Goal: Task Accomplishment & Management: Complete application form

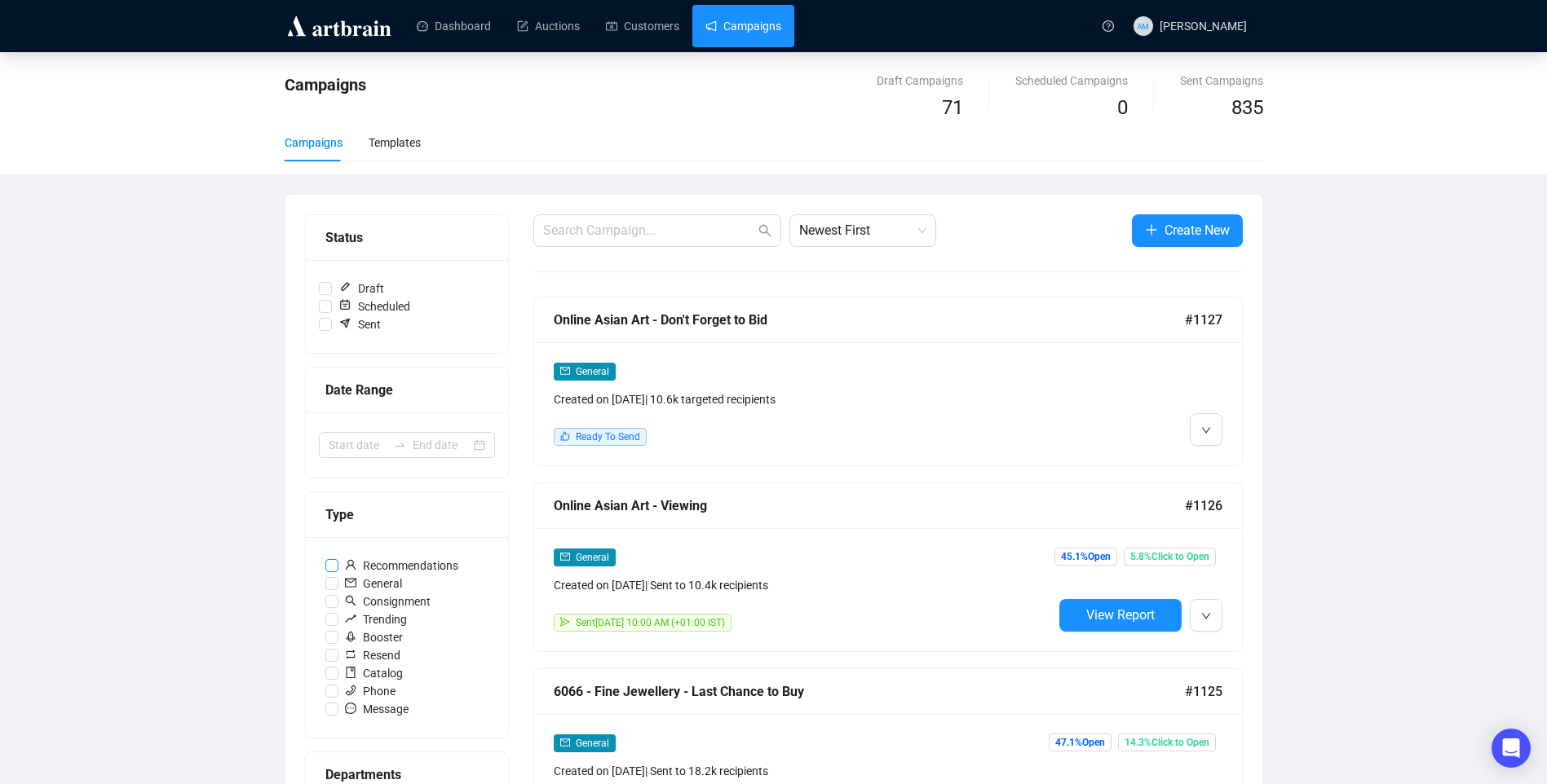
click at [418, 570] on span "Recommendations" at bounding box center [401, 566] width 127 height 18
click at [338, 570] on input "Recommendations" at bounding box center [331, 565] width 13 height 13
checkbox input "true"
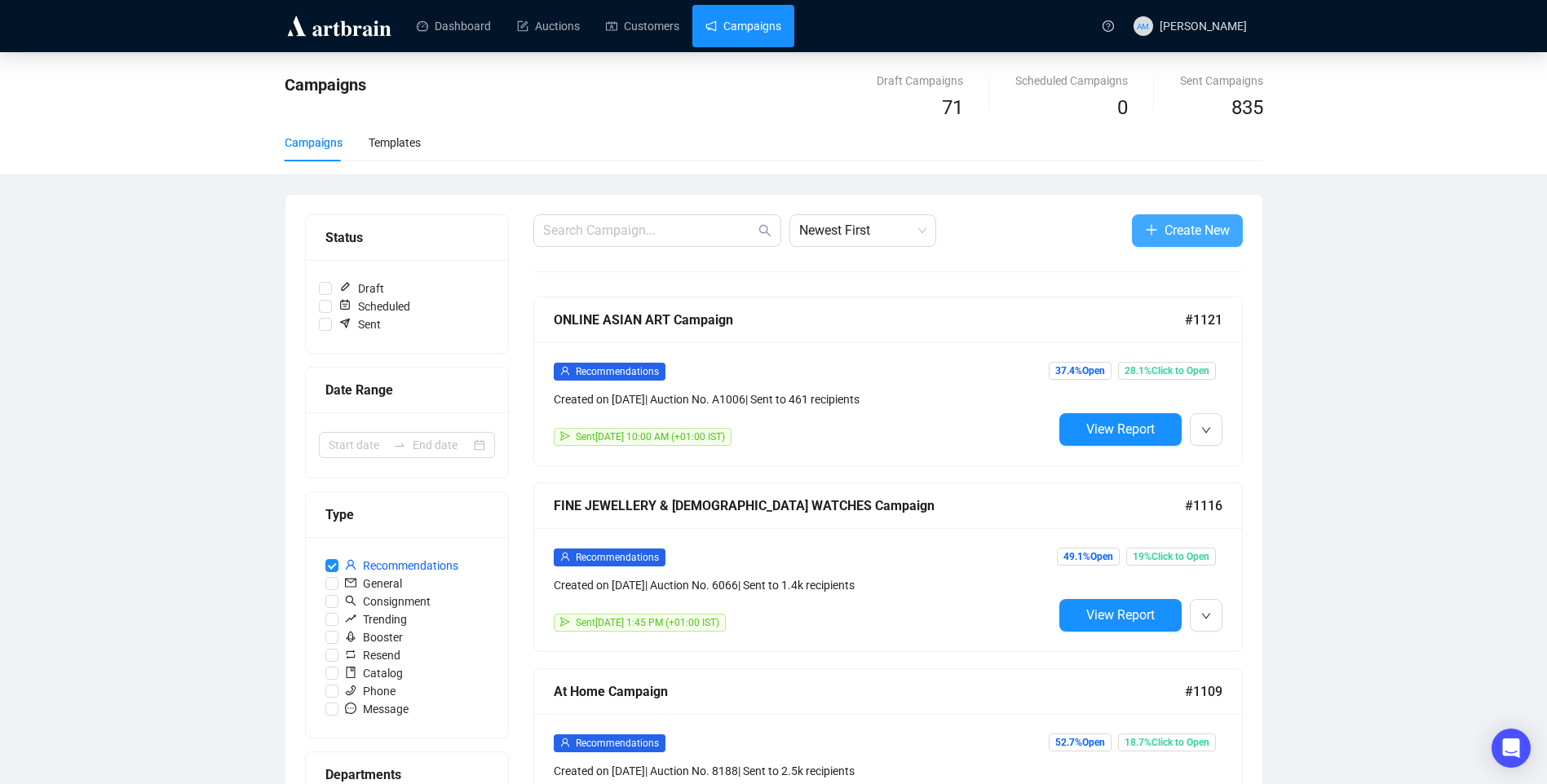
click at [1187, 234] on span "Create New" at bounding box center [1197, 230] width 65 height 20
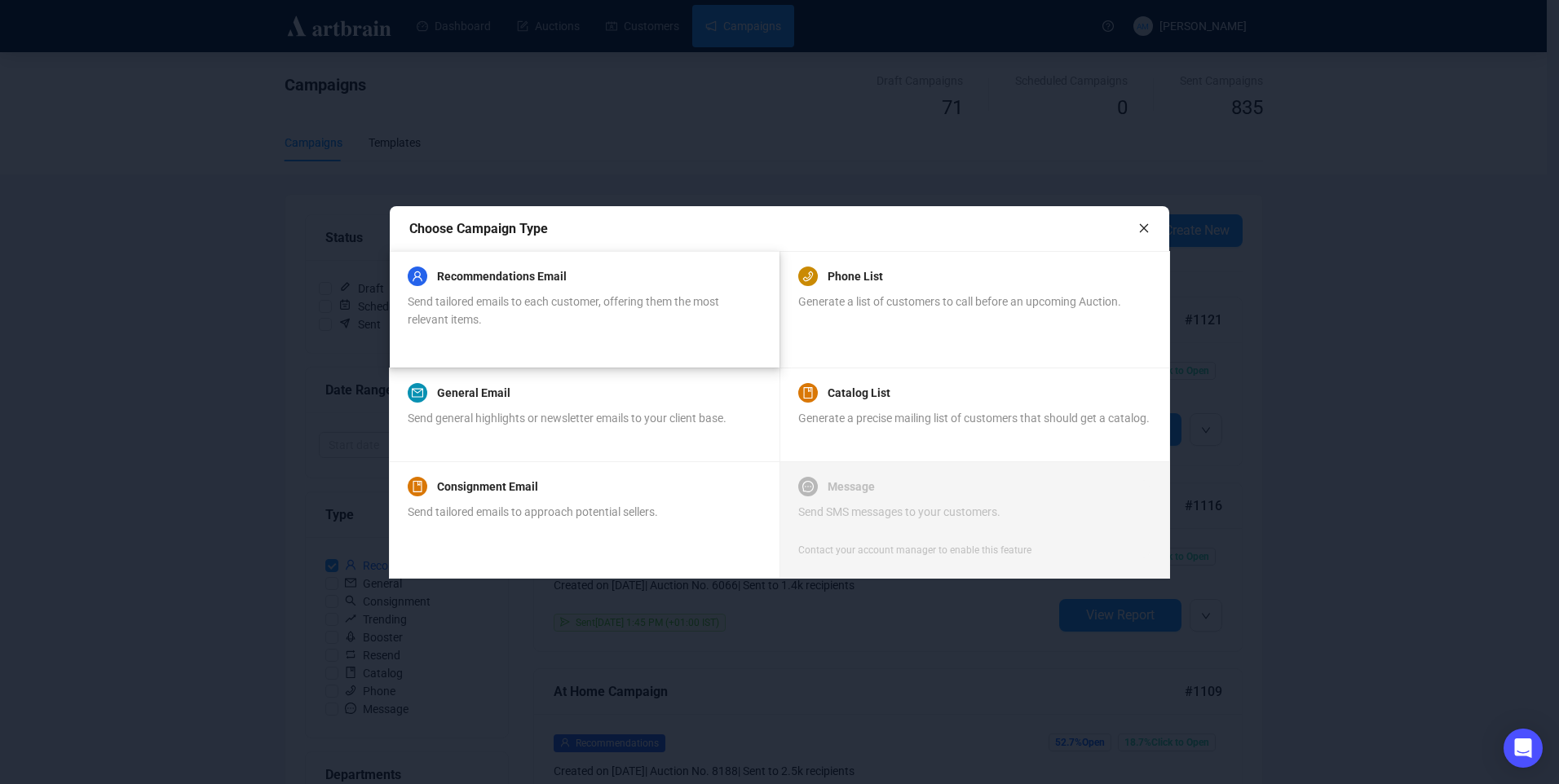
click at [532, 303] on span "Send tailored emails to each customer, offering them the most relevant items." at bounding box center [563, 310] width 312 height 31
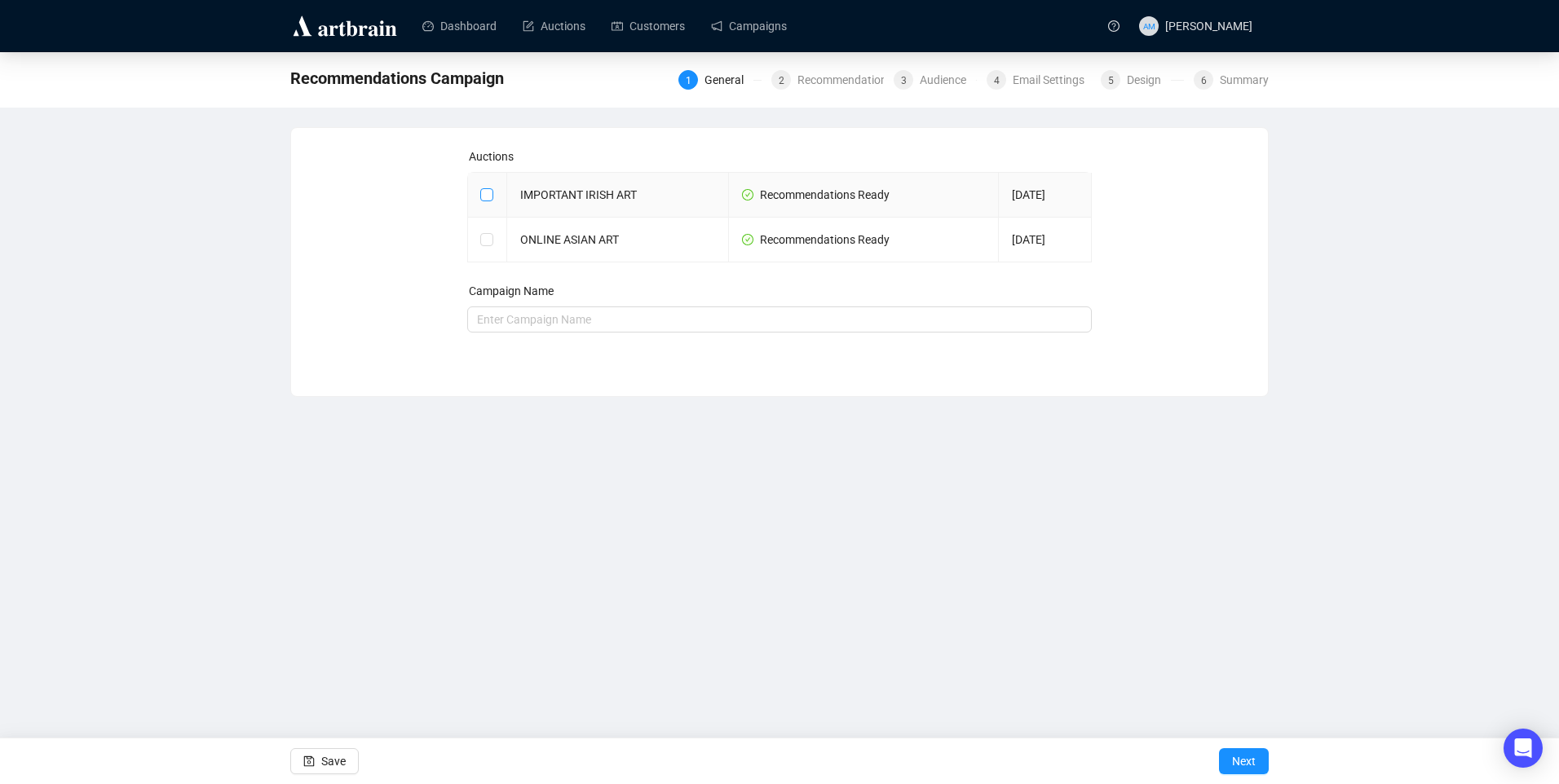
click at [483, 191] on input "checkbox" at bounding box center [485, 194] width 11 height 11
checkbox input "true"
type input "IMPORTANT IRISH ART Campaign"
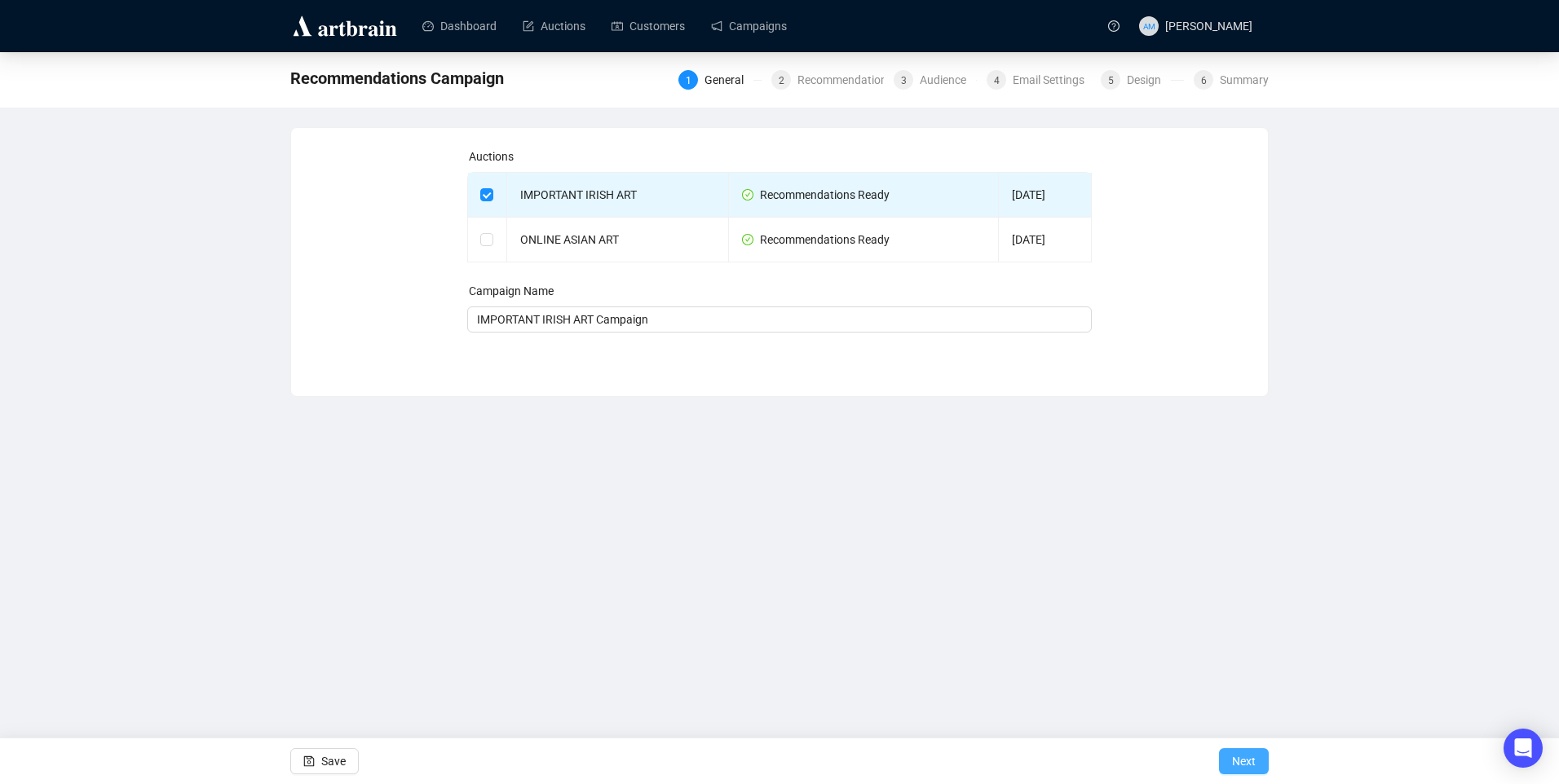
click at [1234, 759] on span "Next" at bounding box center [1244, 762] width 24 height 46
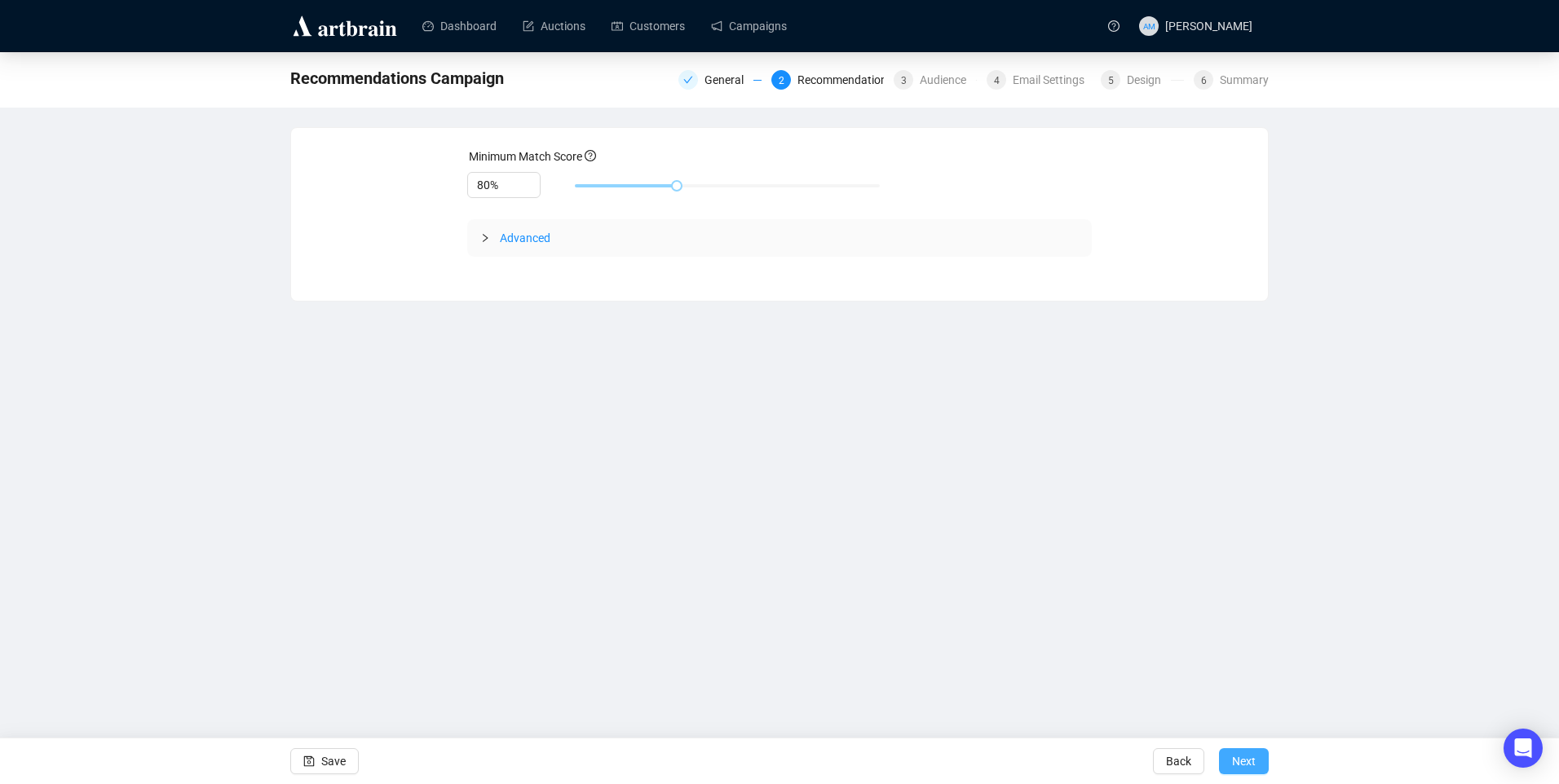
click at [1235, 757] on span "Next" at bounding box center [1244, 762] width 24 height 46
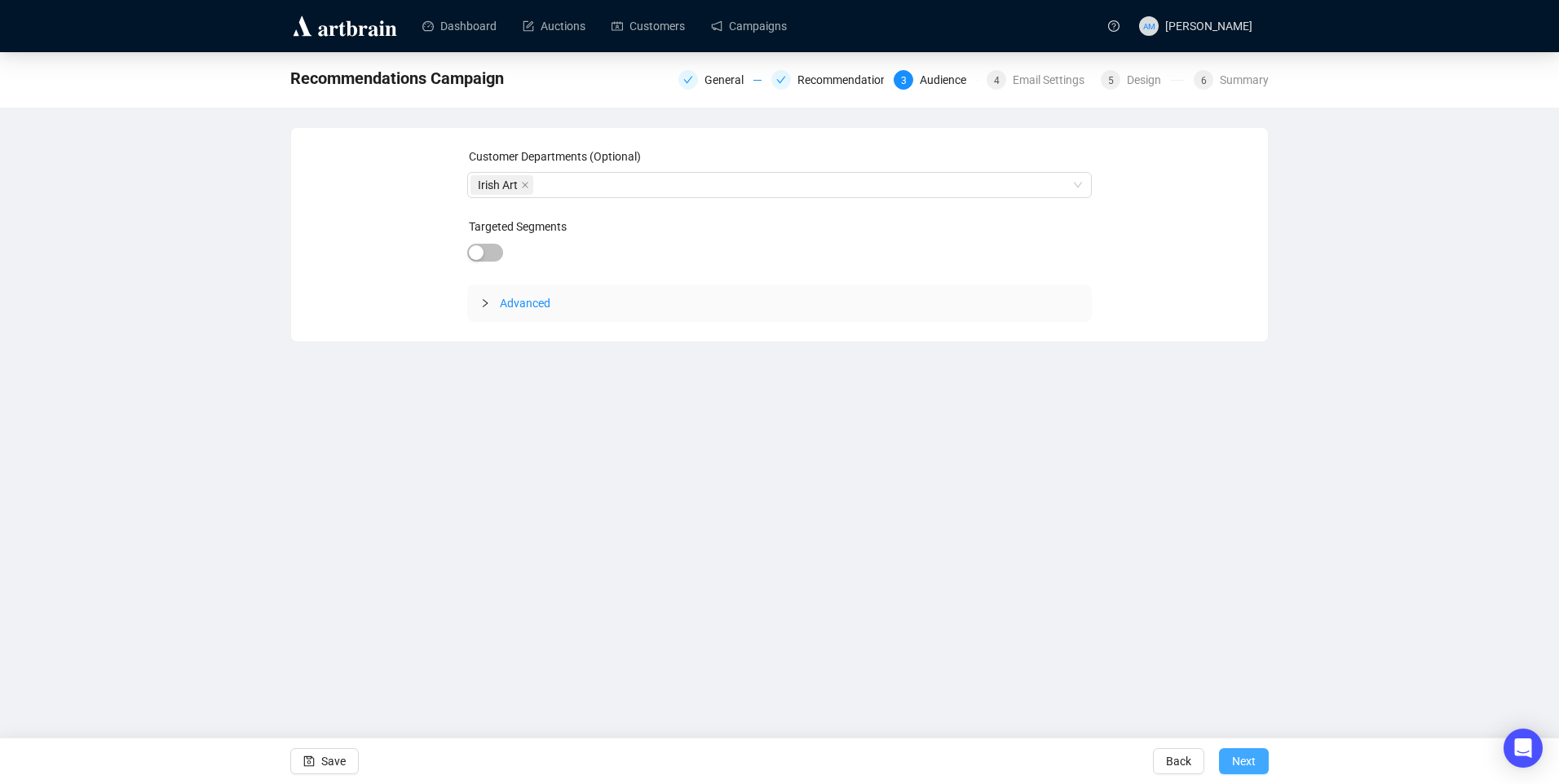
click at [1247, 764] on span "Next" at bounding box center [1244, 762] width 24 height 46
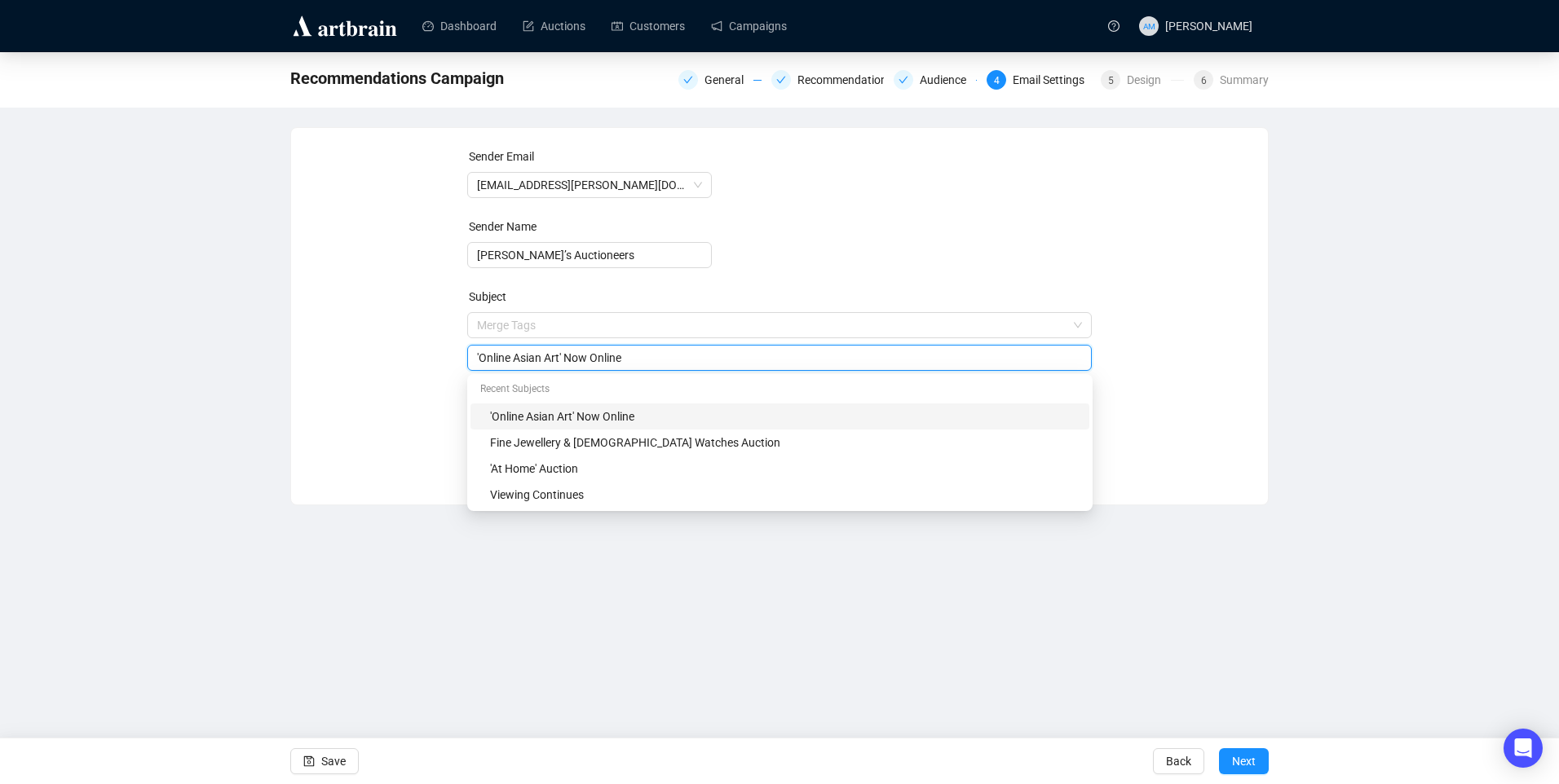
drag, startPoint x: 664, startPoint y: 324, endPoint x: 437, endPoint y: 324, distance: 227.0
click at [437, 324] on div "Sender Email info@adams.ie Sender Name Adam’s Auctioneers Subject Merge Tags 'O…" at bounding box center [780, 304] width 938 height 313
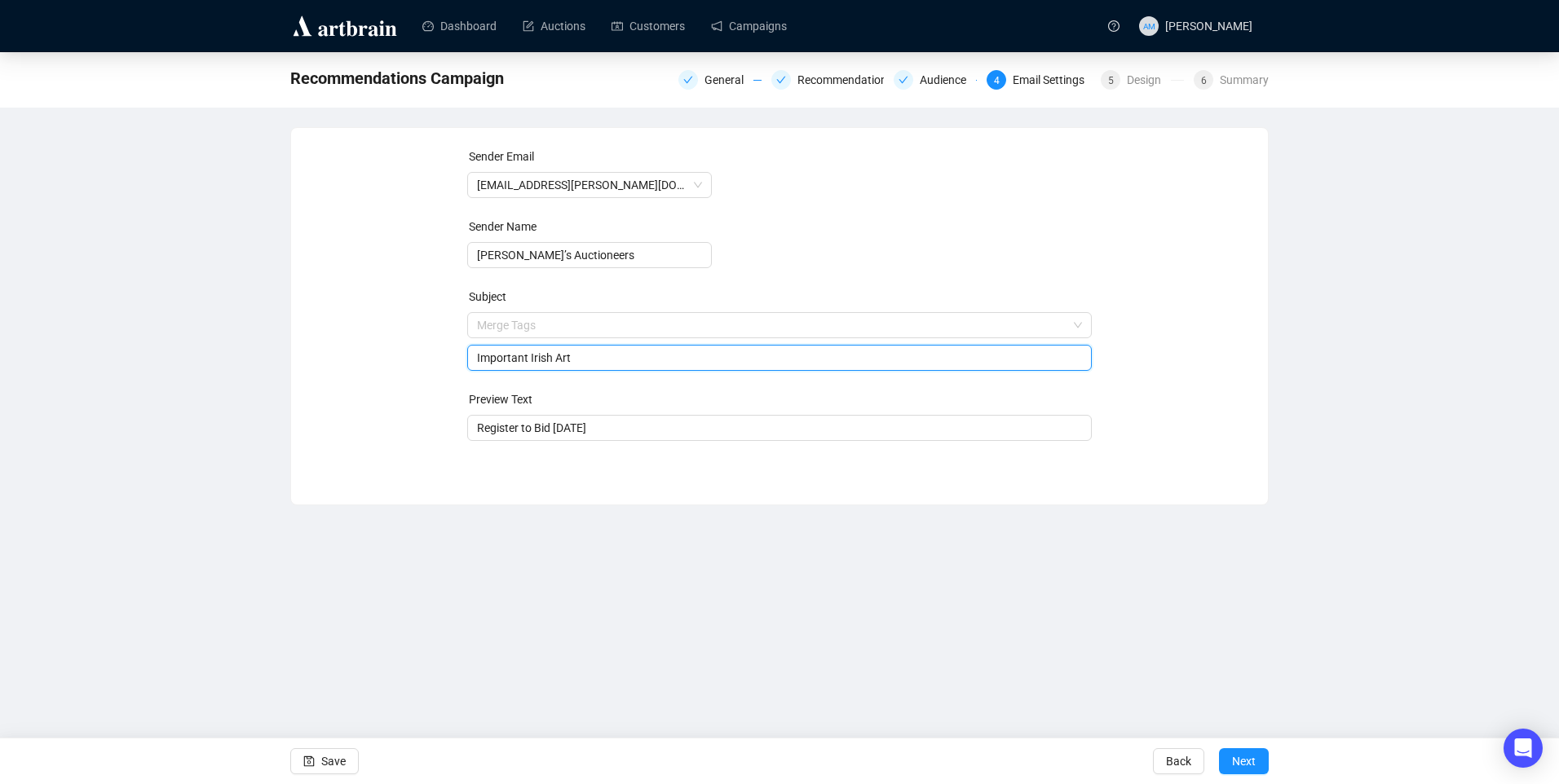
click at [431, 293] on div "Sender Email info@adams.ie Sender Name Adam’s Auctioneers Subject Merge Tags Im…" at bounding box center [780, 304] width 938 height 313
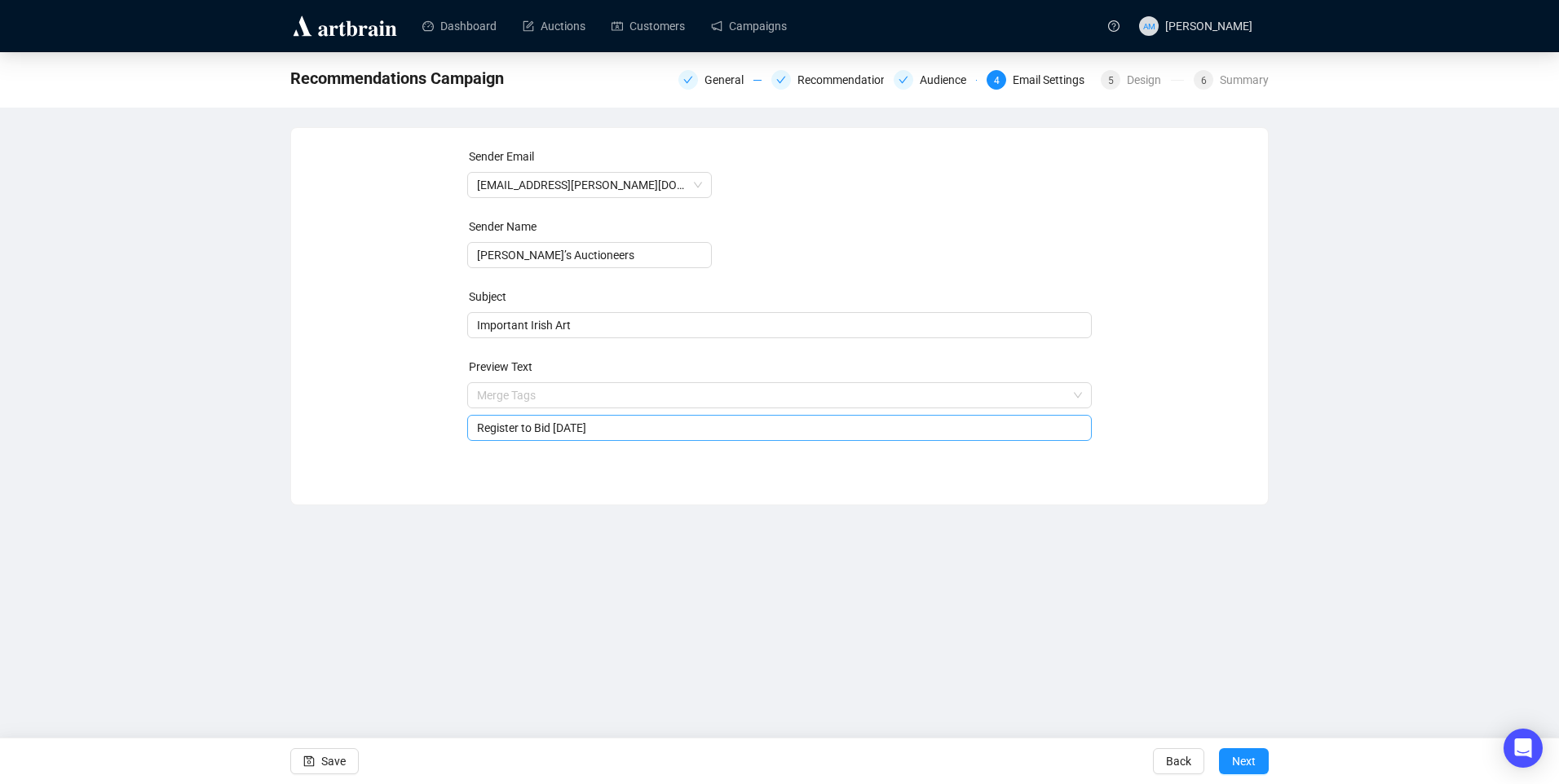
click at [627, 426] on input "Register to Bid [DATE]" at bounding box center [780, 427] width 606 height 18
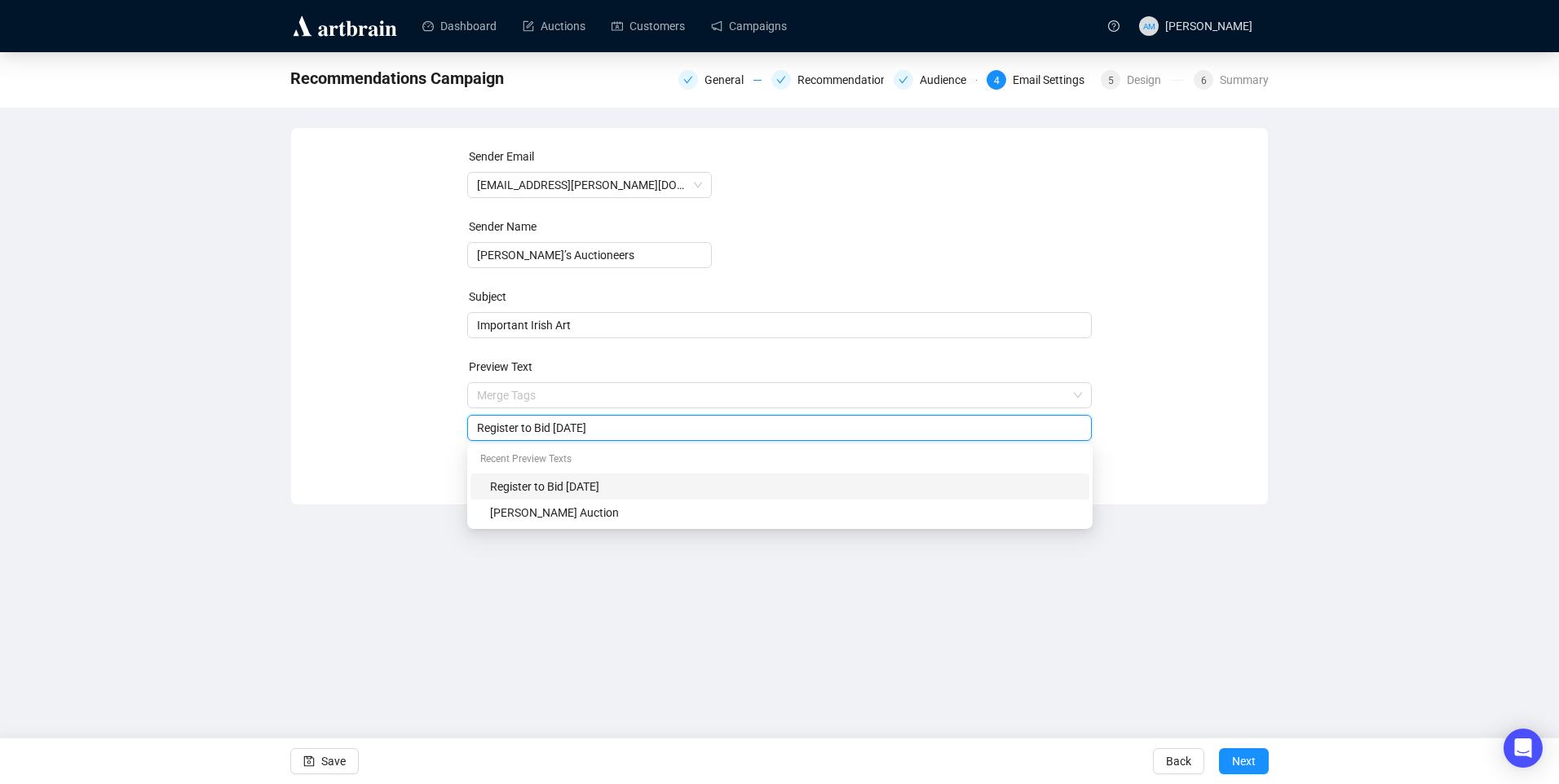
click at [1079, 180] on form "Sender Email info@adams.ie Sender Name Adam’s Auctioneers Subject Important Iri…" at bounding box center [780, 295] width 625 height 294
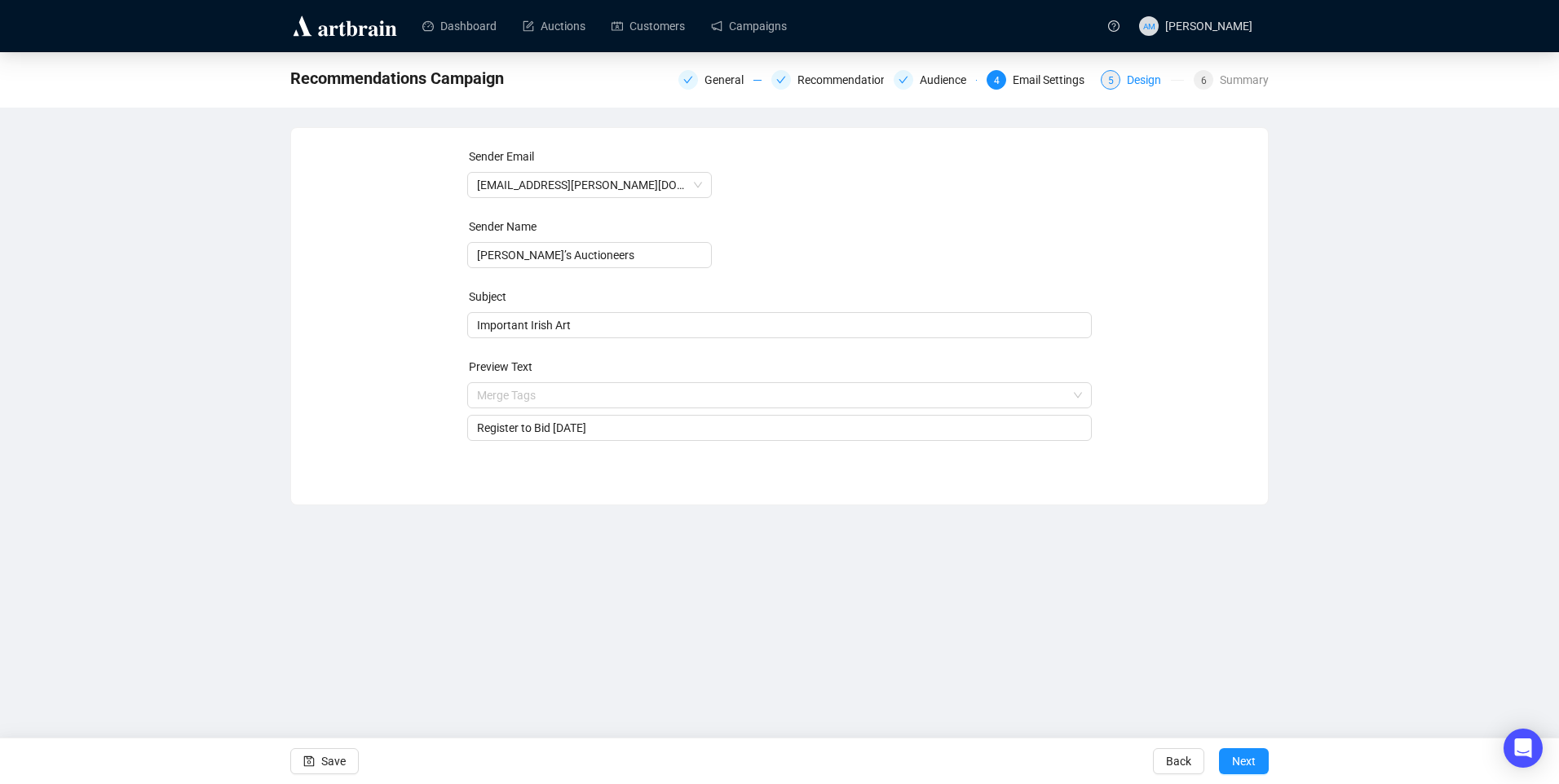
click at [1148, 78] on div "Design" at bounding box center [1149, 80] width 44 height 20
click at [613, 319] on span "Important Irish Art" at bounding box center [780, 324] width 625 height 13
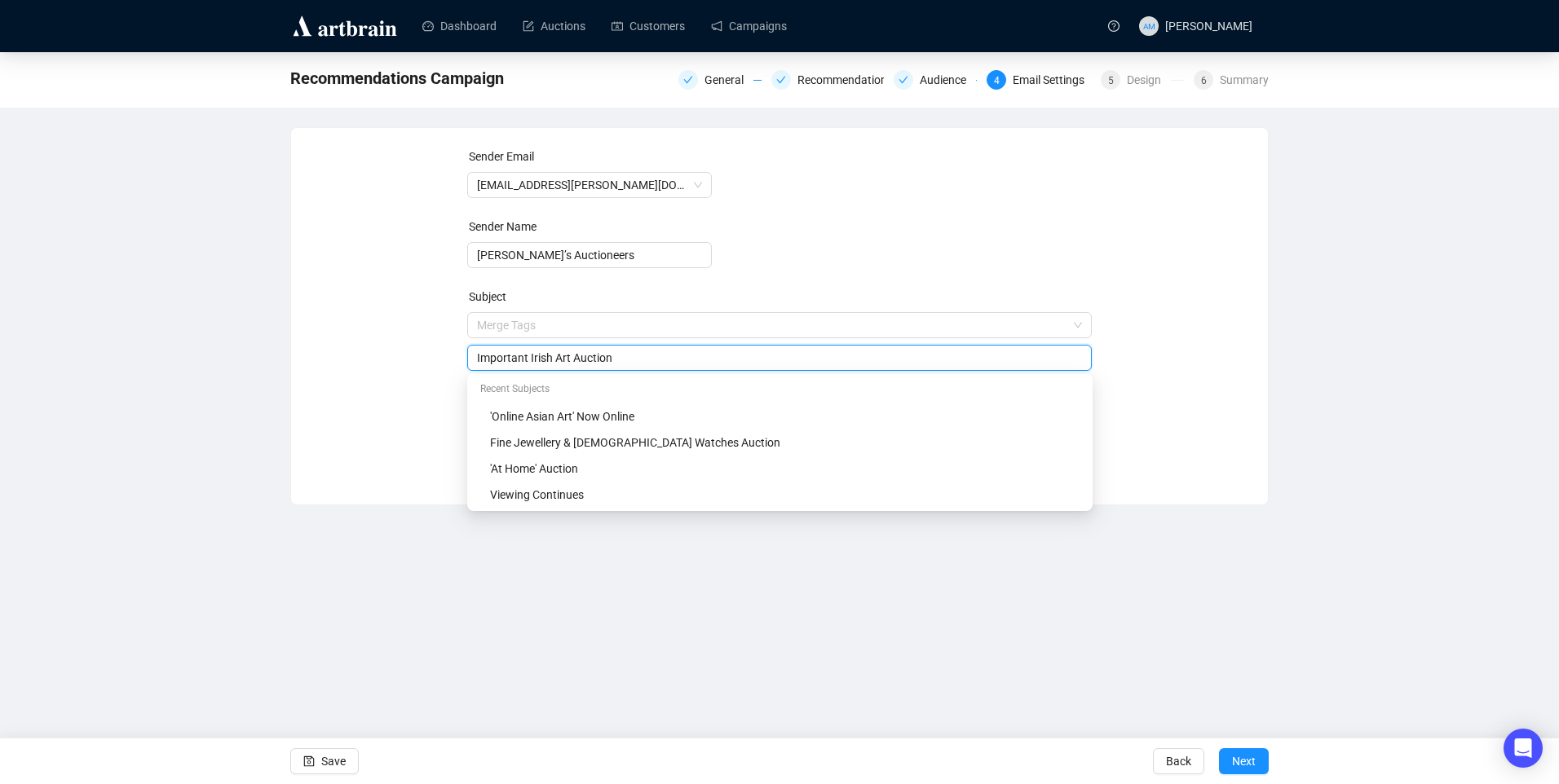
type input "Important Irish Art Auction"
click at [862, 161] on form "Sender Email info@adams.ie Sender Name Adam’s Auctioneers Subject Merge Tags Im…" at bounding box center [780, 295] width 625 height 294
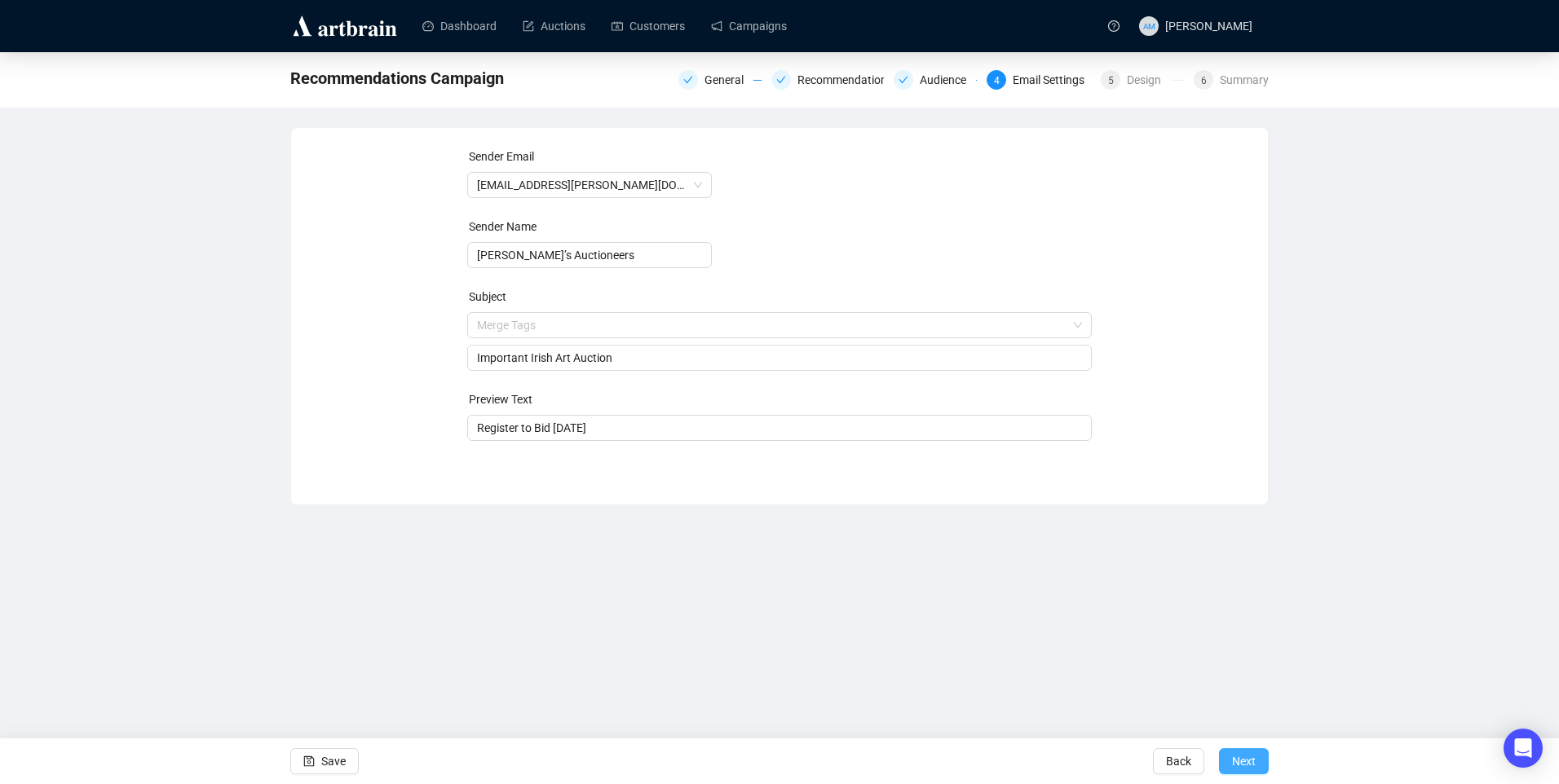
click at [1246, 762] on span "Next" at bounding box center [1244, 762] width 24 height 46
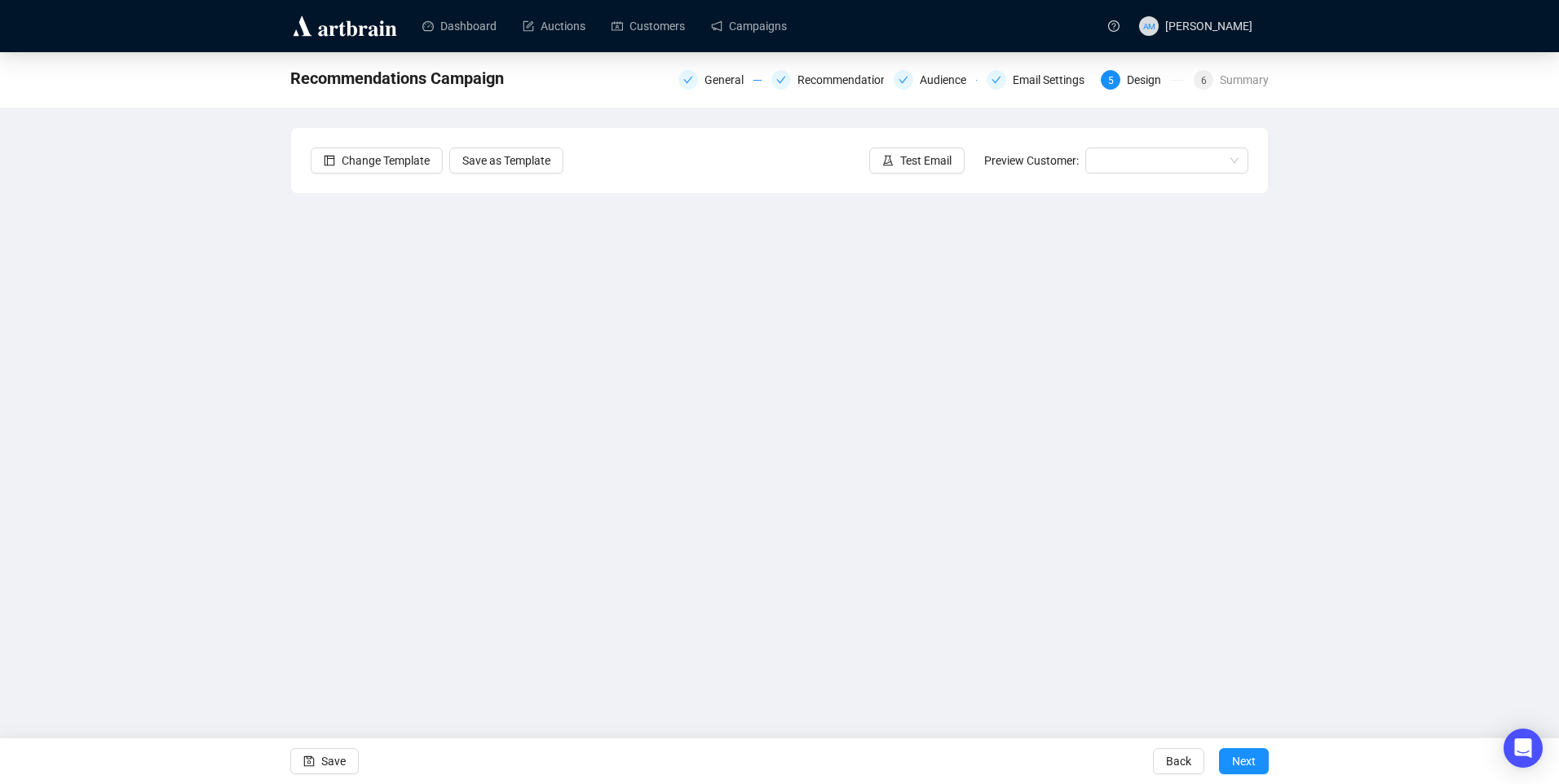
click at [154, 477] on div "Recommendations Campaign General Recommendations Audience Email Settings 5 Desi…" at bounding box center [779, 365] width 1559 height 628
click at [339, 755] on span "Save" at bounding box center [333, 762] width 25 height 46
click at [338, 758] on span "Save" at bounding box center [333, 762] width 25 height 46
drag, startPoint x: 332, startPoint y: 767, endPoint x: 344, endPoint y: 753, distance: 18.4
click at [331, 767] on span "Save" at bounding box center [333, 762] width 25 height 46
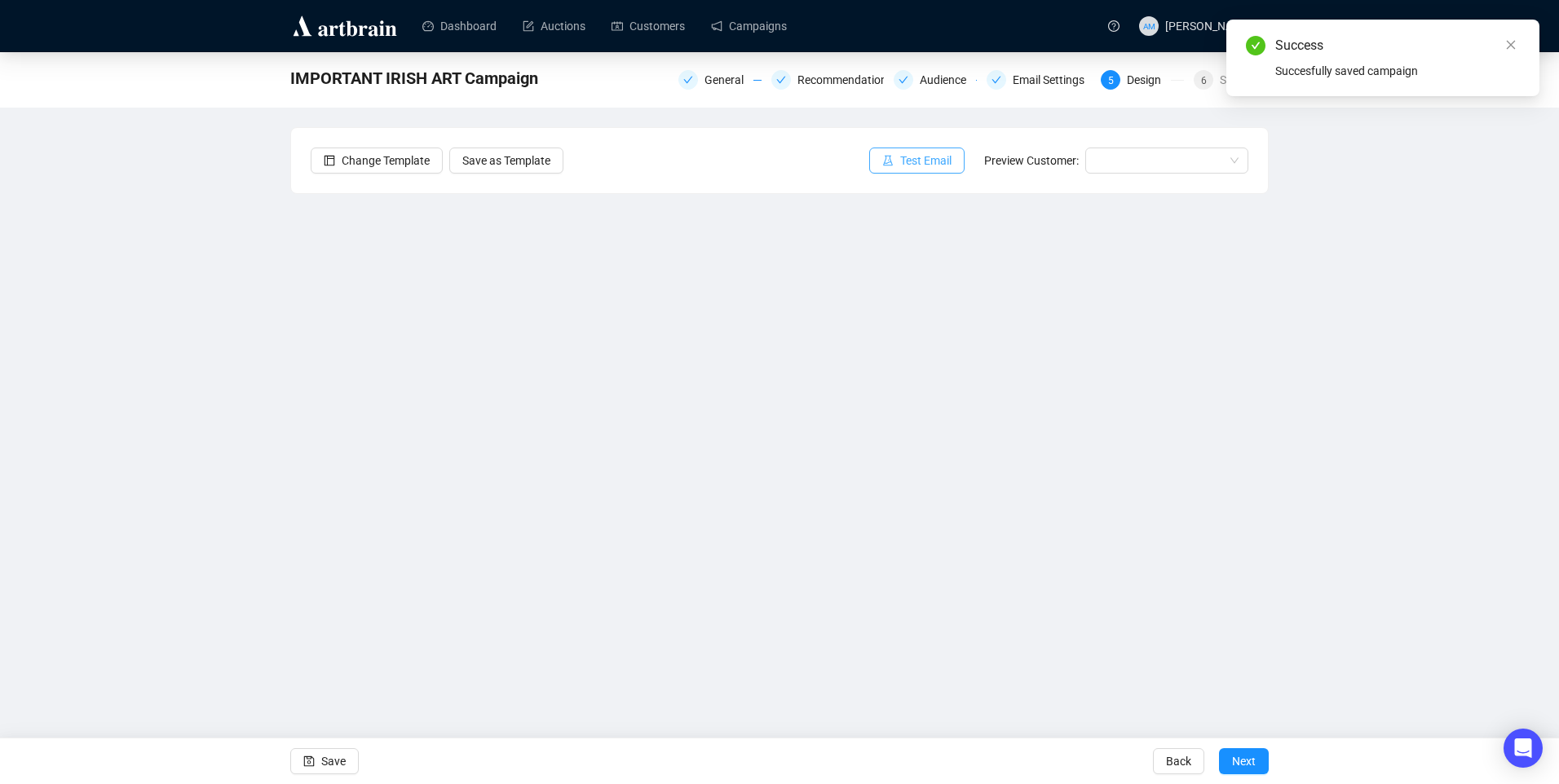
click at [922, 163] on span "Test Email" at bounding box center [926, 161] width 51 height 18
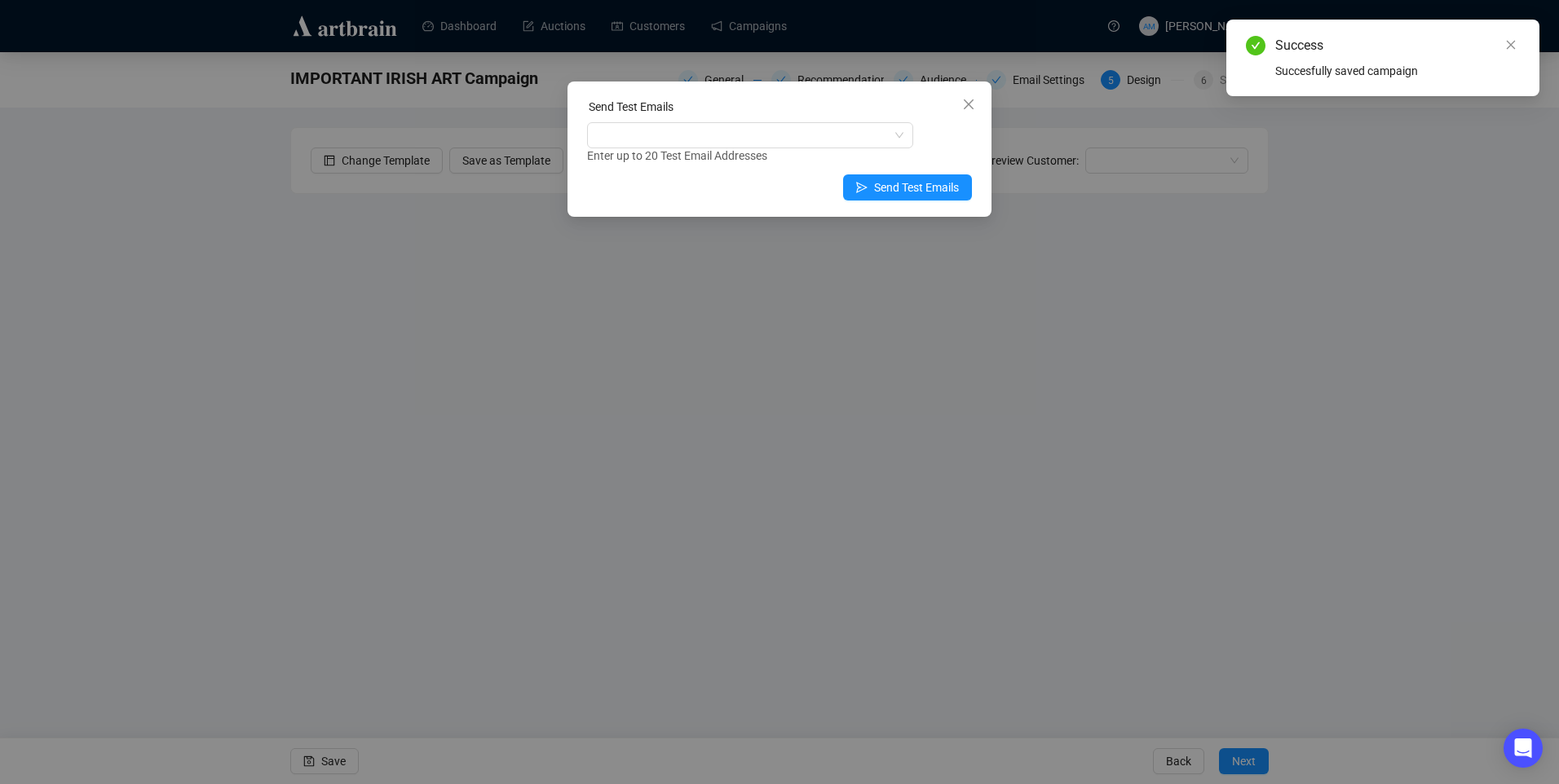
click at [624, 155] on div "Enter up to 20 Test Email Addresses" at bounding box center [779, 156] width 385 height 19
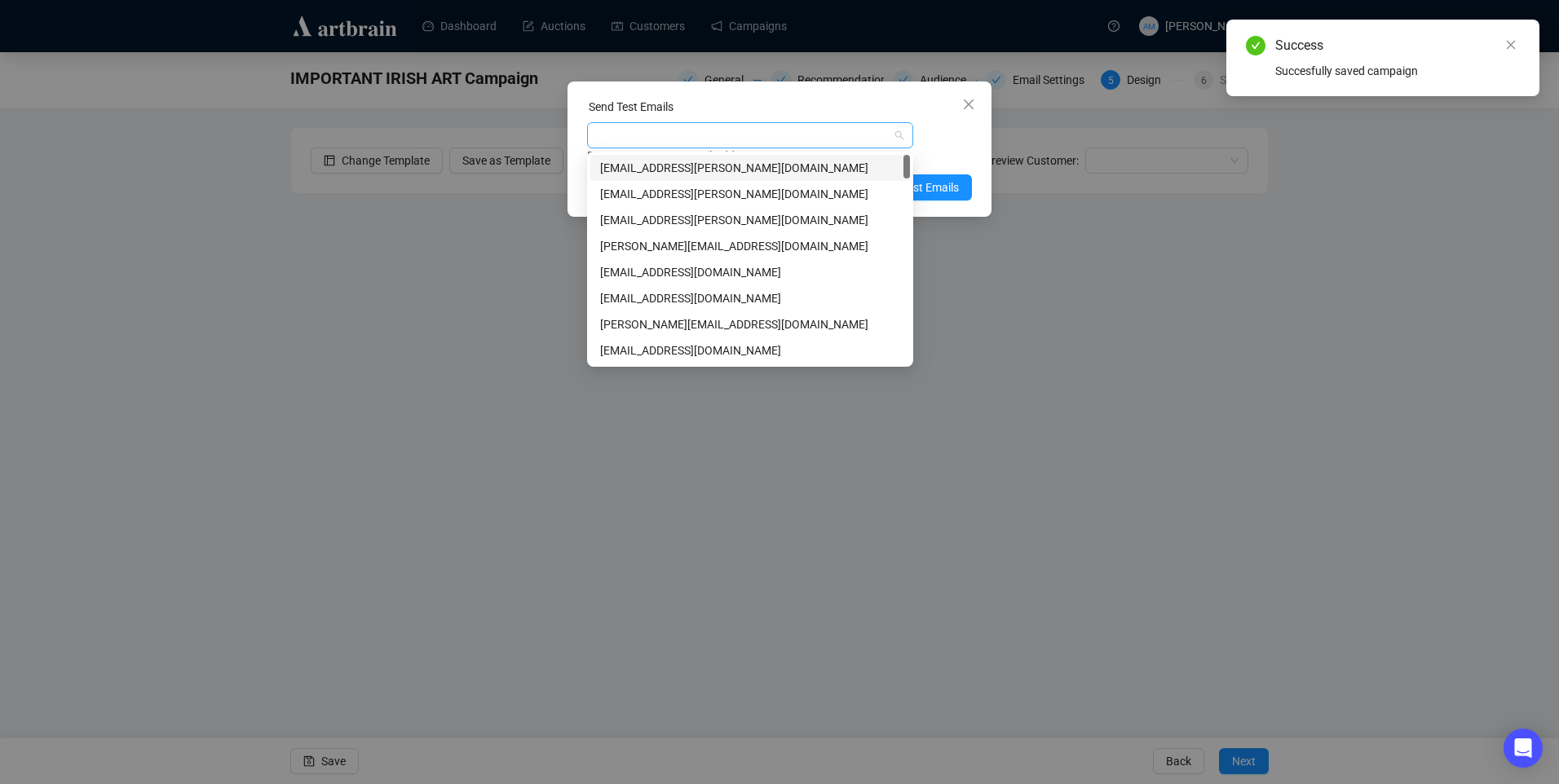
click at [626, 143] on div at bounding box center [742, 135] width 302 height 23
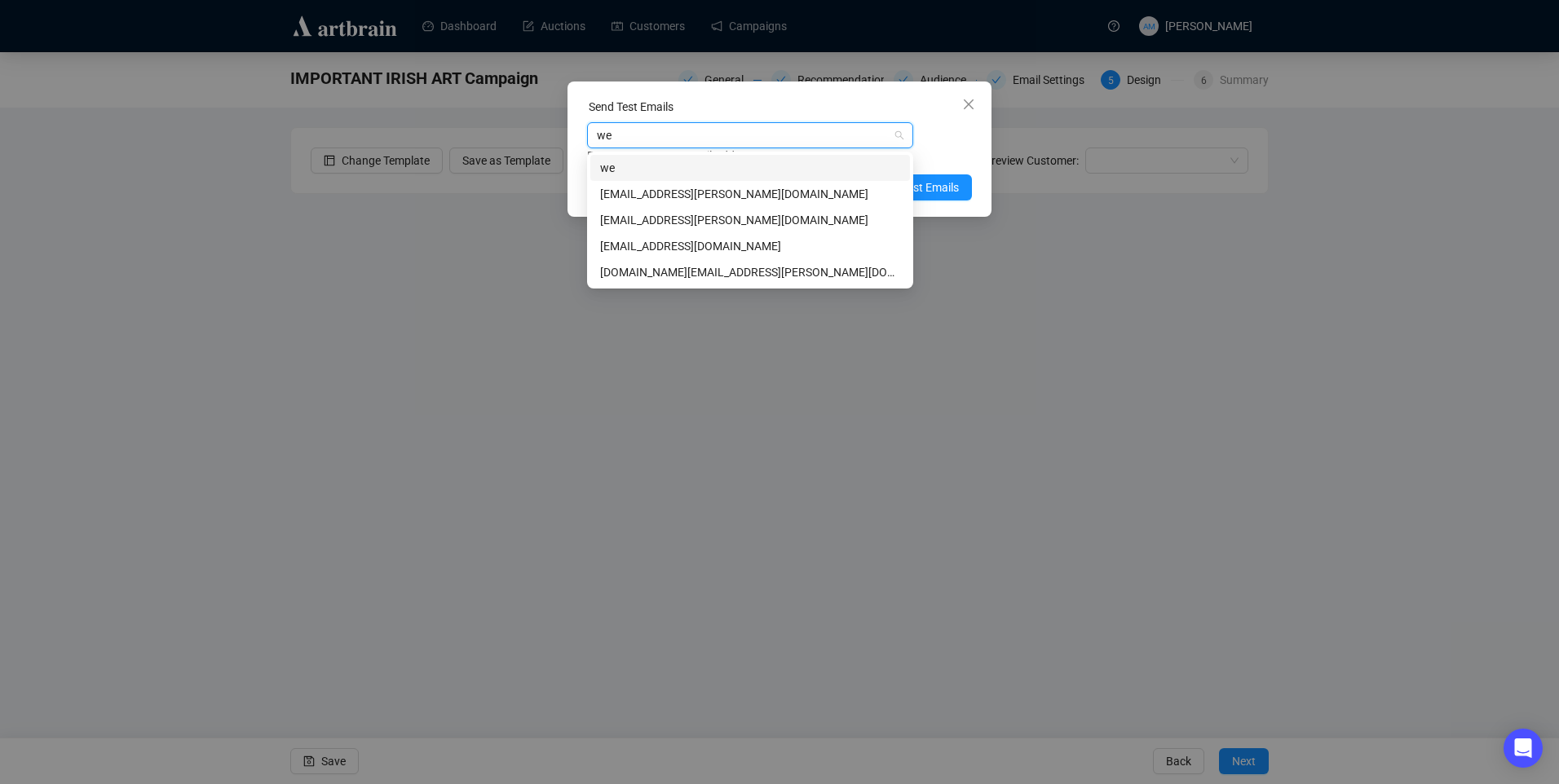
type input "w"
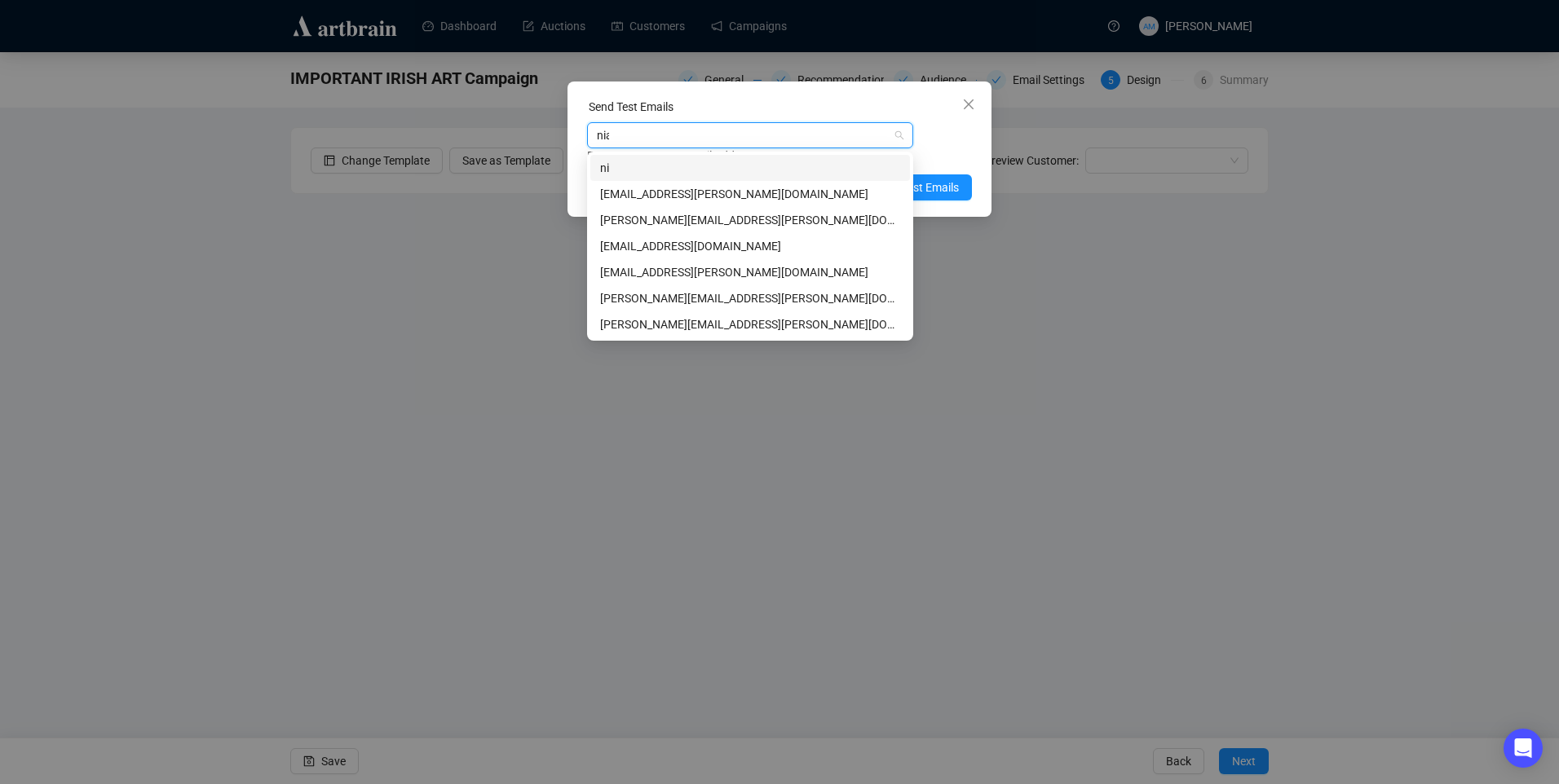
type input "niam"
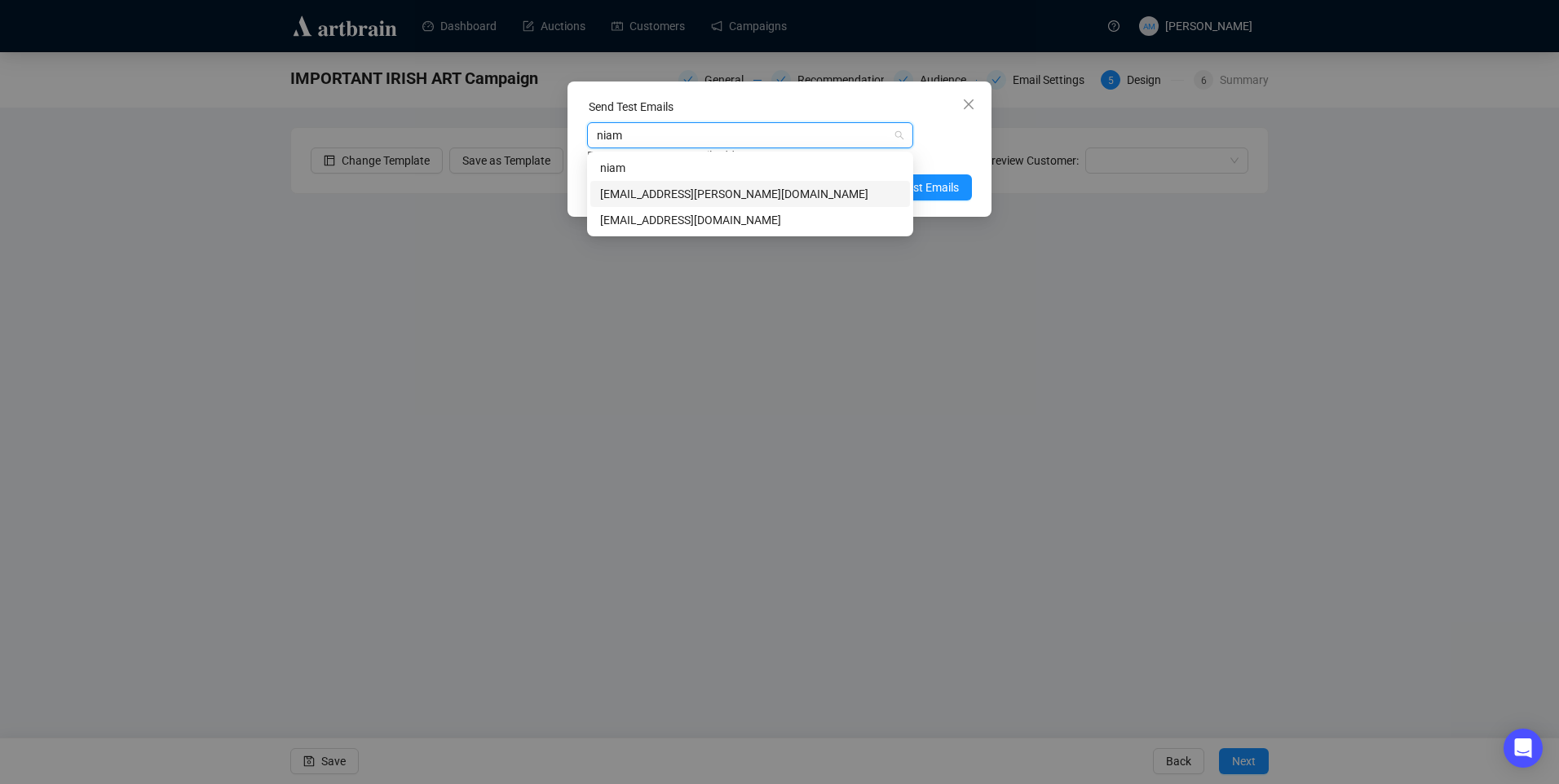
click at [646, 195] on div "niamh@adams.ie" at bounding box center [749, 194] width 300 height 18
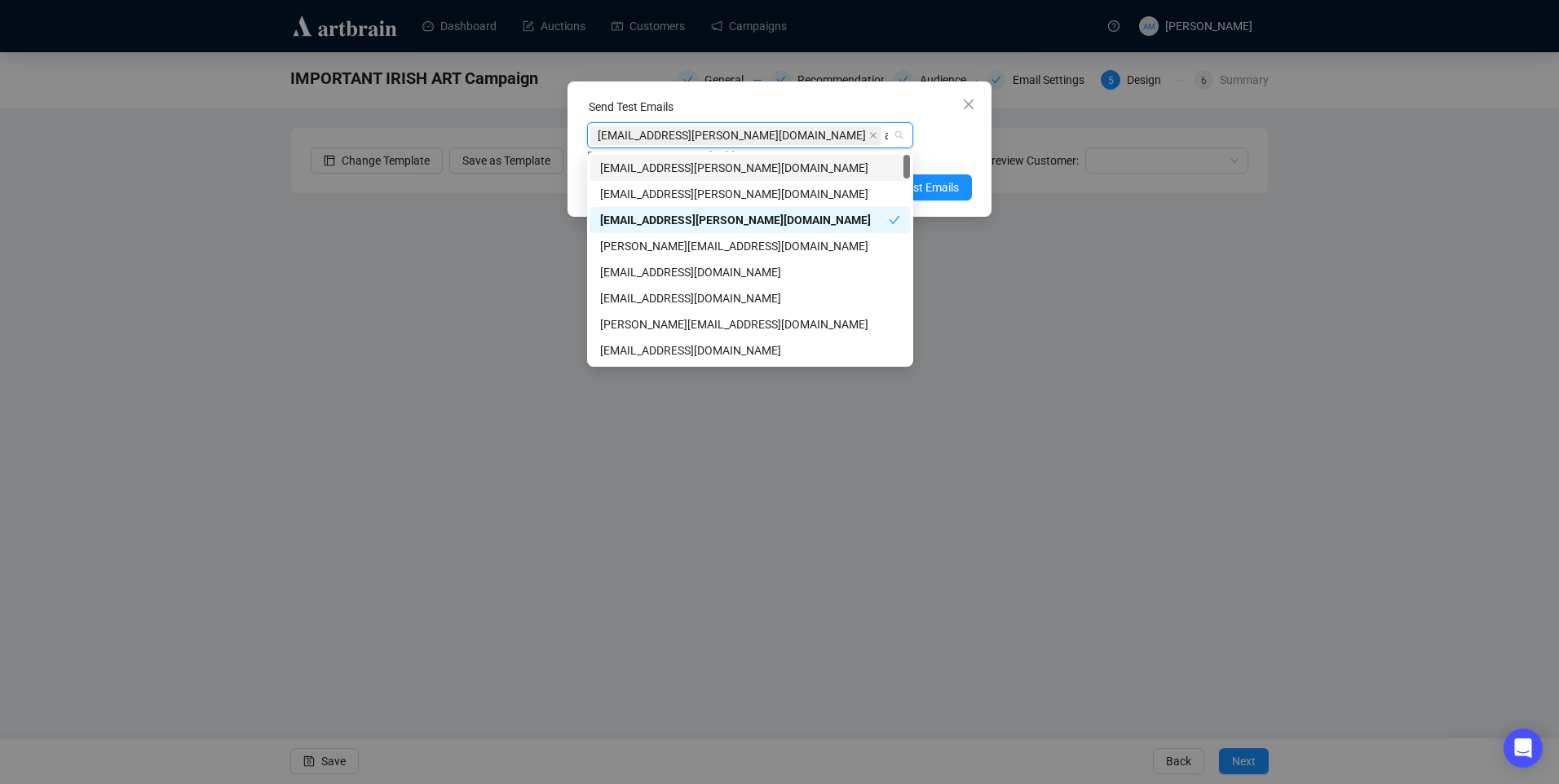
type input "am"
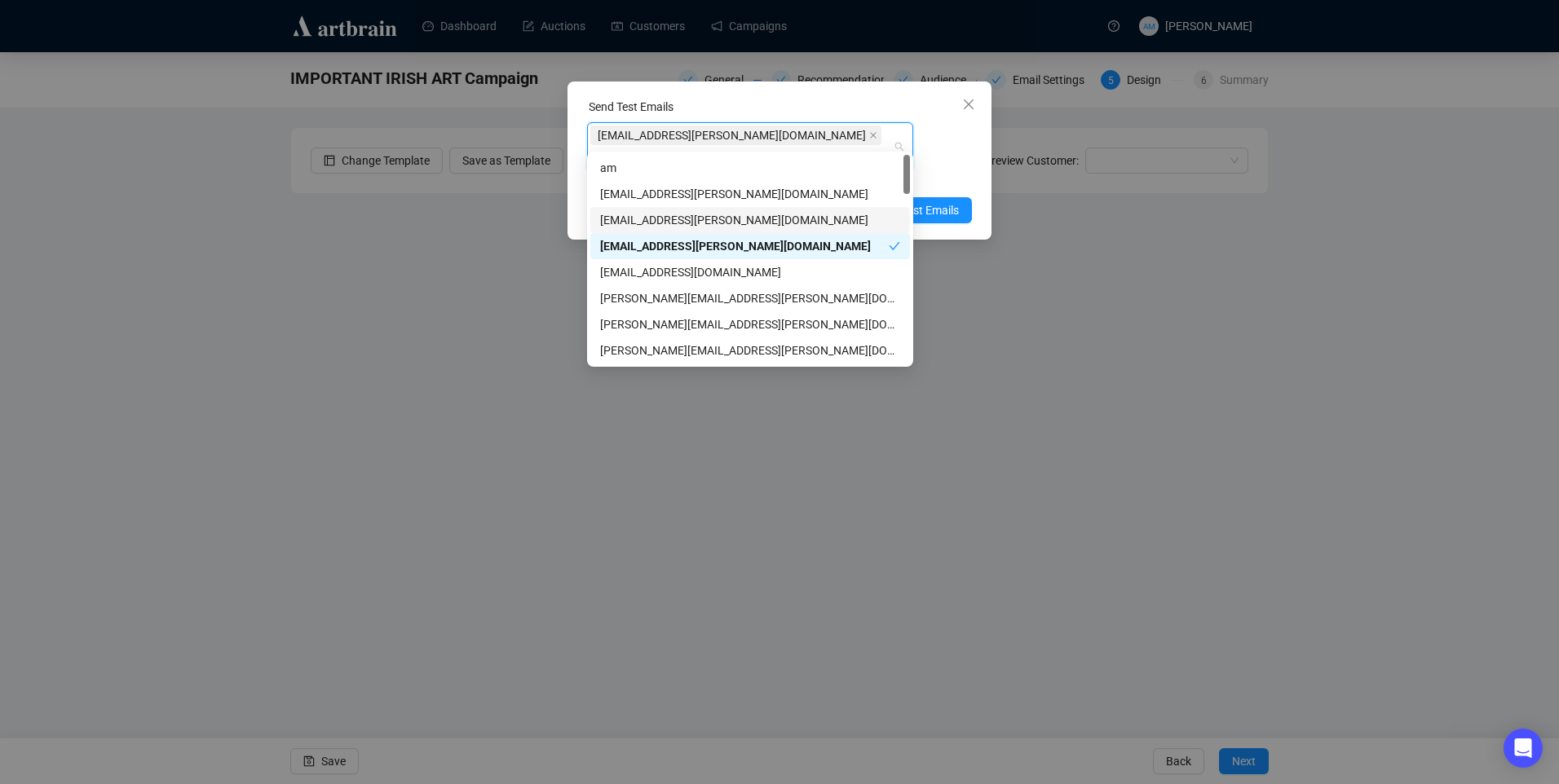
click at [714, 222] on div "amymcnamara@adams.ie" at bounding box center [749, 220] width 300 height 18
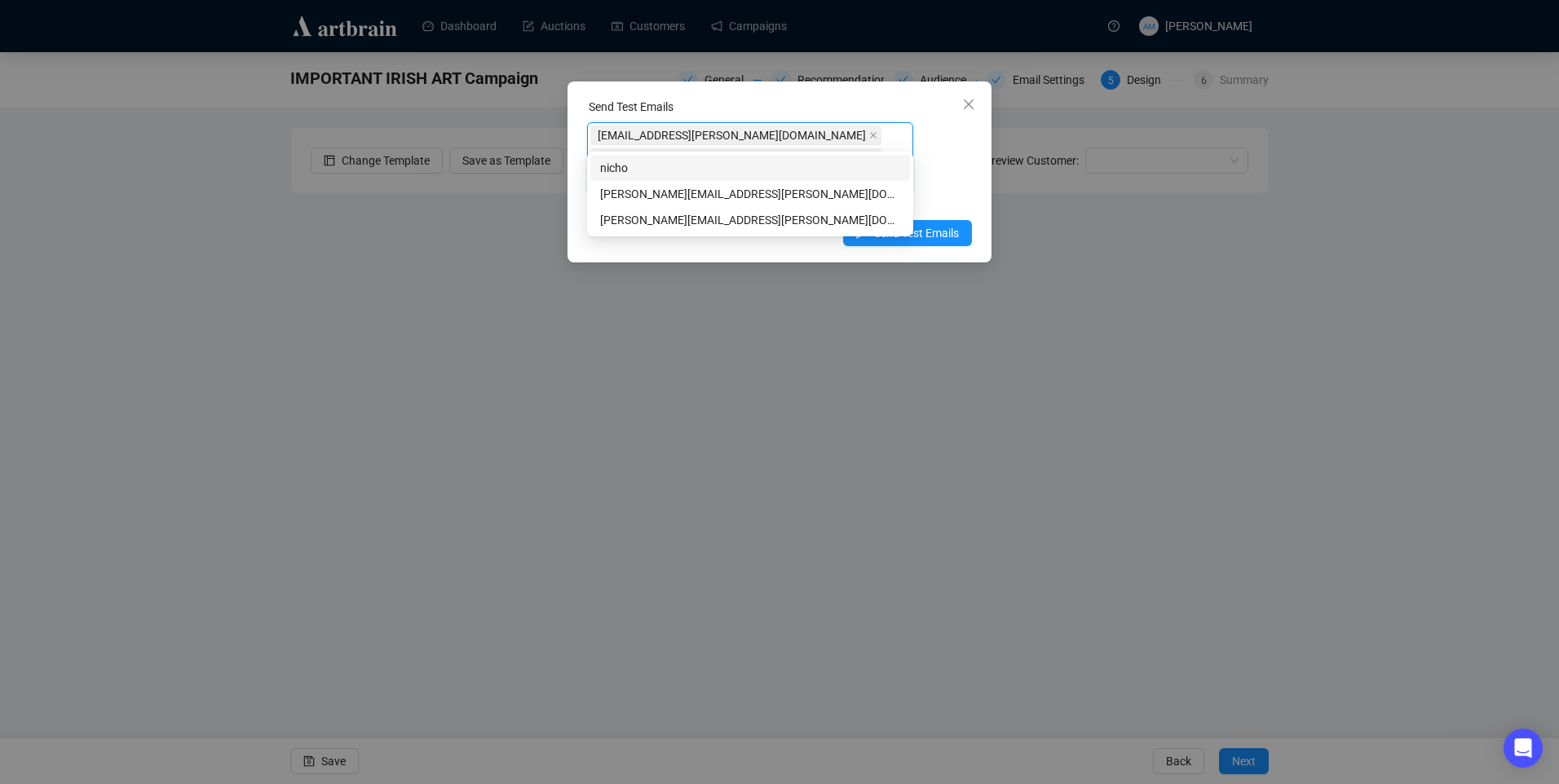
type input "nichola"
click at [662, 220] on div "nicholas@adams.ie" at bounding box center [749, 217] width 300 height 18
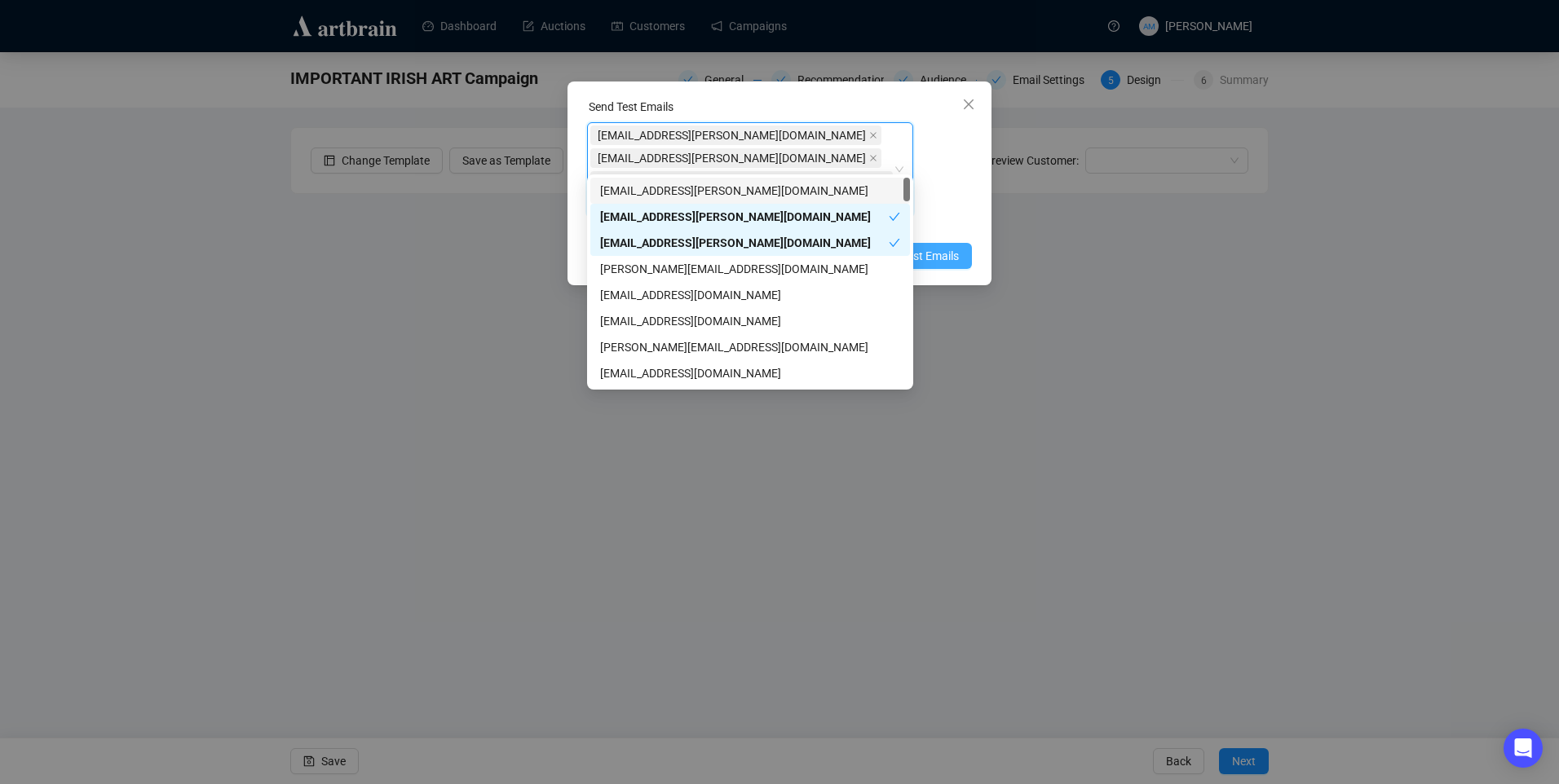
click at [947, 247] on span "Send Test Emails" at bounding box center [917, 256] width 85 height 18
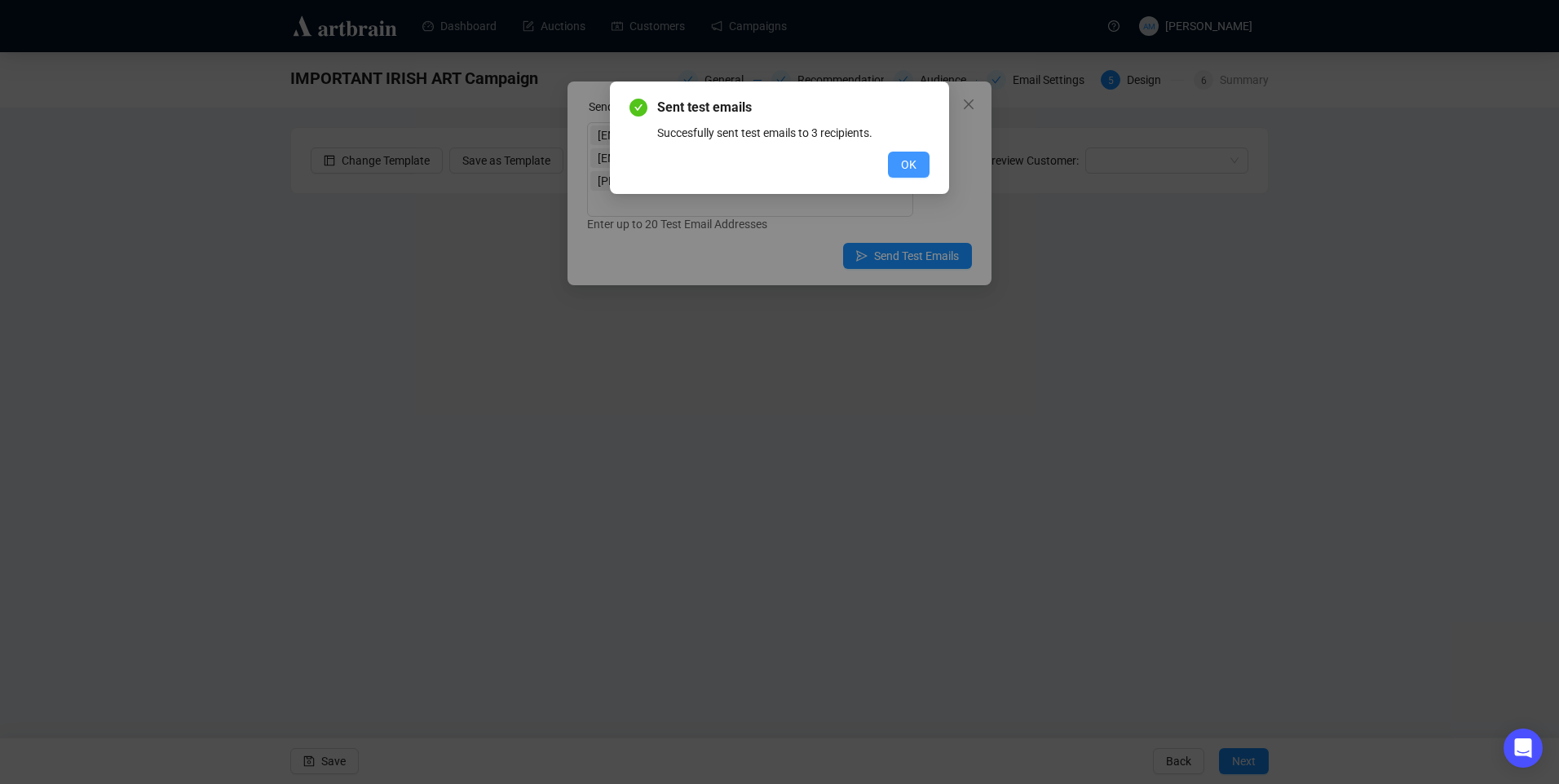
click at [897, 164] on button "OK" at bounding box center [908, 165] width 42 height 26
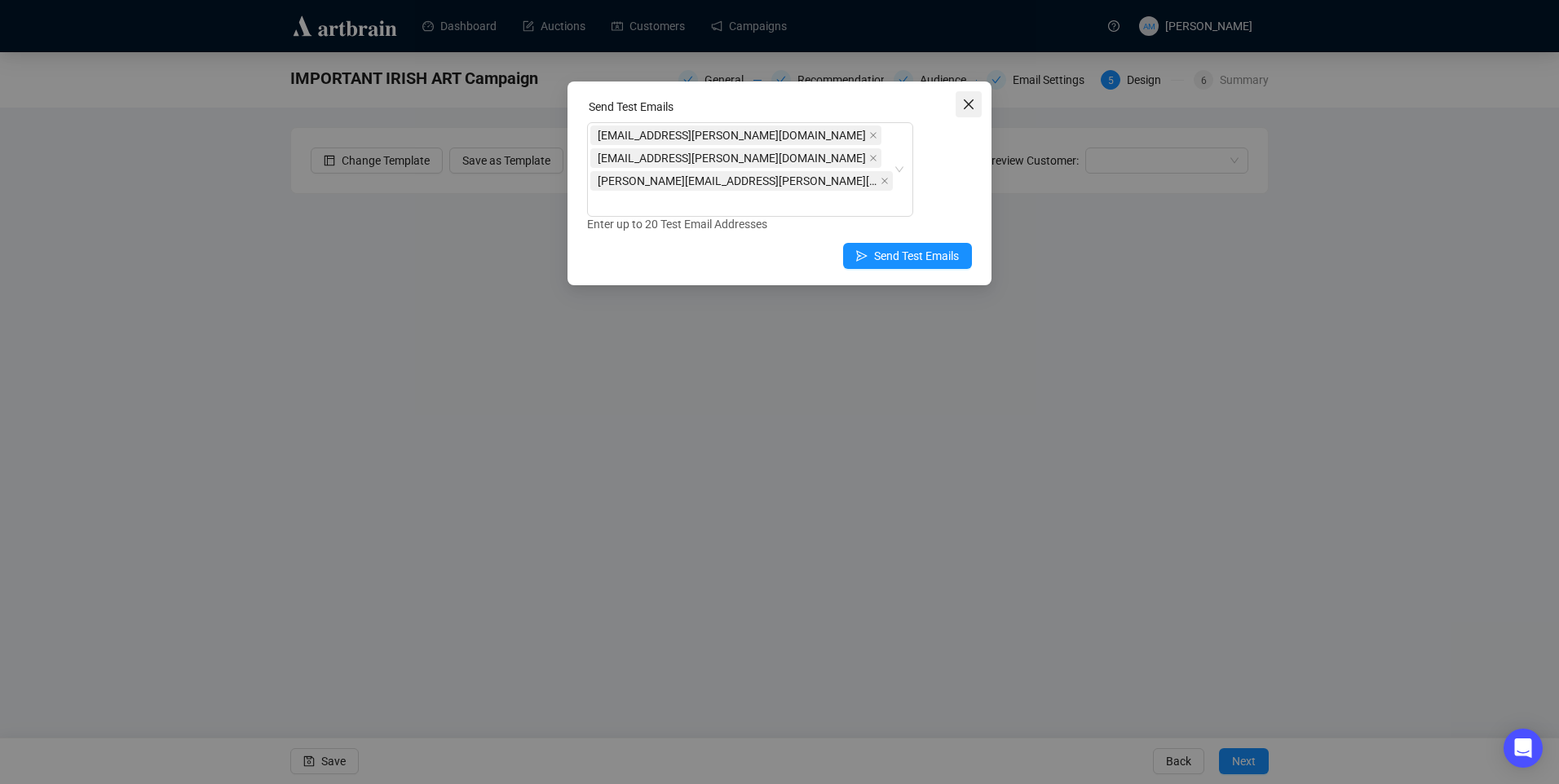
click at [972, 100] on icon "close" at bounding box center [969, 104] width 10 height 10
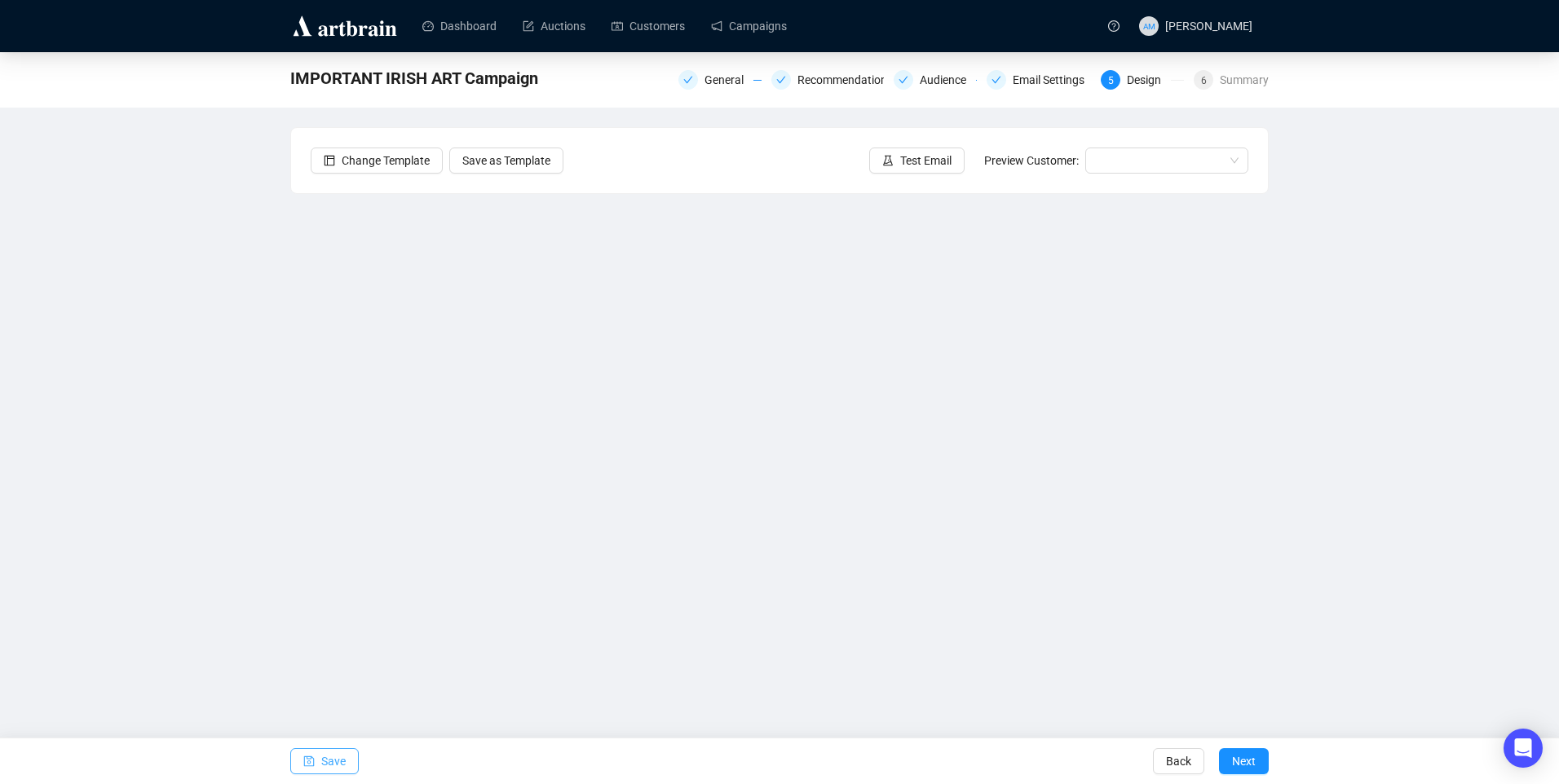
click at [345, 766] on button "Save" at bounding box center [325, 761] width 69 height 26
click at [332, 766] on span "Save" at bounding box center [333, 762] width 25 height 46
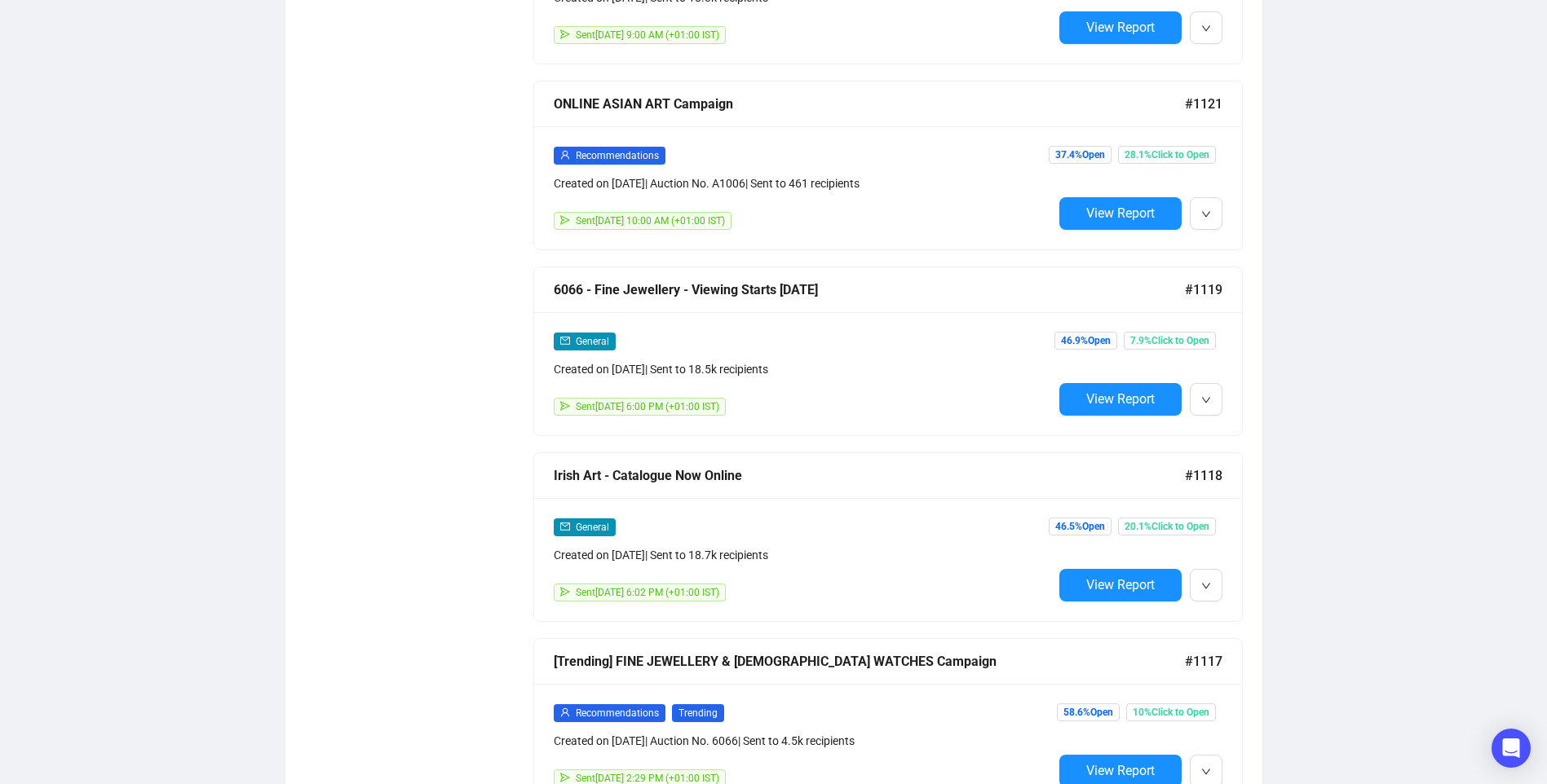
scroll to position [1631, 0]
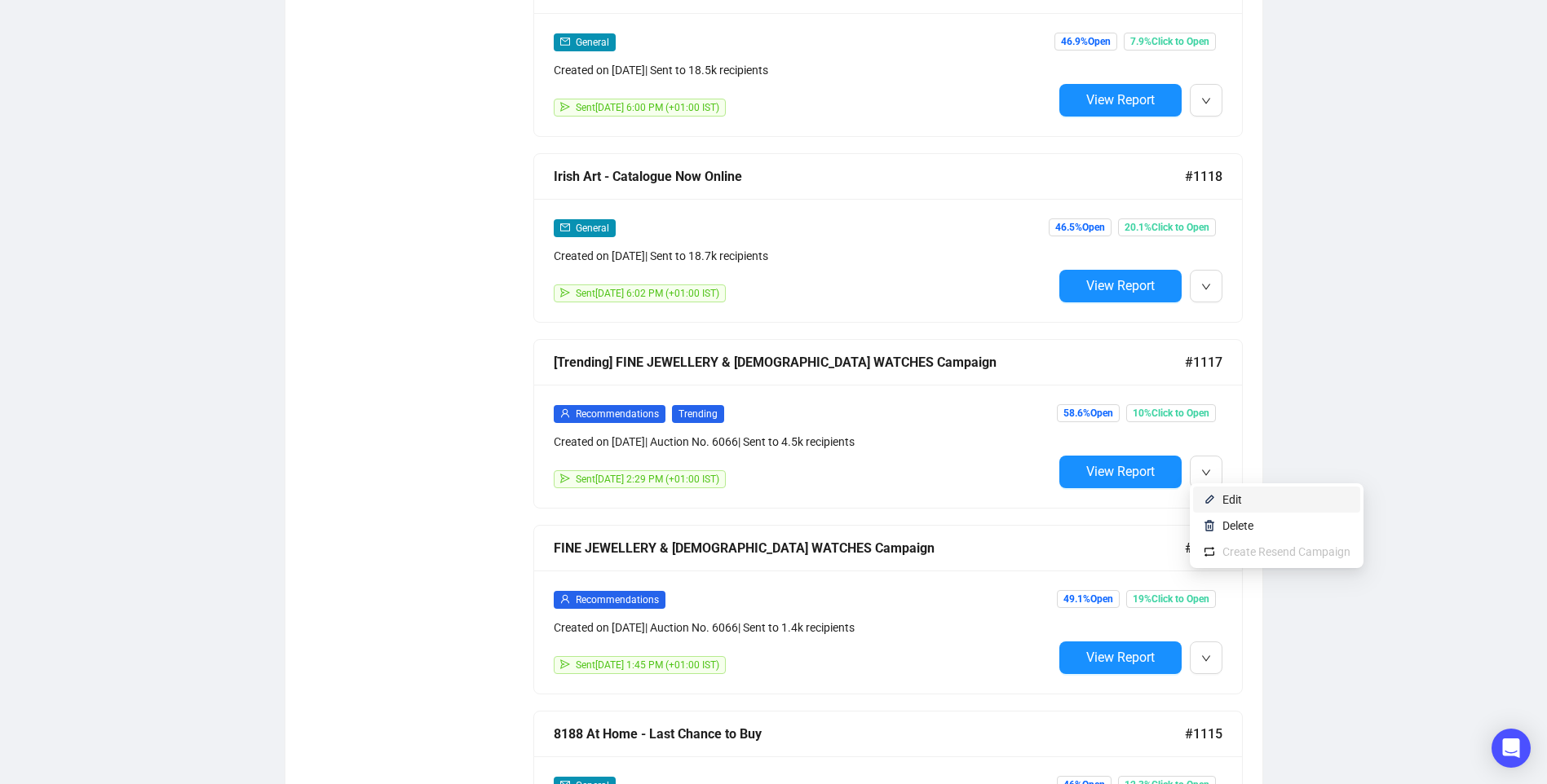
click at [1219, 499] on li "Edit" at bounding box center [1276, 499] width 167 height 26
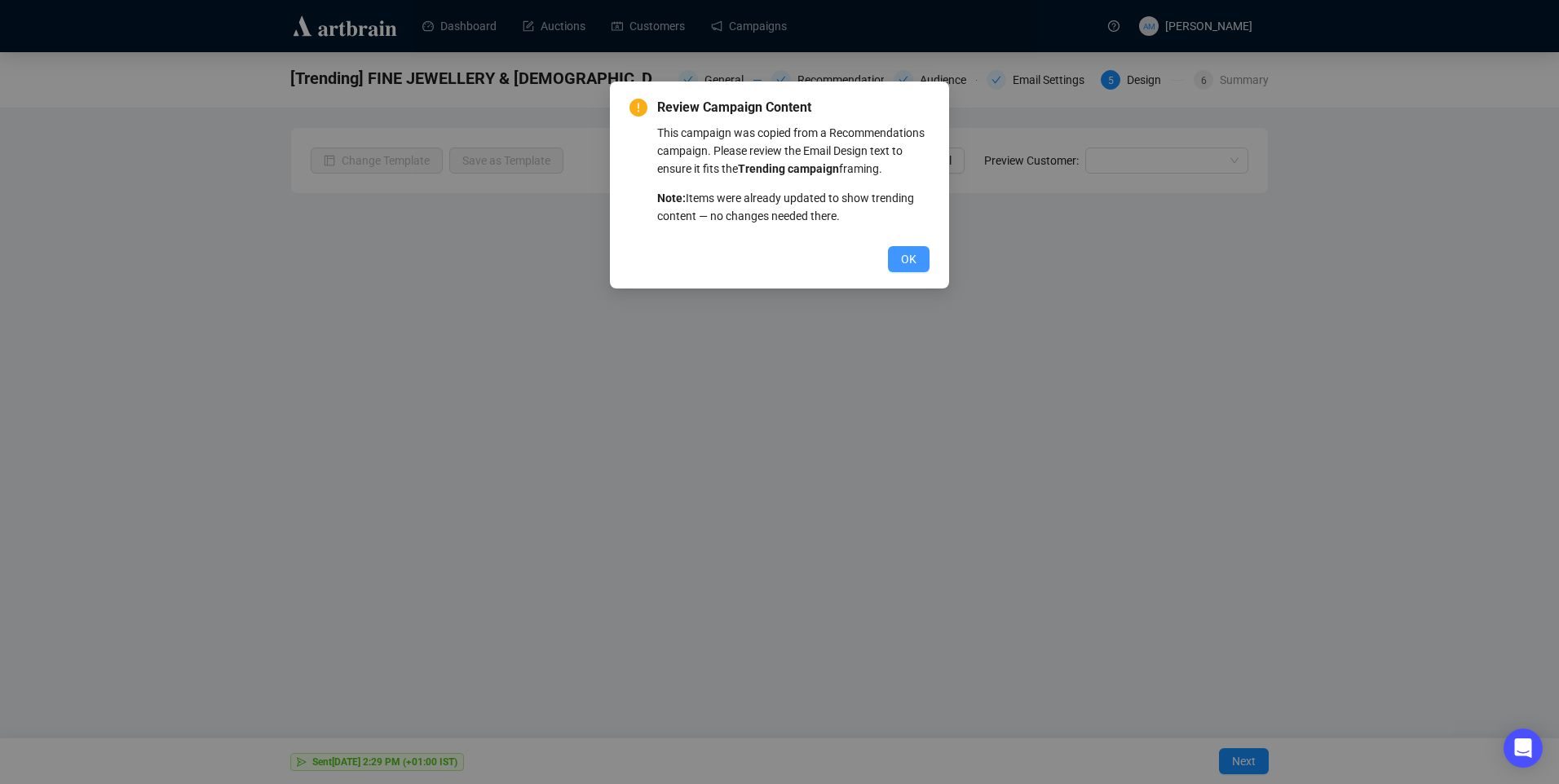
drag, startPoint x: 910, startPoint y: 275, endPoint x: 912, endPoint y: 266, distance: 9.2
click at [912, 274] on div "Review Campaign Content This campaign was copied from a Recommendations campaig…" at bounding box center [779, 185] width 339 height 207
click at [912, 265] on span "OK" at bounding box center [909, 259] width 15 height 18
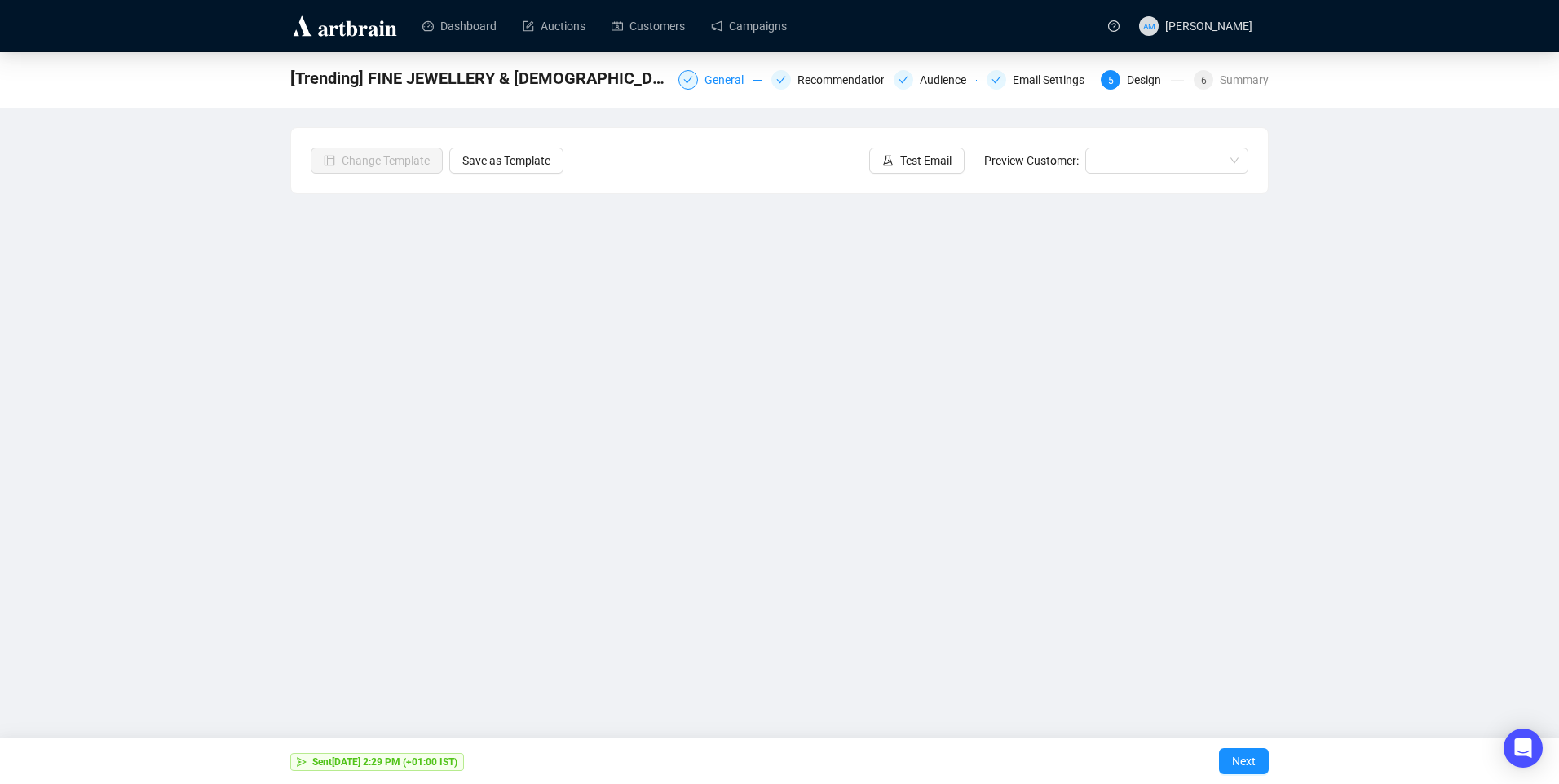
click at [716, 83] on div "General" at bounding box center [729, 80] width 49 height 20
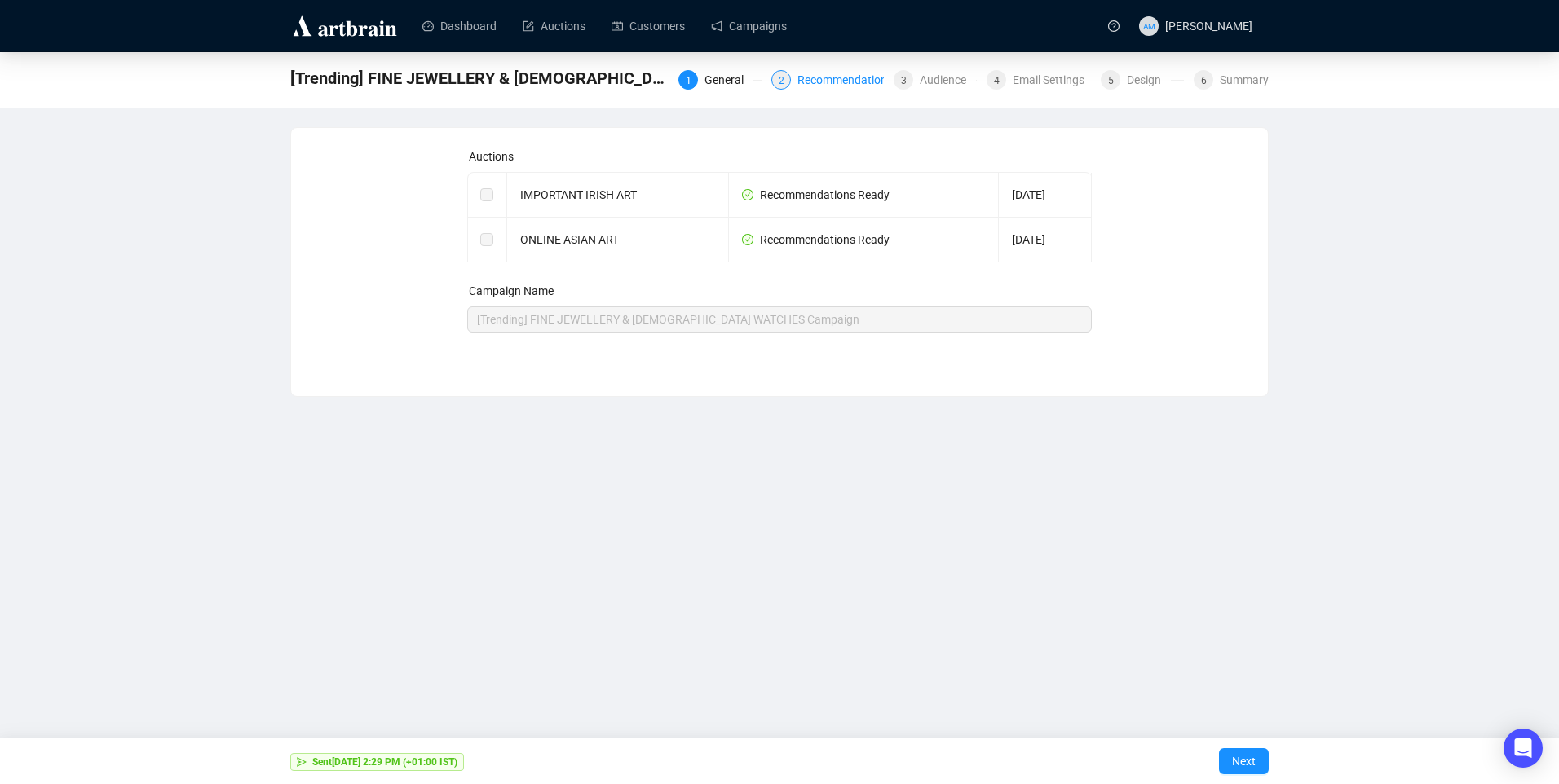
click at [845, 71] on div "Recommendations" at bounding box center [850, 80] width 105 height 20
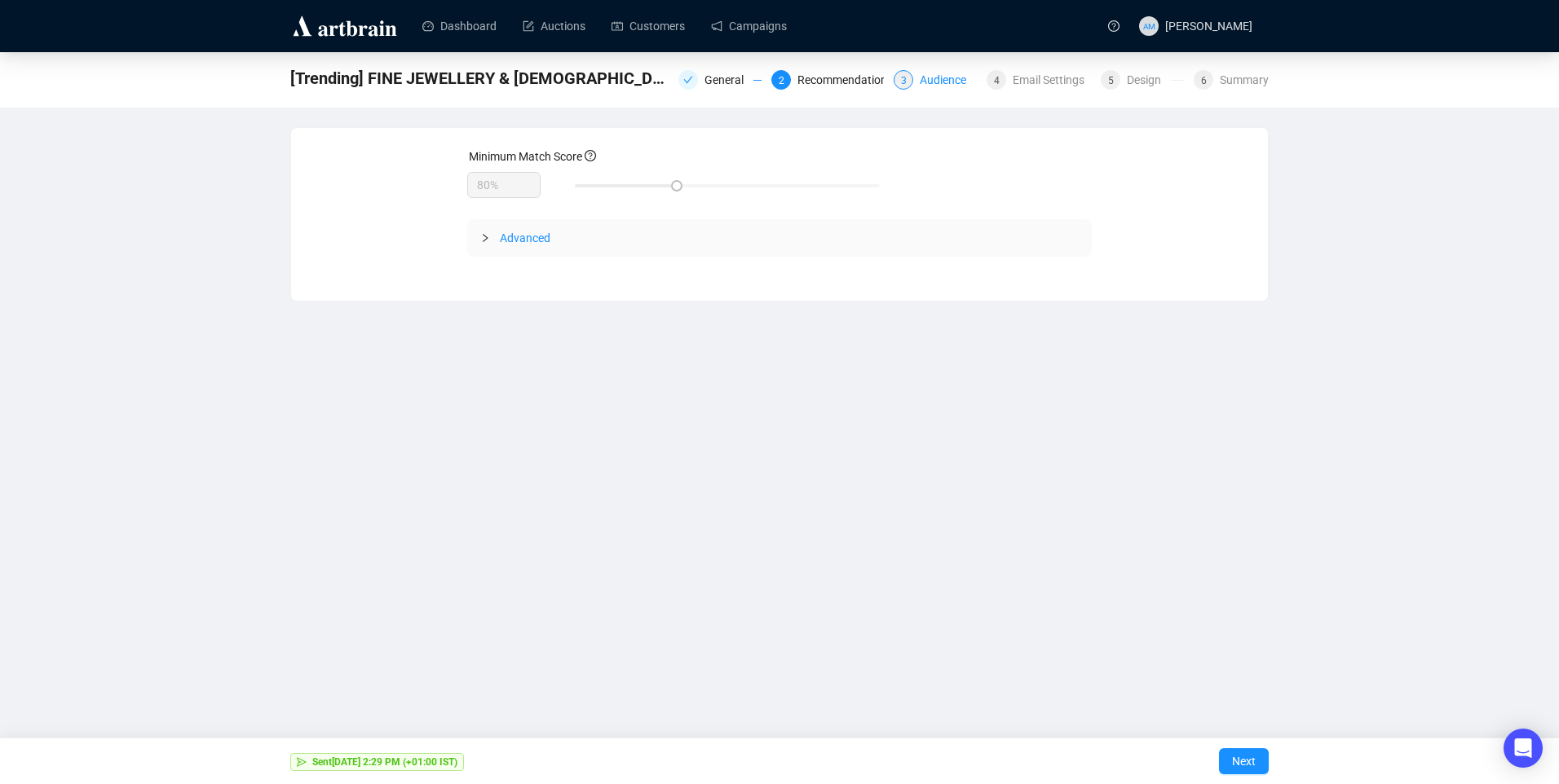
click at [969, 82] on div "Audience" at bounding box center [948, 80] width 56 height 20
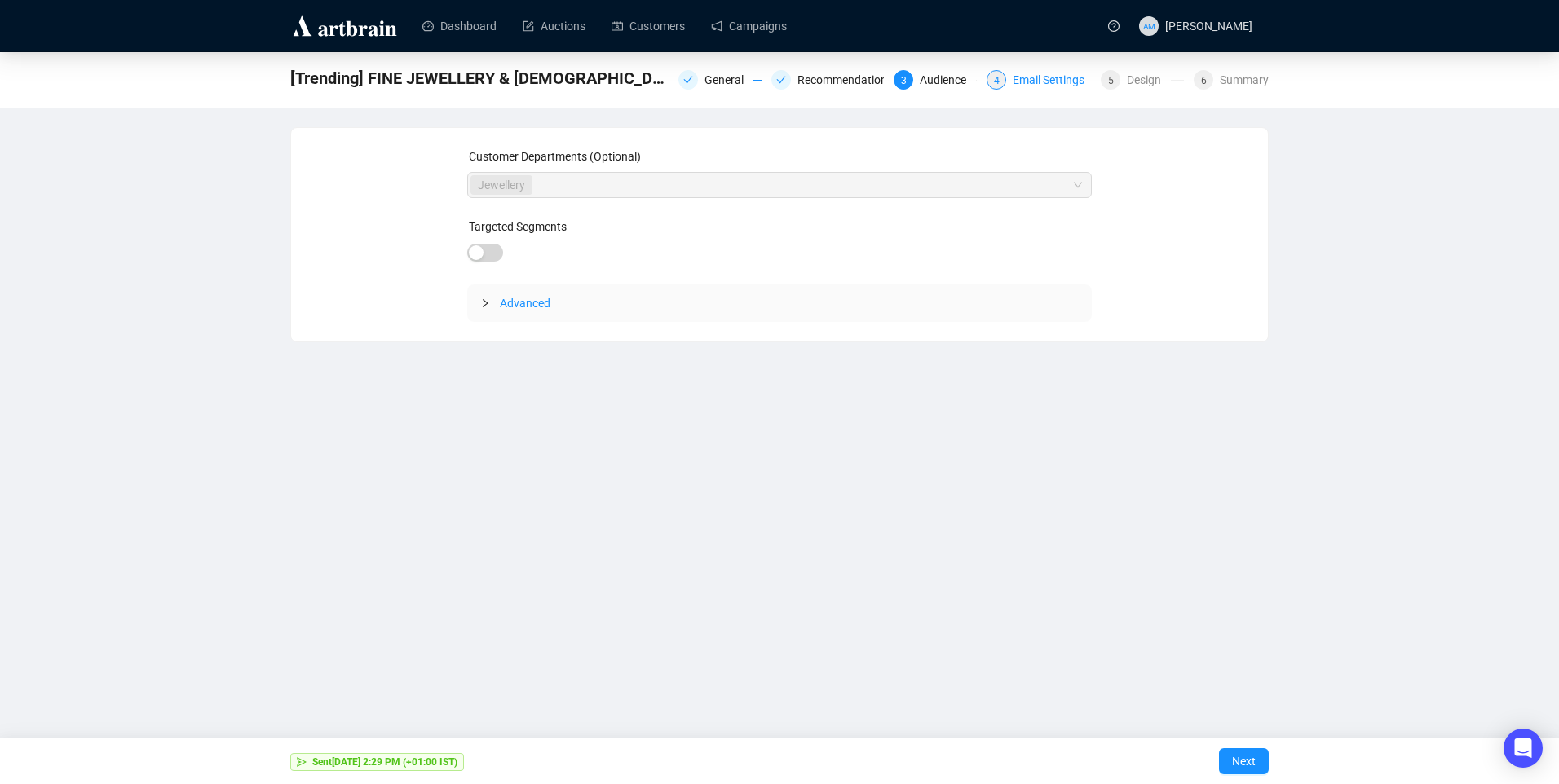
click at [1042, 76] on div "Email Settings" at bounding box center [1053, 80] width 82 height 20
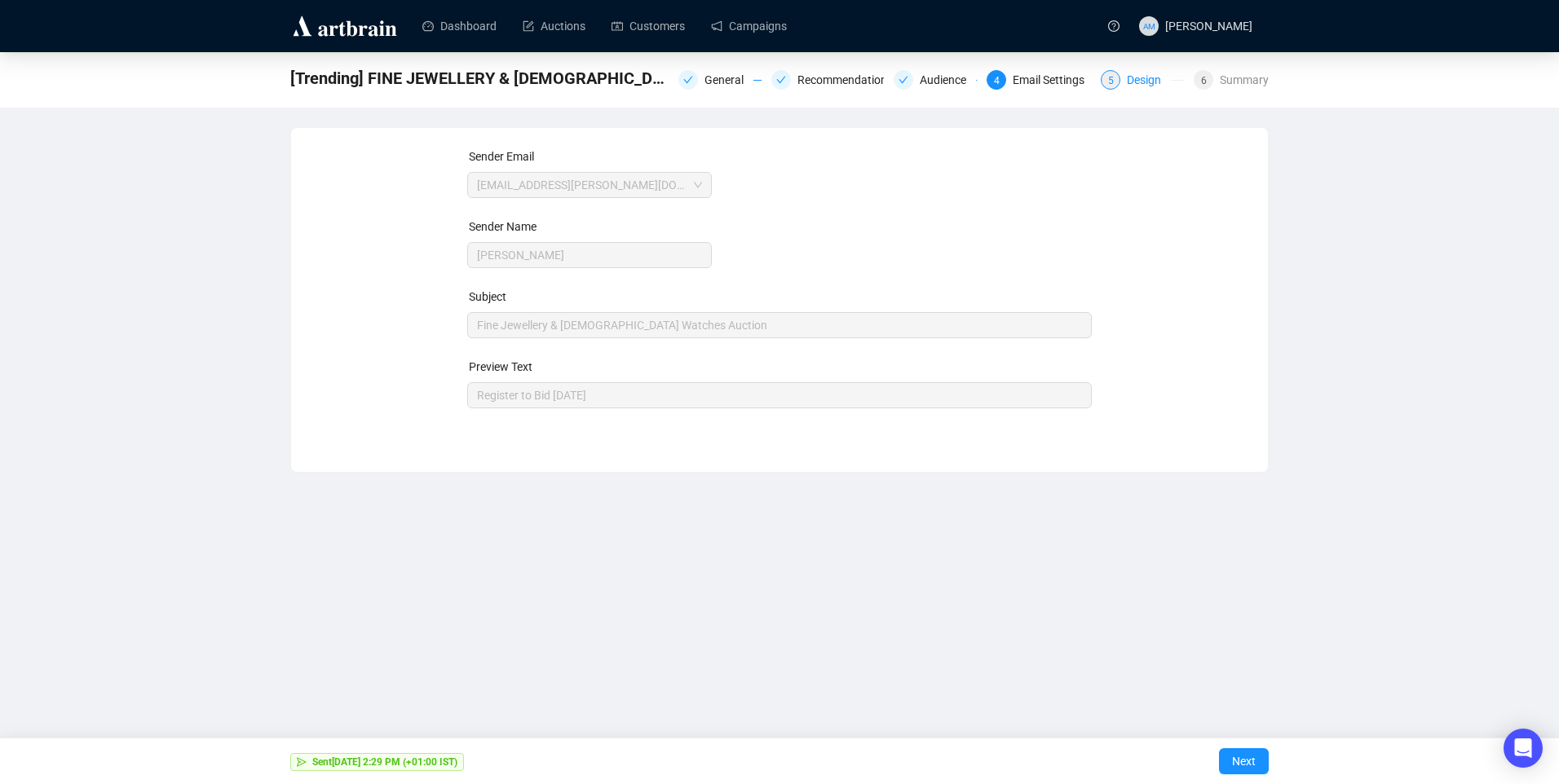
click at [1140, 69] on div "General Recommendations Audience 4 Email Settings 5 Design 6 Summary" at bounding box center [974, 78] width 590 height 23
click at [1139, 76] on div "Design" at bounding box center [1149, 80] width 44 height 20
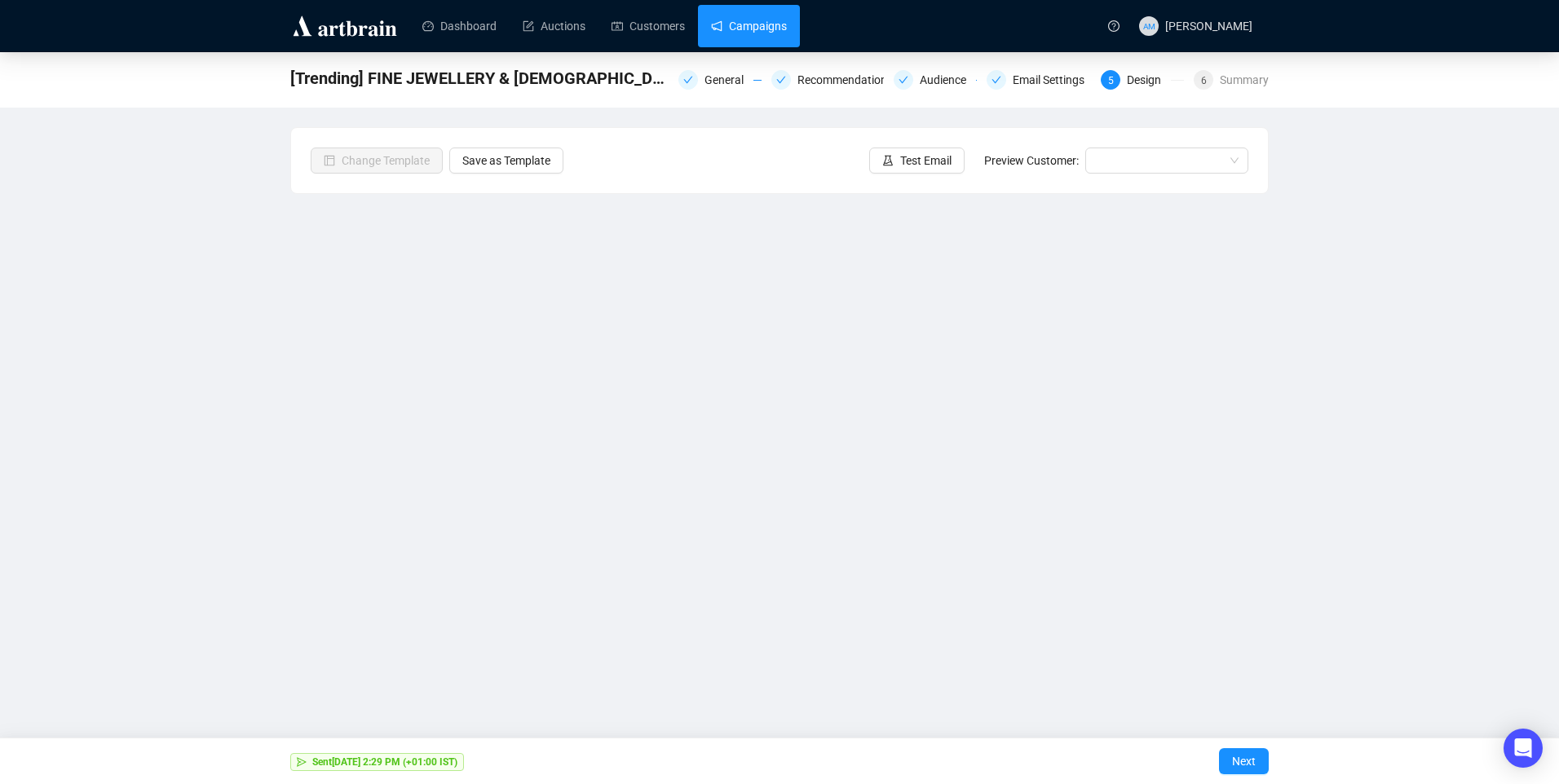
click at [742, 28] on link "Campaigns" at bounding box center [748, 26] width 76 height 42
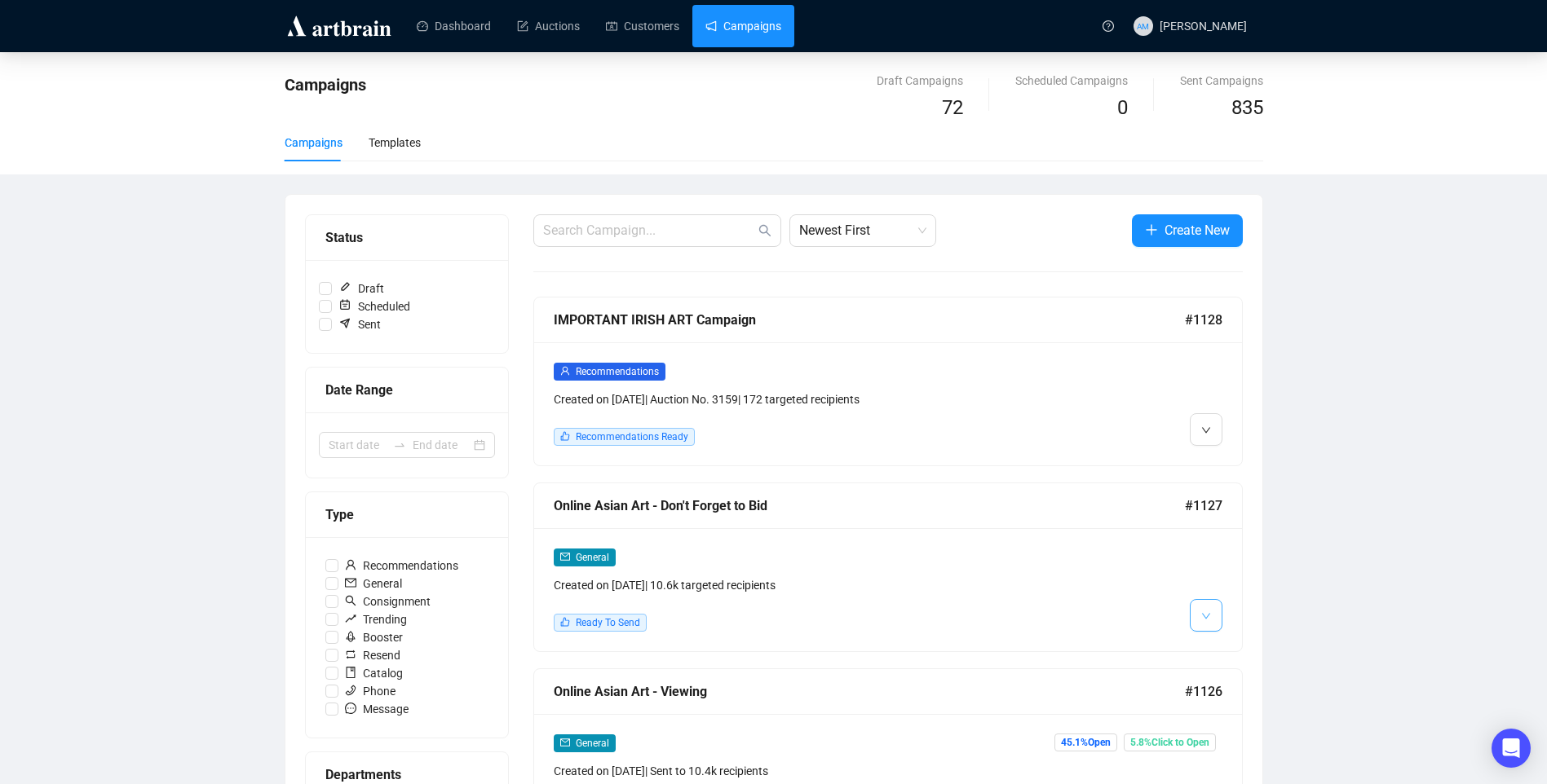
click at [1202, 623] on span "button" at bounding box center [1206, 615] width 10 height 20
click at [1214, 650] on img at bounding box center [1209, 649] width 13 height 13
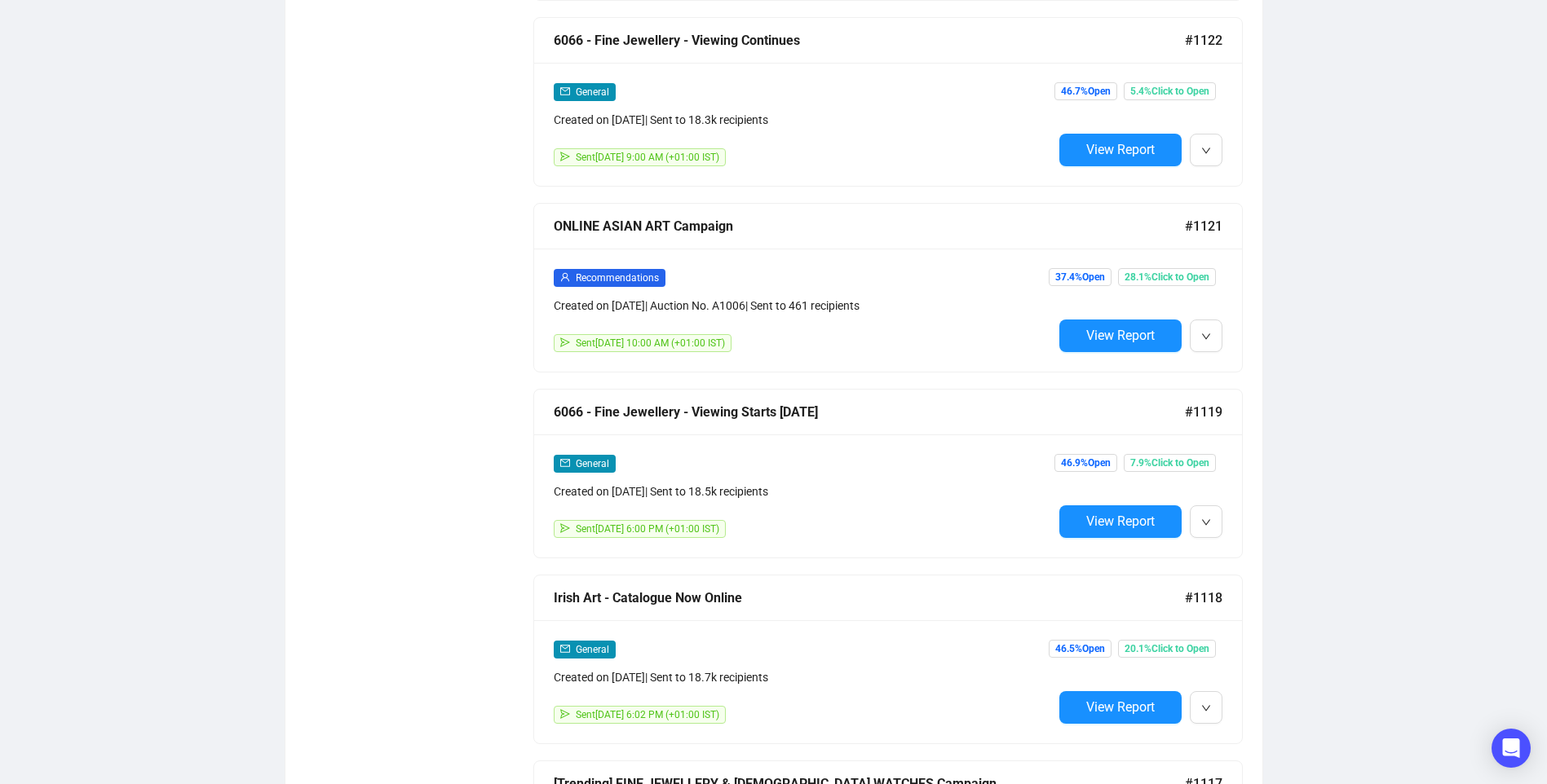
scroll to position [1468, 0]
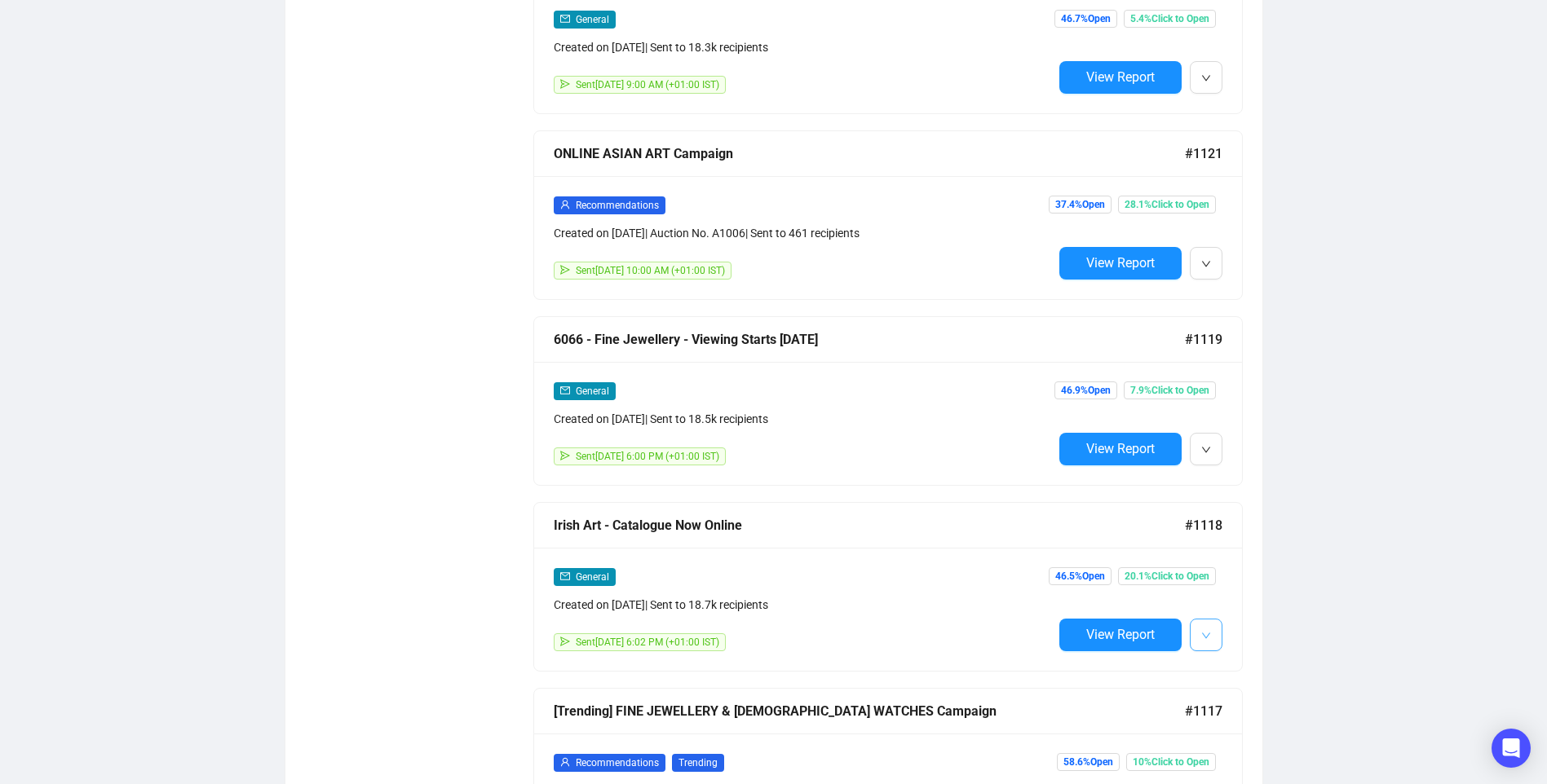
click at [1209, 631] on icon "down" at bounding box center [1206, 636] width 10 height 10
click at [1246, 713] on span "Duplicate" at bounding box center [1246, 714] width 48 height 13
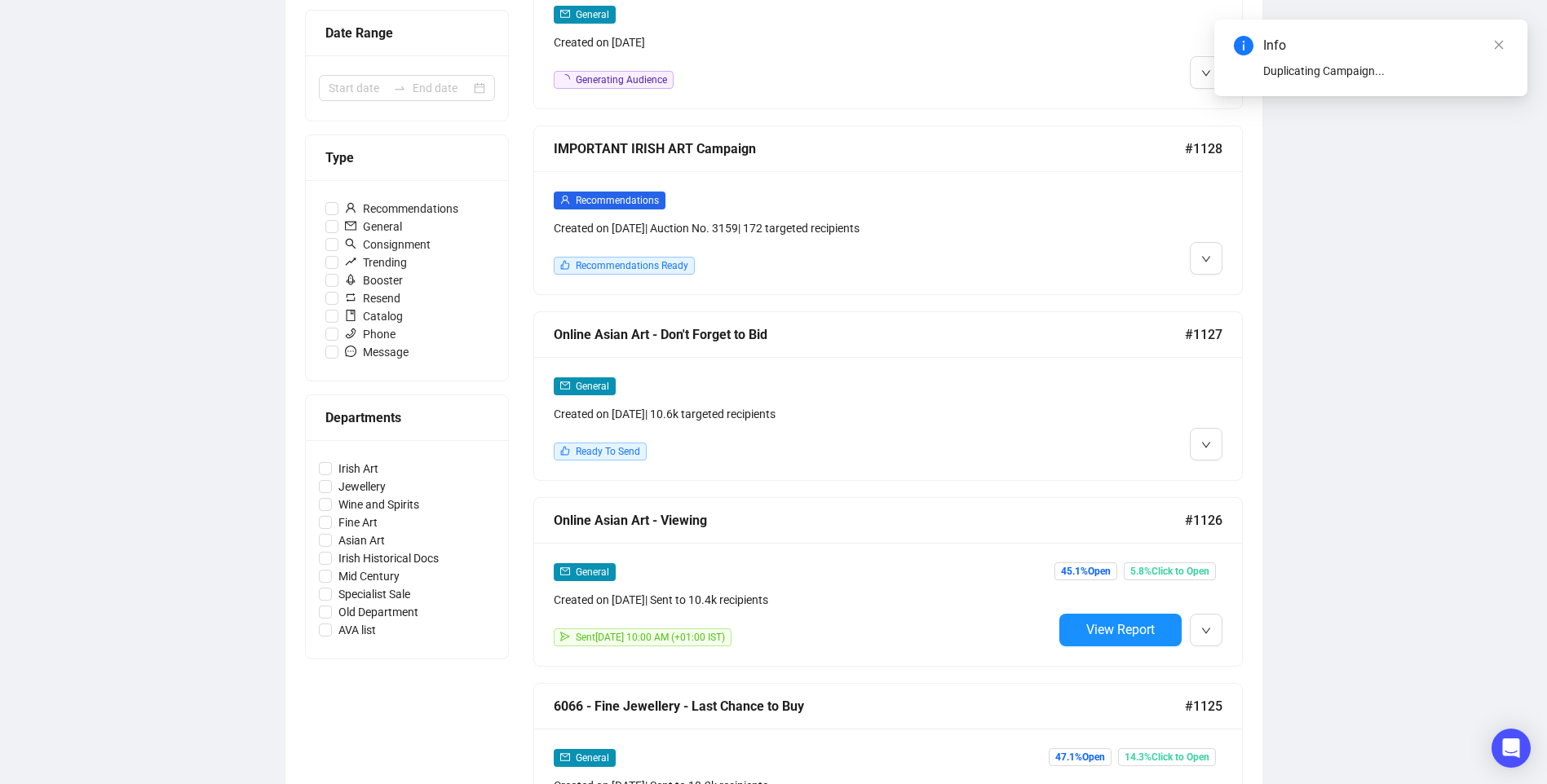
scroll to position [163, 0]
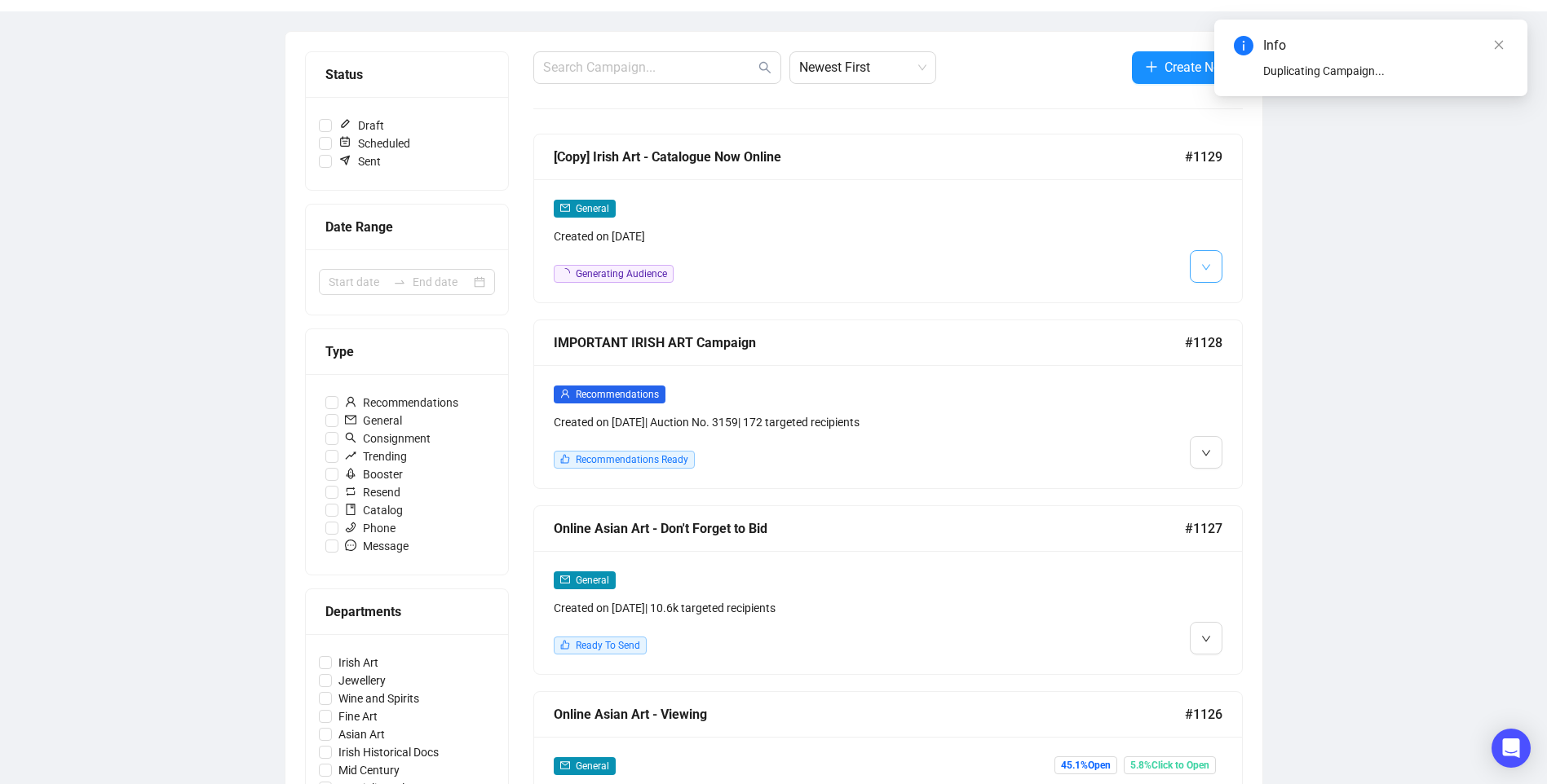
click at [1211, 272] on button "button" at bounding box center [1205, 267] width 32 height 32
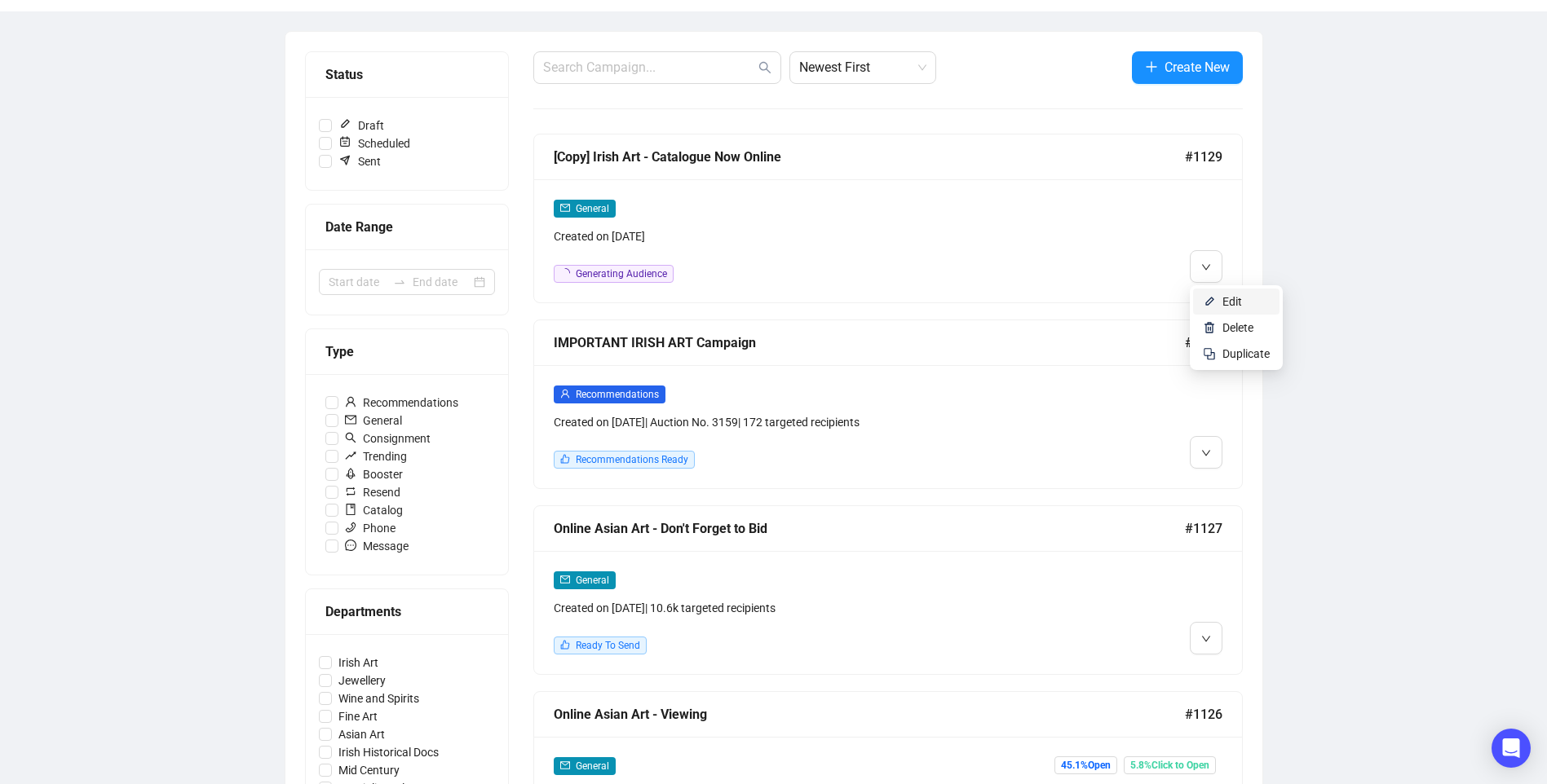
click at [1220, 310] on li "Edit" at bounding box center [1236, 302] width 87 height 26
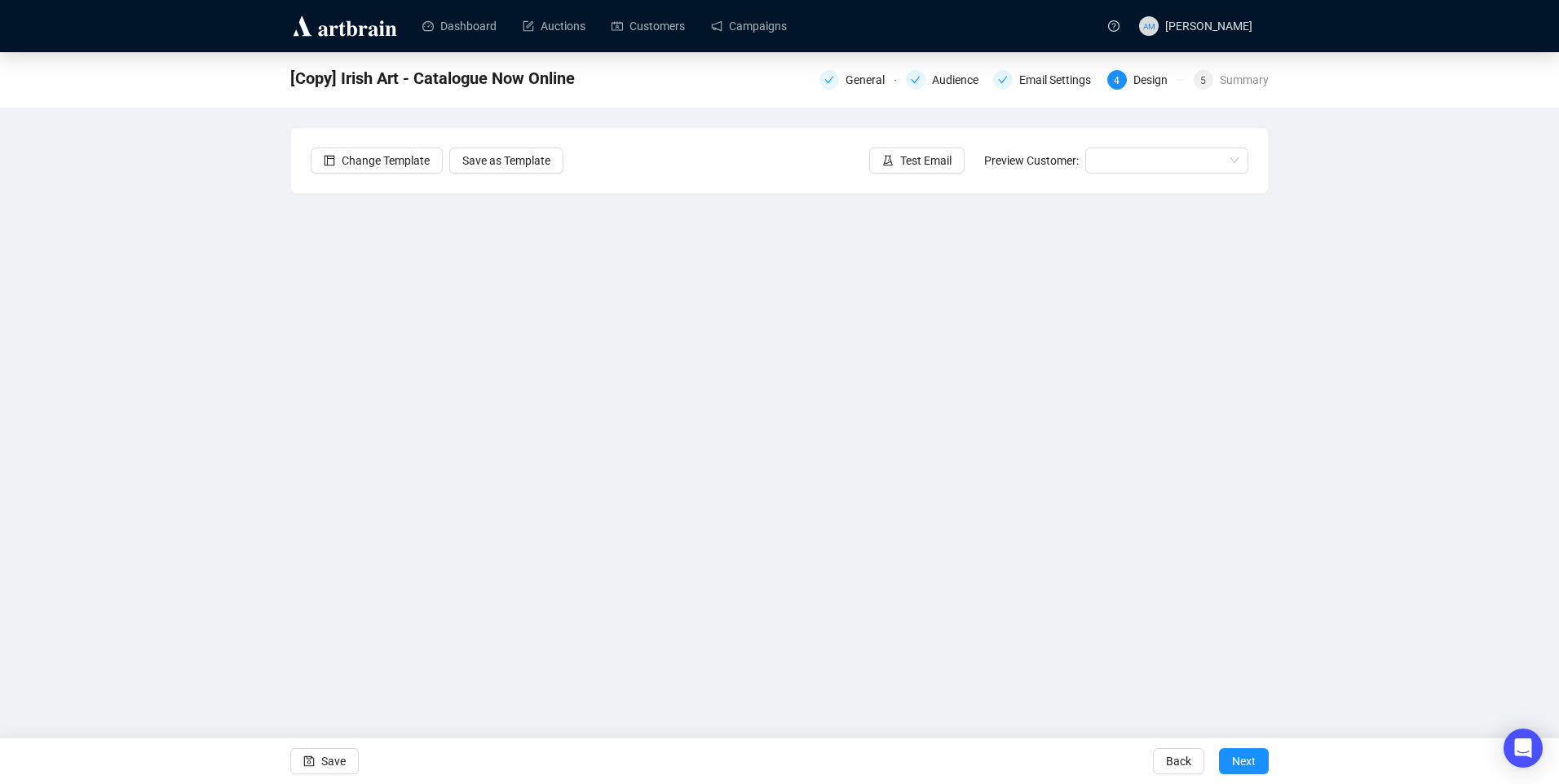
click at [1294, 487] on div "[Copy] Irish Art - Catalogue Now Online General Audience Email Settings 4 Desig…" at bounding box center [779, 365] width 1559 height 628
click at [1335, 349] on div "[Copy] Irish Art - Catalogue Now Online General Audience Email Settings 4 Desig…" at bounding box center [779, 365] width 1559 height 628
click at [1370, 355] on div "[Copy] Irish Art - Catalogue Now Online General Audience Email Settings 4 Desig…" at bounding box center [779, 365] width 1559 height 628
click at [1420, 355] on div "[Copy] Irish Art - Catalogue Now Online General Audience Email Settings 4 Desig…" at bounding box center [779, 365] width 1559 height 628
click at [331, 759] on span "Save" at bounding box center [333, 762] width 25 height 46
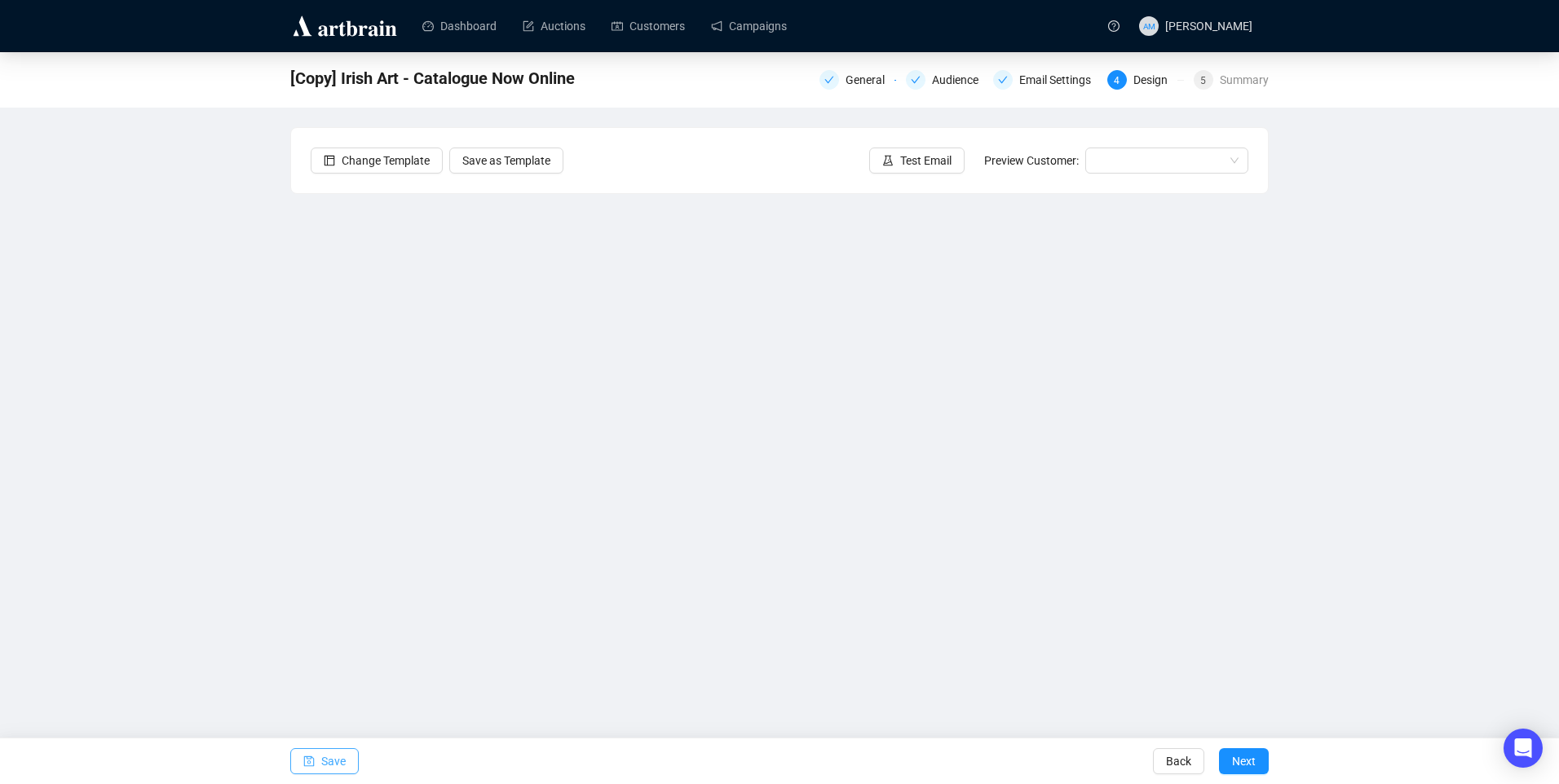
click at [329, 759] on span "Save" at bounding box center [333, 762] width 25 height 46
click at [332, 766] on span "Save" at bounding box center [333, 762] width 25 height 46
click at [338, 758] on span "Save" at bounding box center [333, 762] width 25 height 46
click at [912, 156] on span "Test Email" at bounding box center [926, 161] width 51 height 18
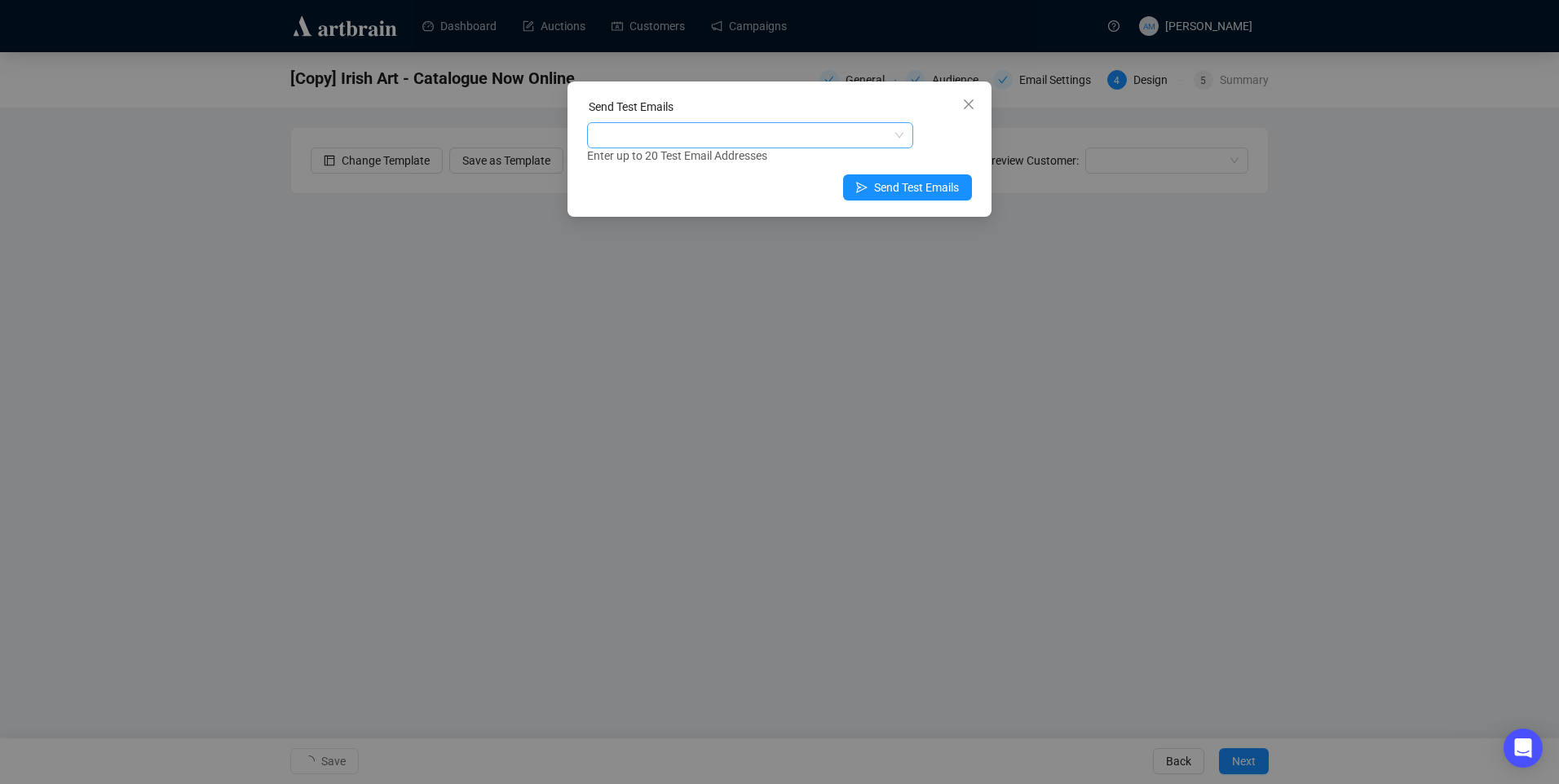
click at [733, 138] on div at bounding box center [742, 135] width 302 height 23
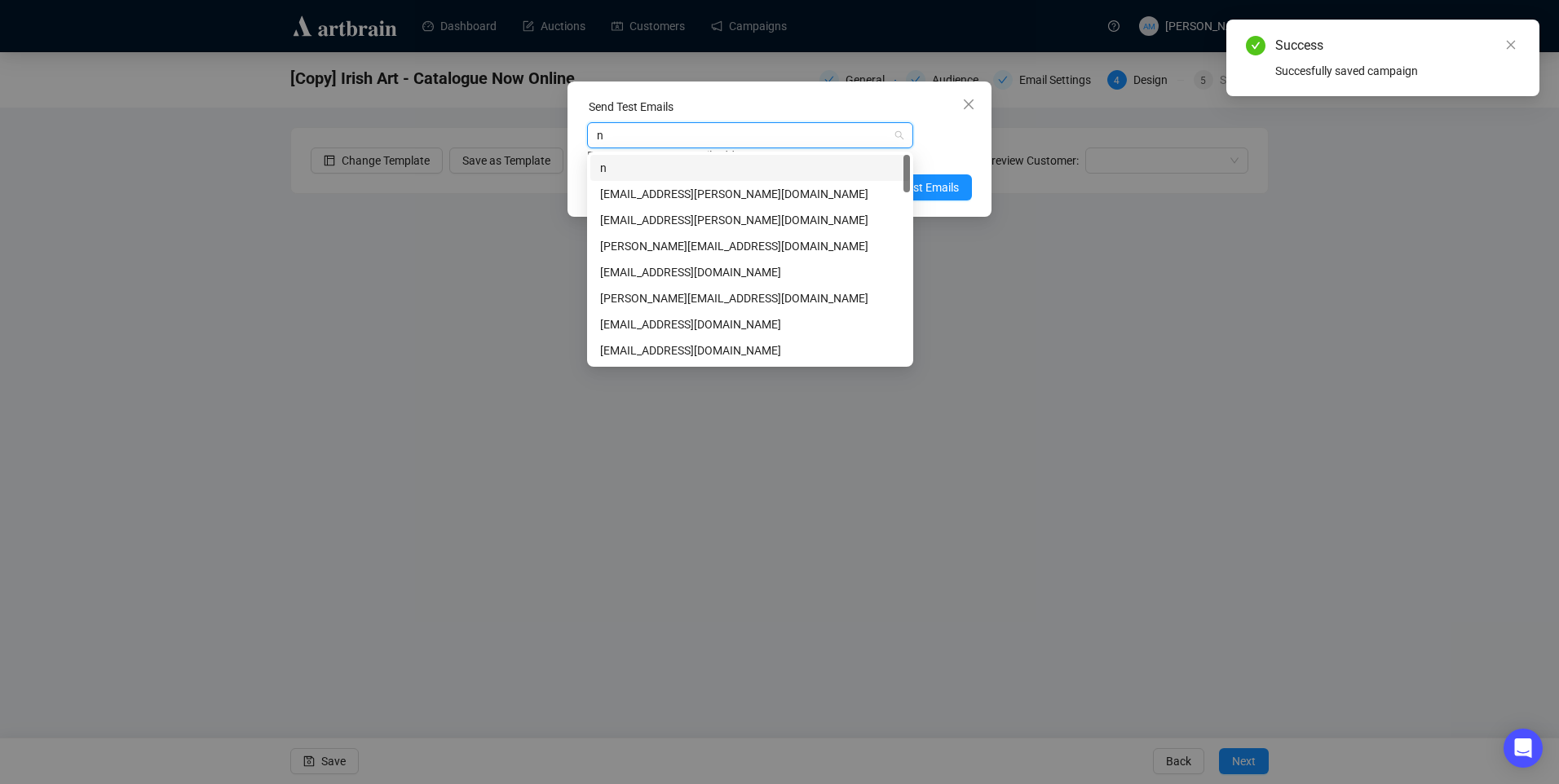
type input "ni"
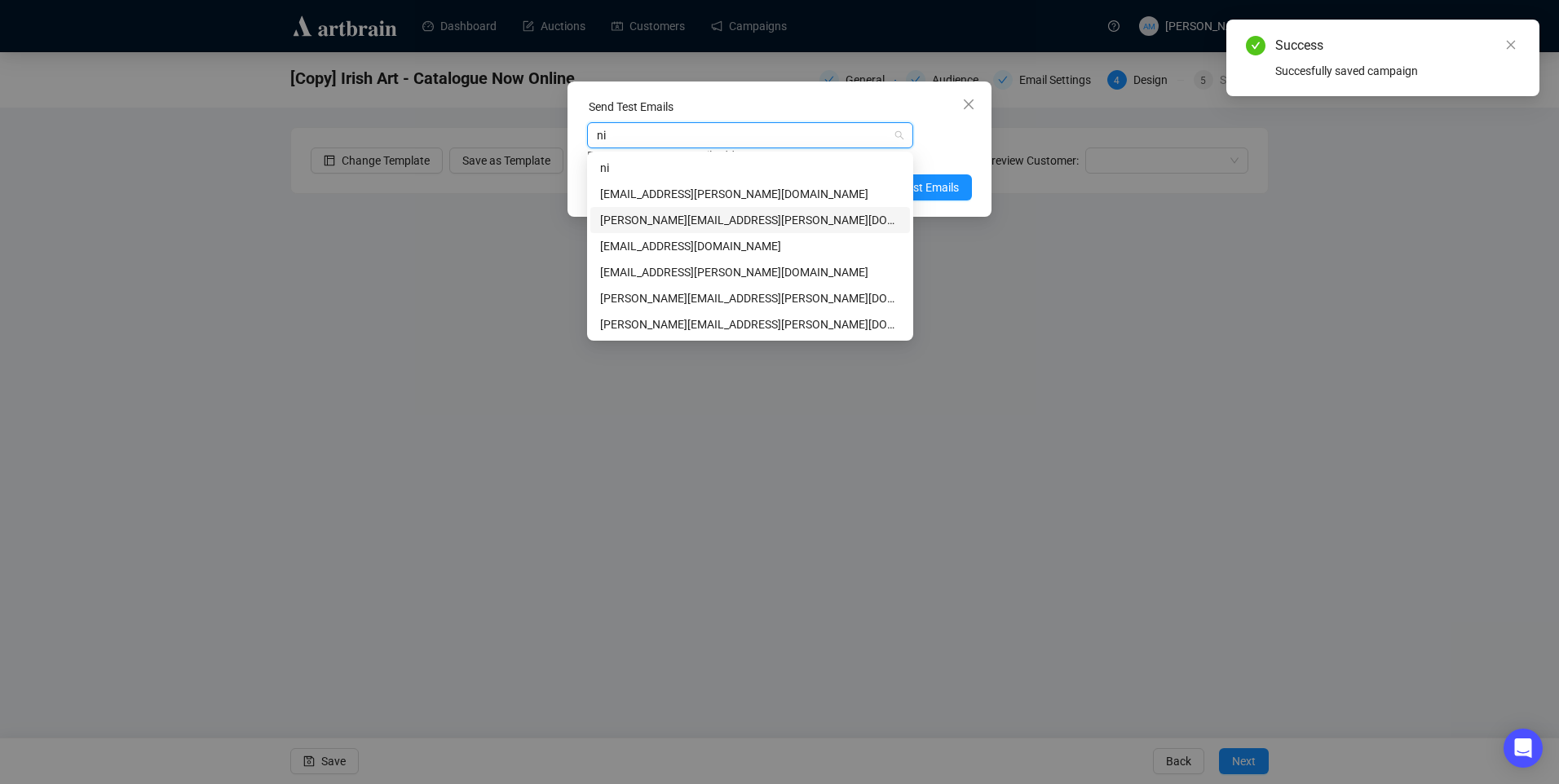
click at [715, 216] on div "nicholas@adams.ie" at bounding box center [749, 220] width 300 height 18
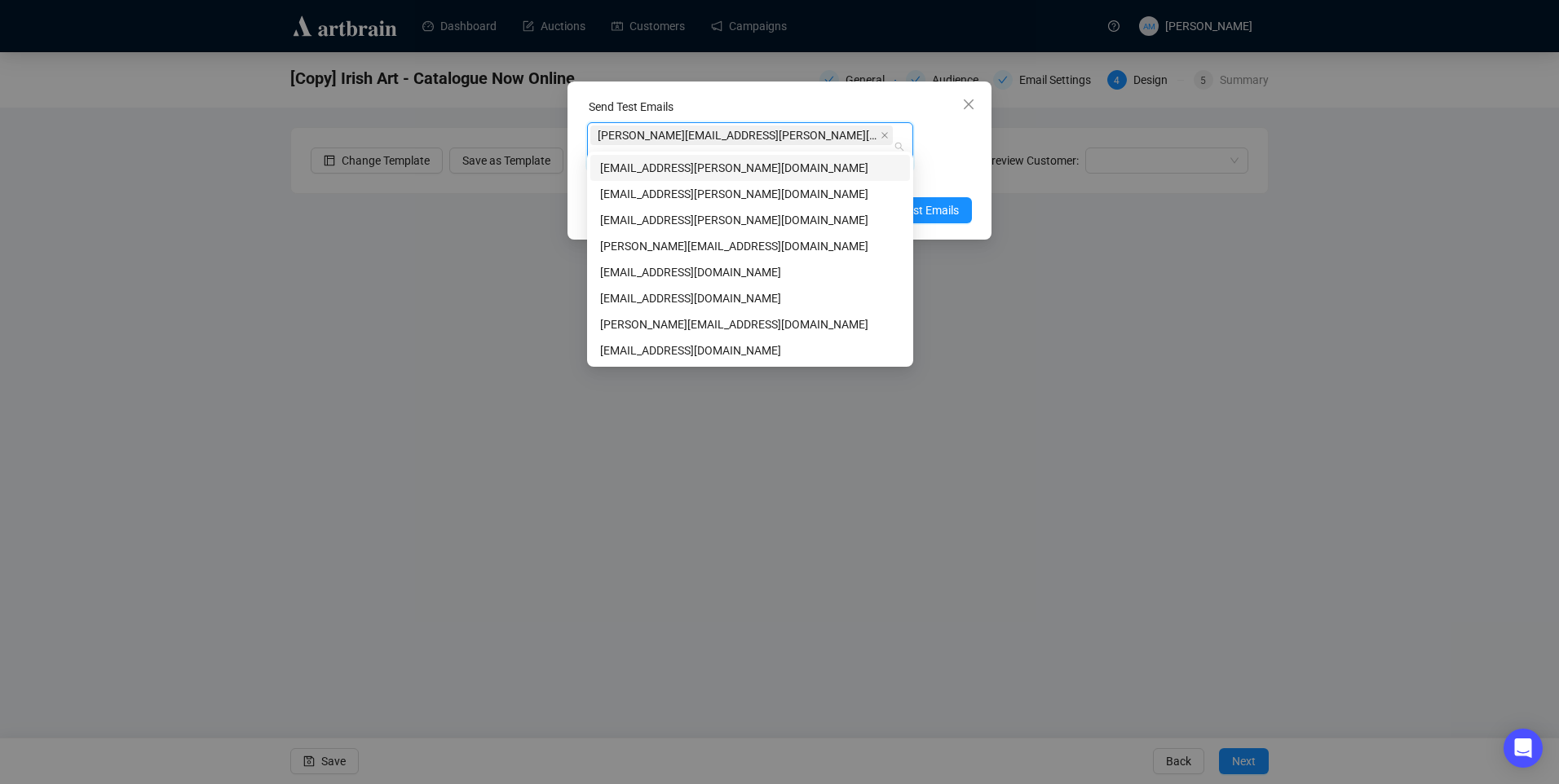
click at [971, 142] on div "nicholas@adams.ie Enter up to 20 Test Email Addresses" at bounding box center [779, 155] width 385 height 65
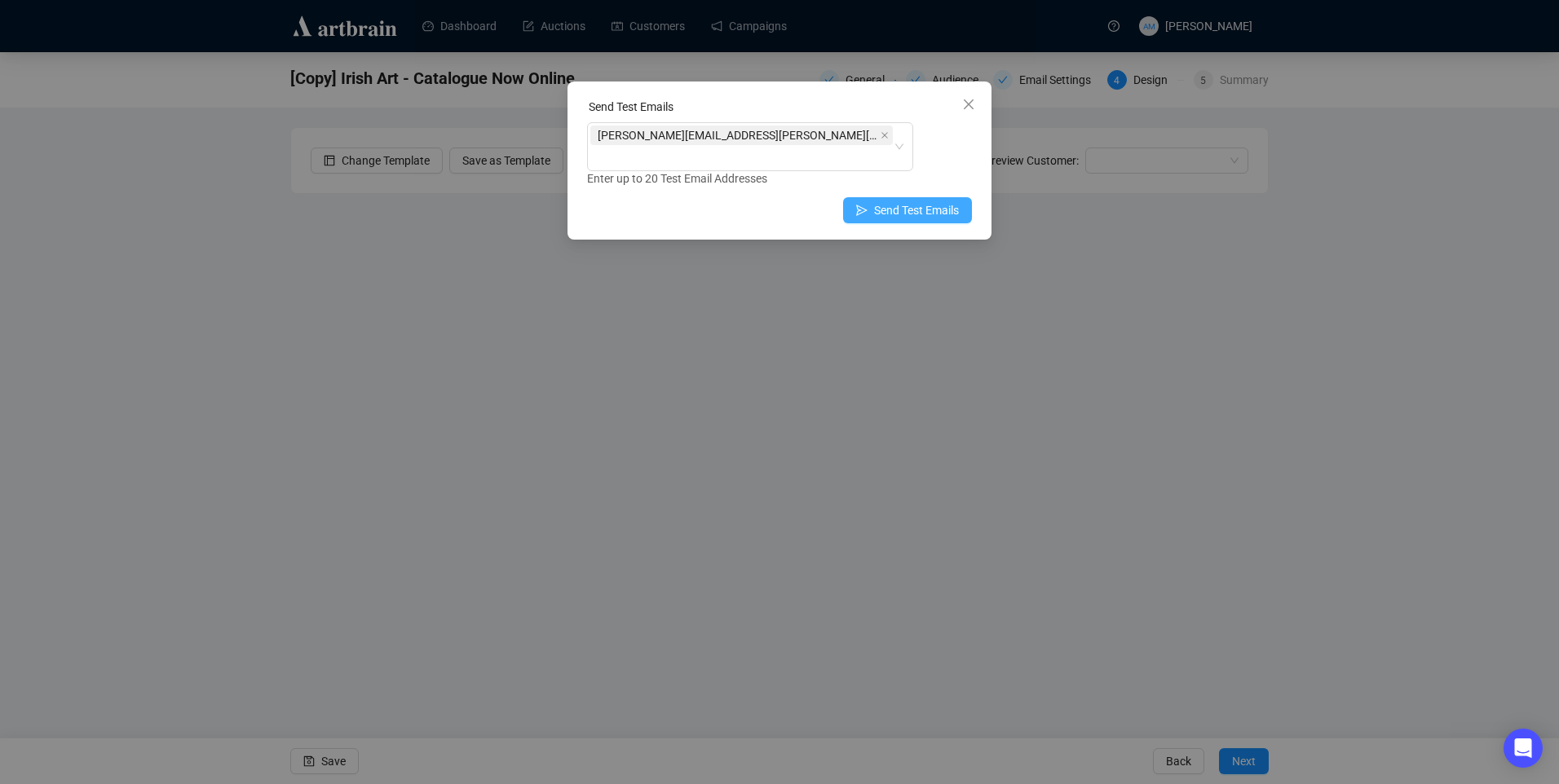
click at [912, 201] on span "Send Test Emails" at bounding box center [917, 210] width 85 height 18
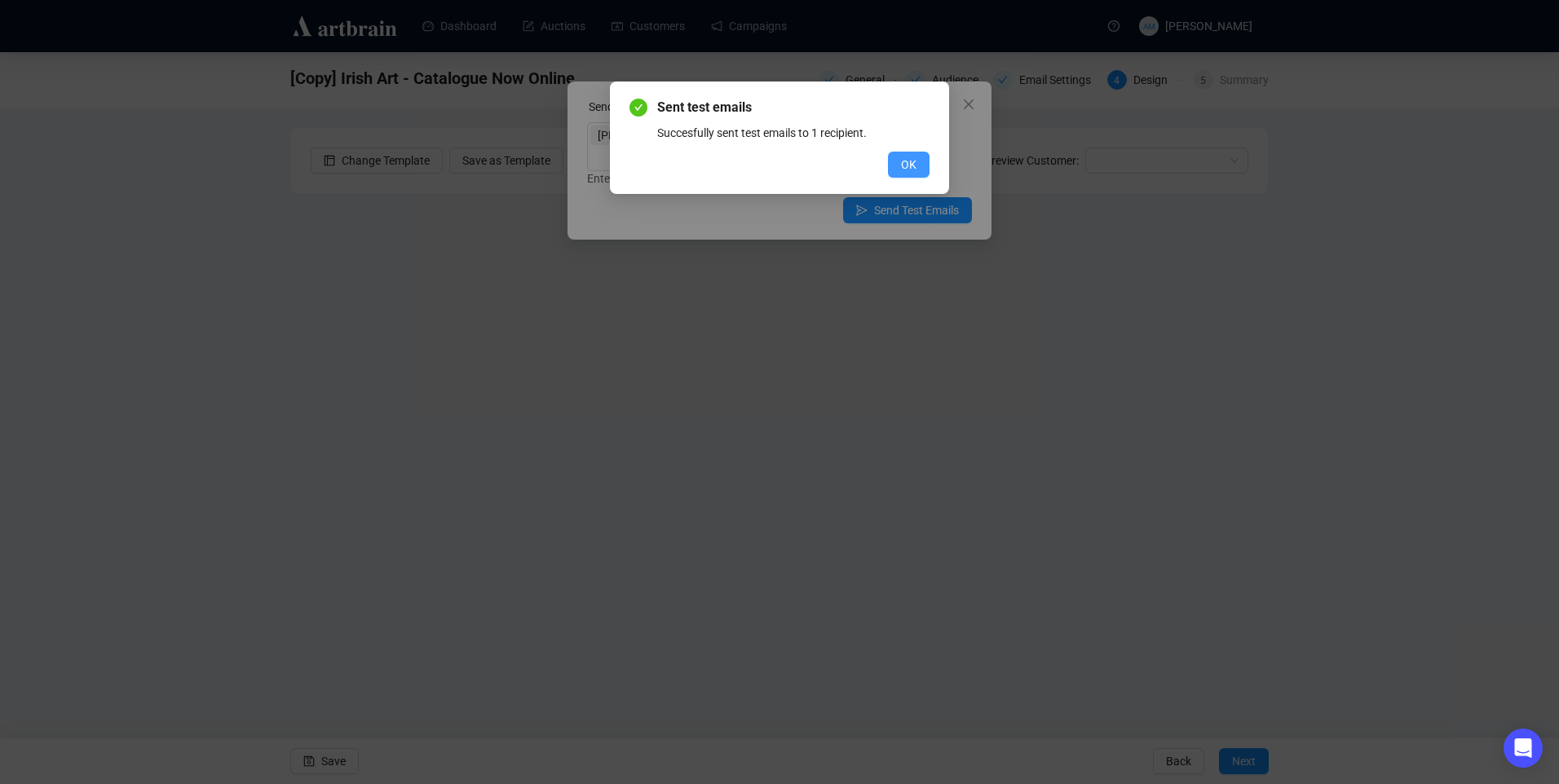
click at [892, 168] on button "OK" at bounding box center [908, 165] width 42 height 26
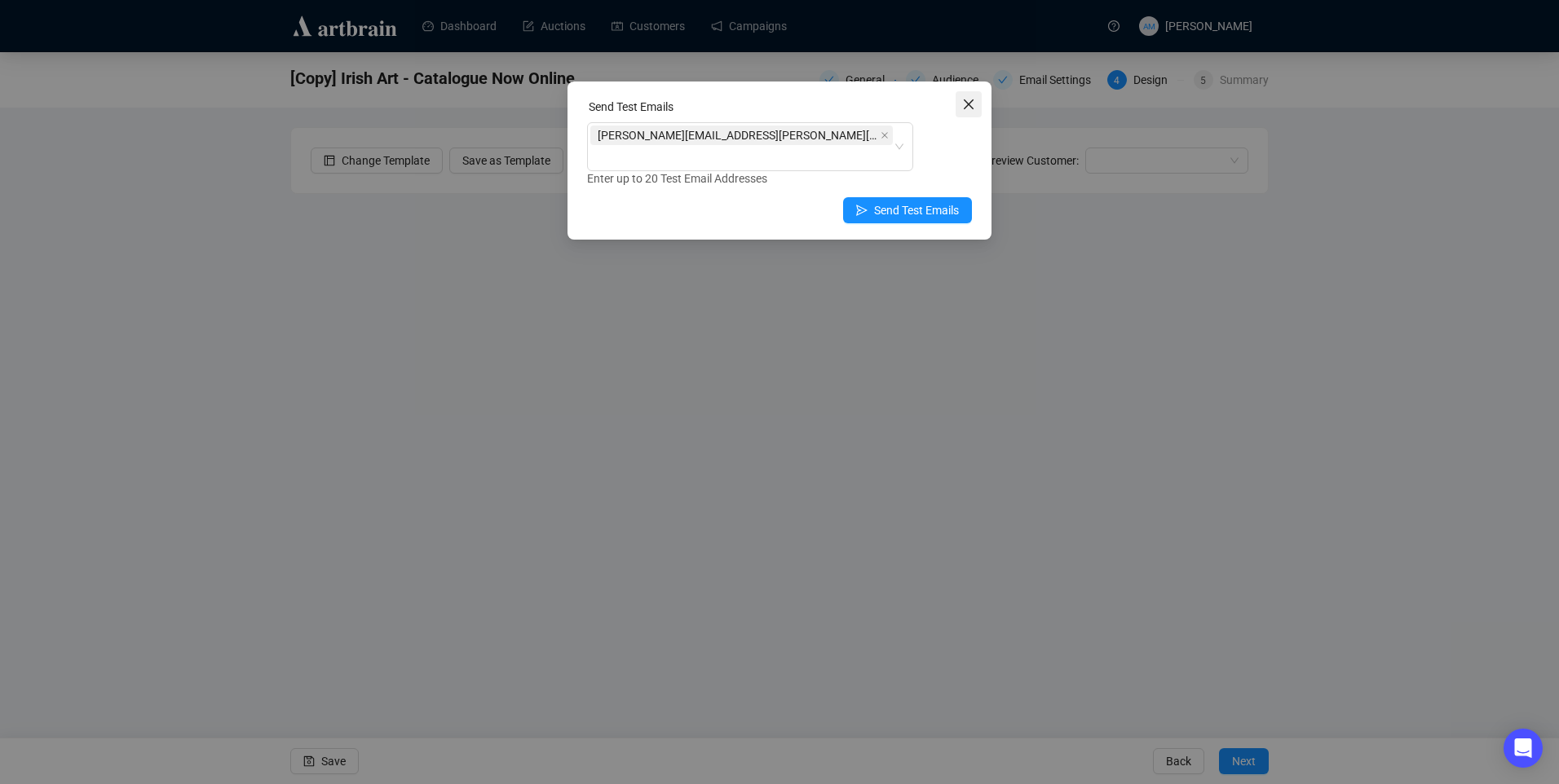
click at [974, 100] on icon "close" at bounding box center [969, 104] width 10 height 10
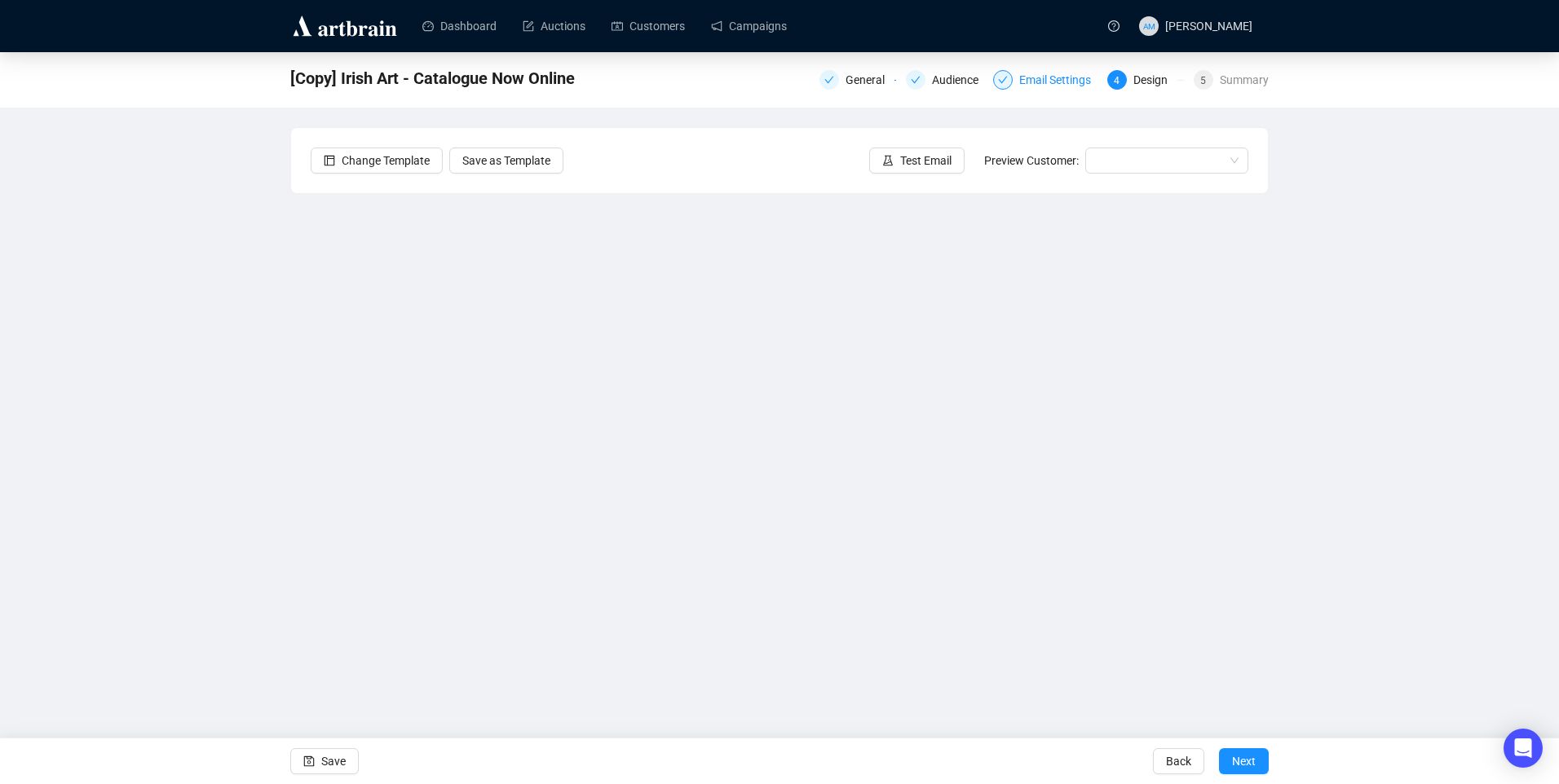
click at [1059, 83] on div "Email Settings" at bounding box center [1060, 80] width 82 height 20
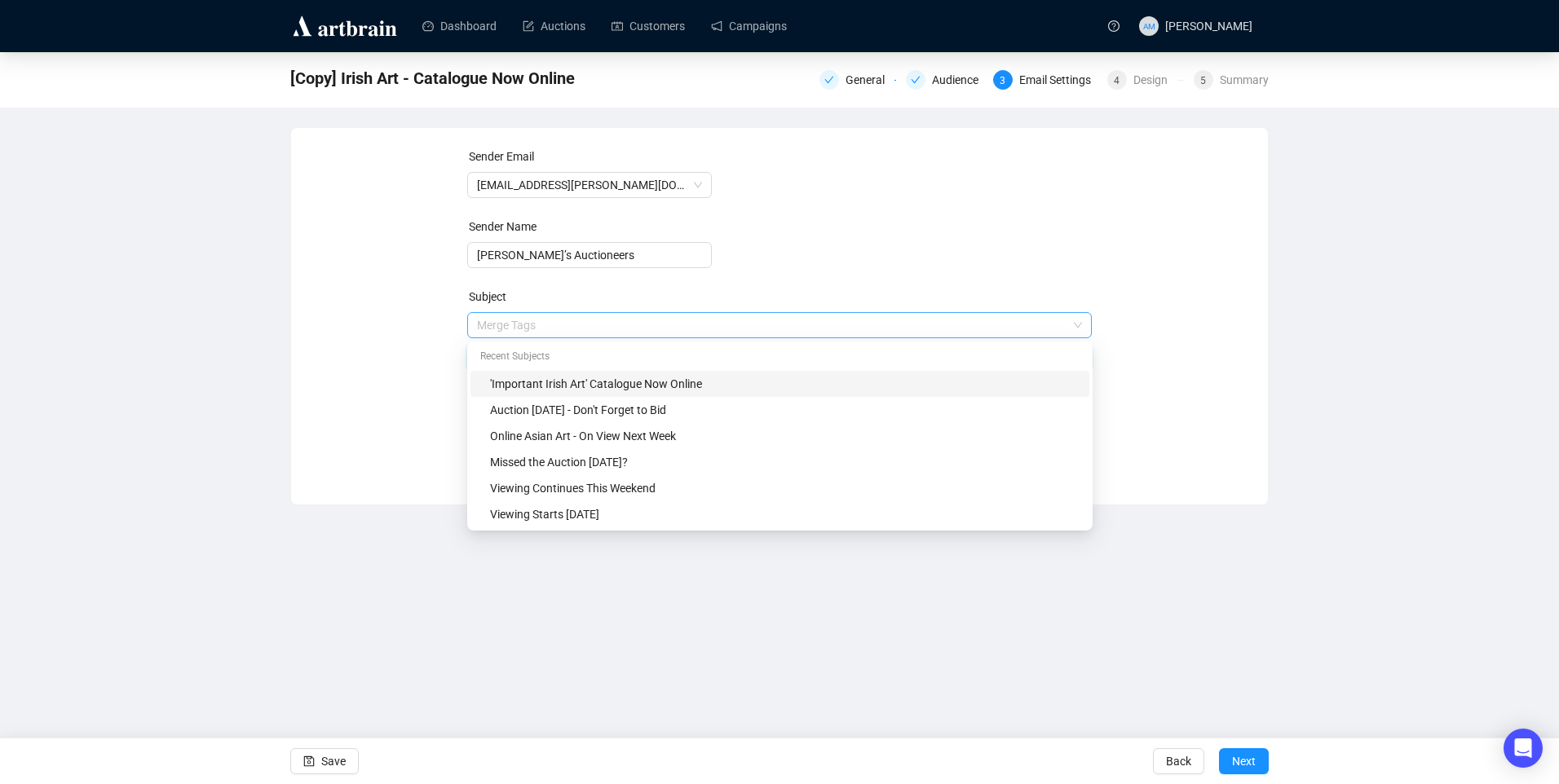
drag, startPoint x: 579, startPoint y: 327, endPoint x: 752, endPoint y: 328, distance: 173.0
click at [742, 327] on span "Merge Tags 'Important Irish Art' Catalogue Now Online" at bounding box center [780, 341] width 625 height 46
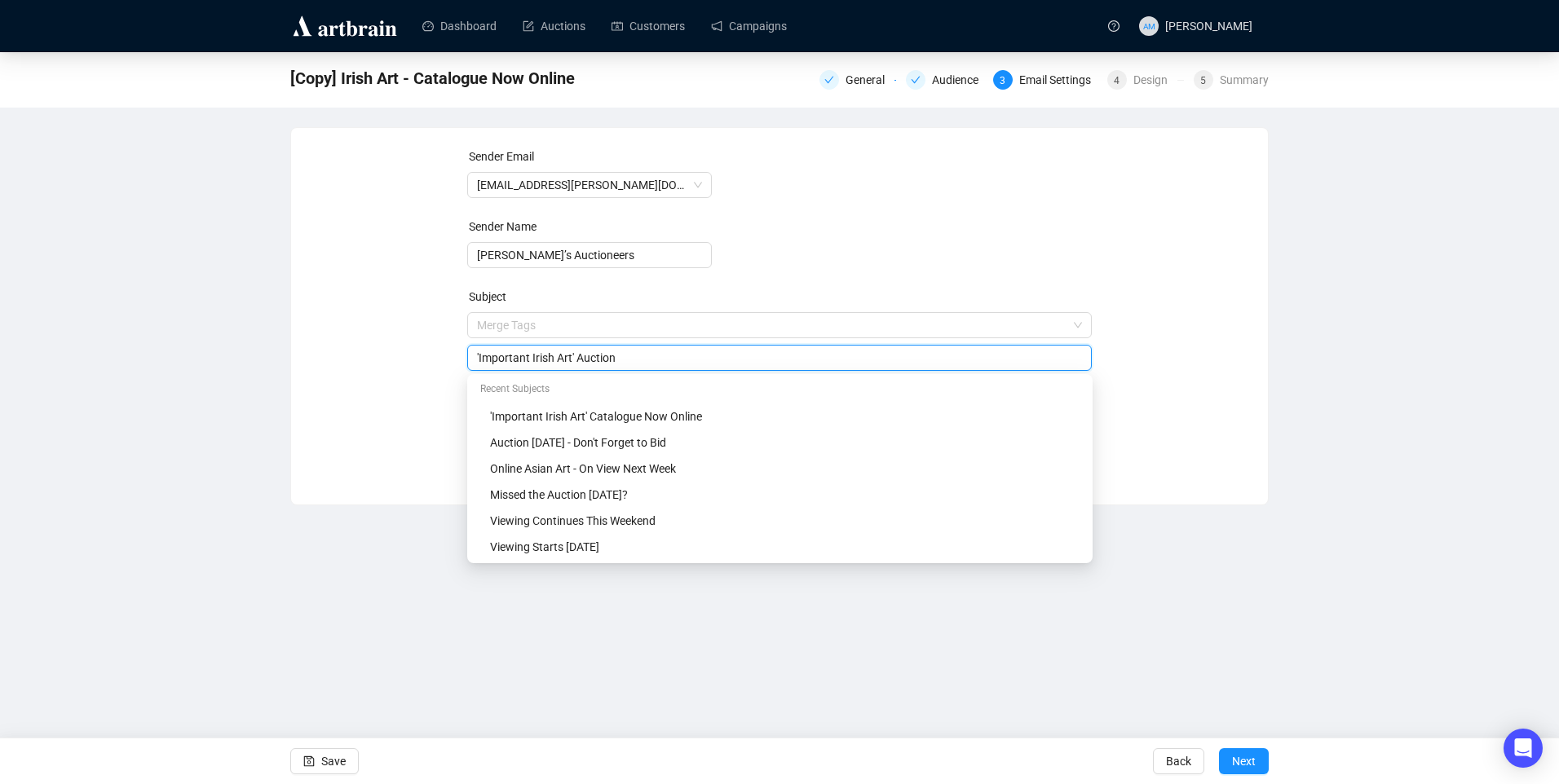
type input "'Important Irish Art' Auction"
drag, startPoint x: 898, startPoint y: 208, endPoint x: 907, endPoint y: 198, distance: 13.5
click at [899, 207] on form "Sender Email info@adams.ie Sender Name Adam’s Auctioneers Subject Merge Tags 'I…" at bounding box center [780, 295] width 625 height 294
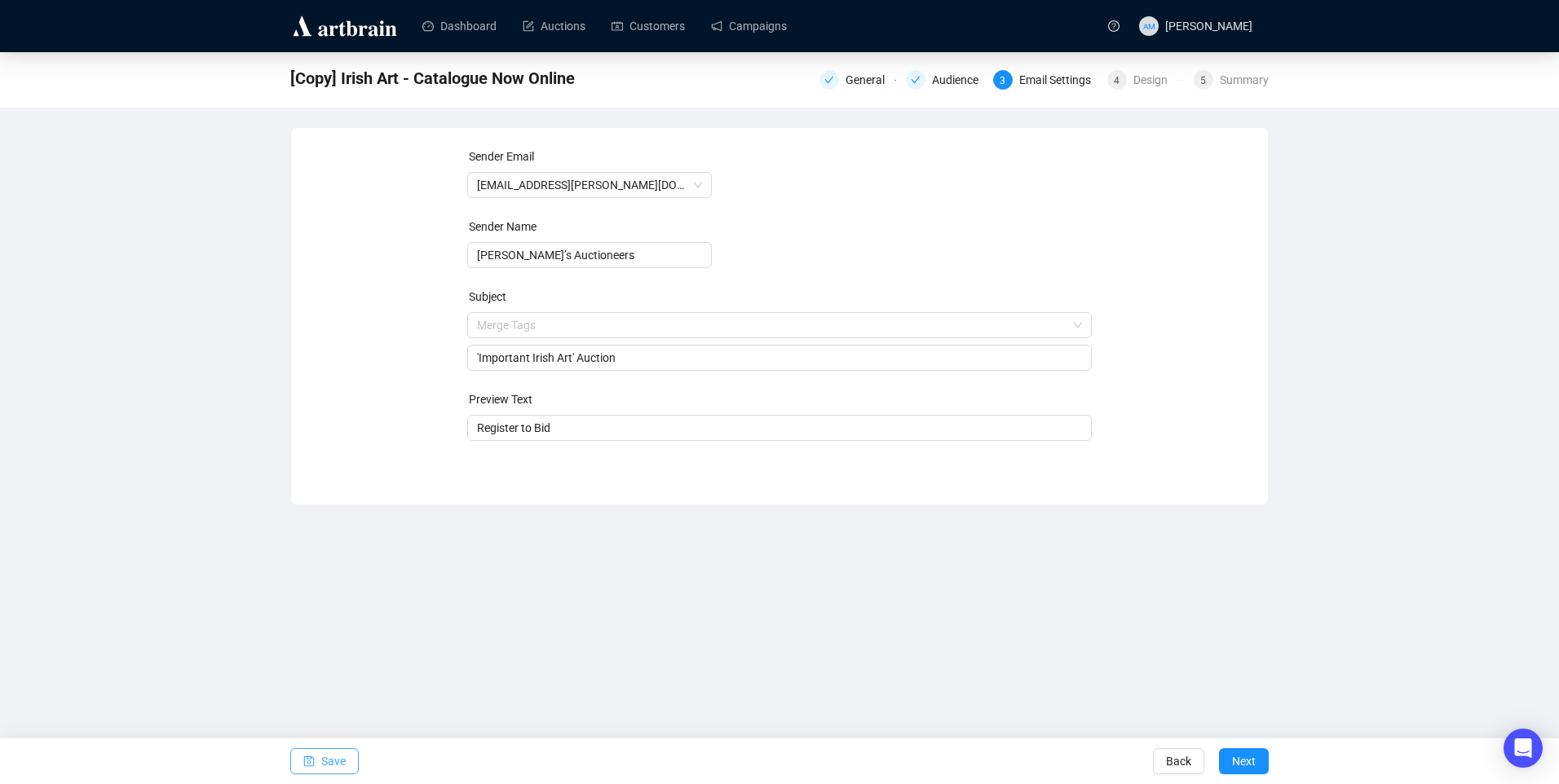
click at [330, 760] on span "Save" at bounding box center [333, 762] width 25 height 46
click at [1169, 81] on div "Design" at bounding box center [1155, 80] width 44 height 20
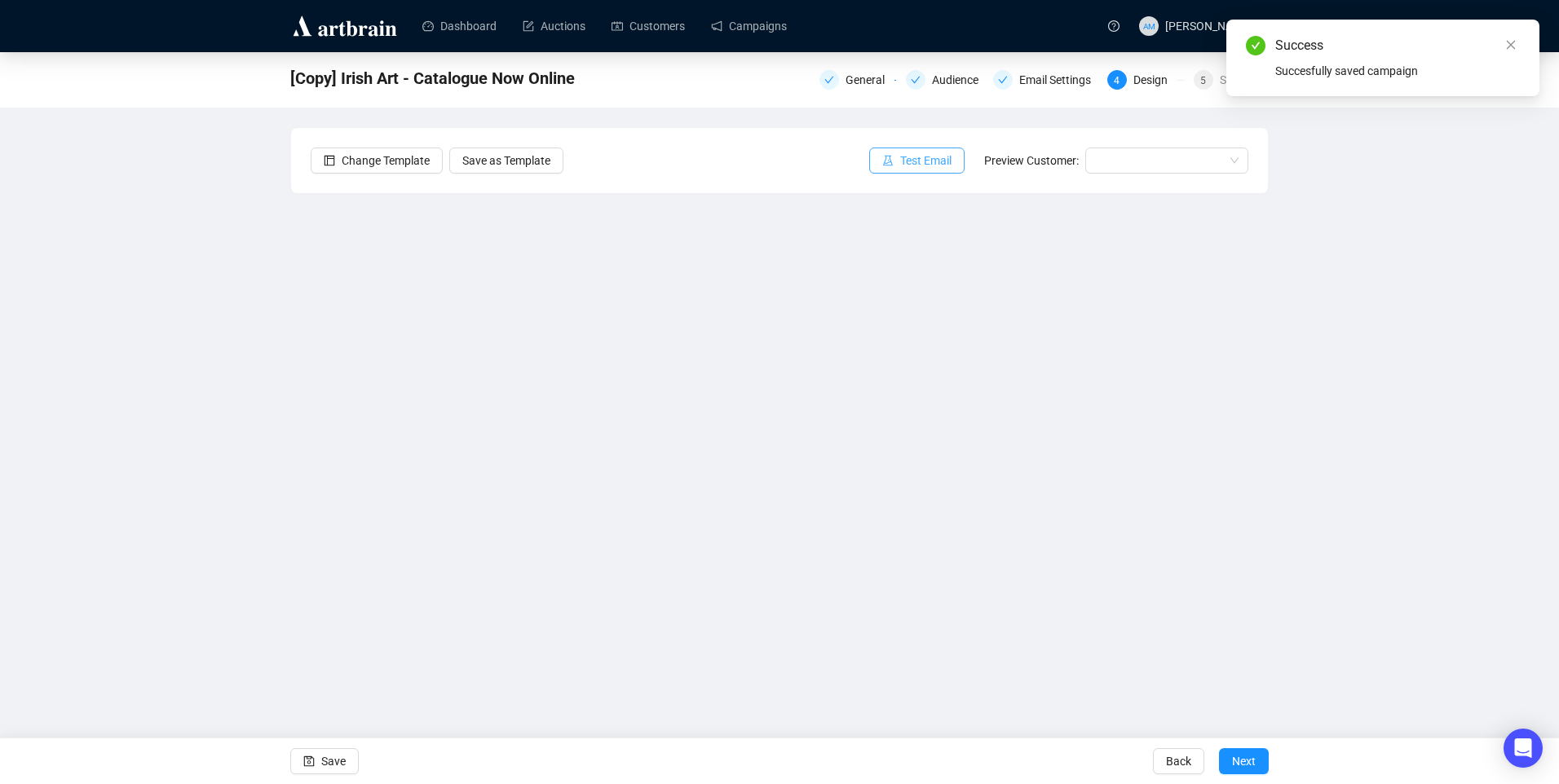
click at [940, 168] on span "Test Email" at bounding box center [926, 161] width 51 height 18
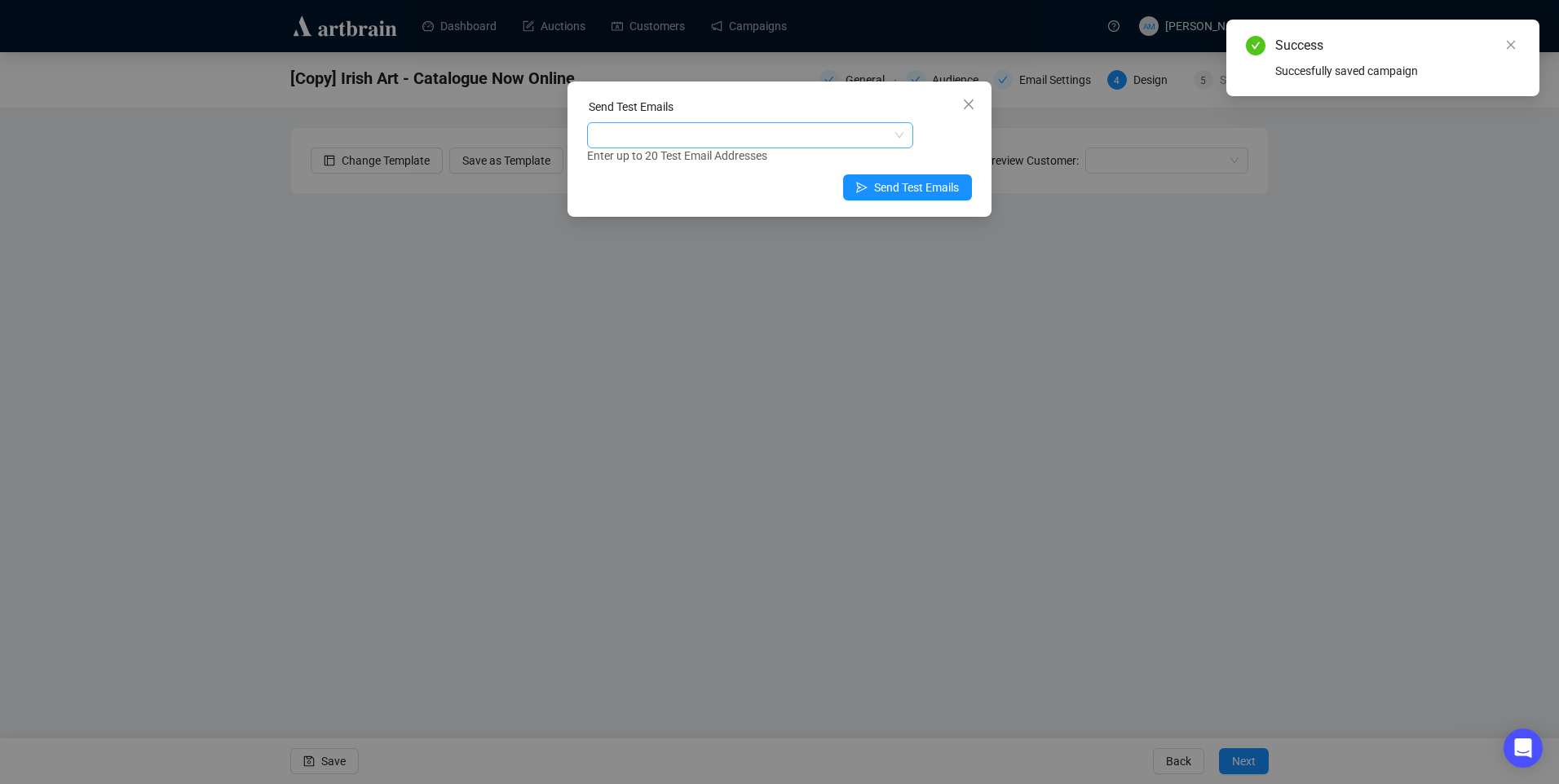
click at [700, 132] on div at bounding box center [742, 135] width 302 height 23
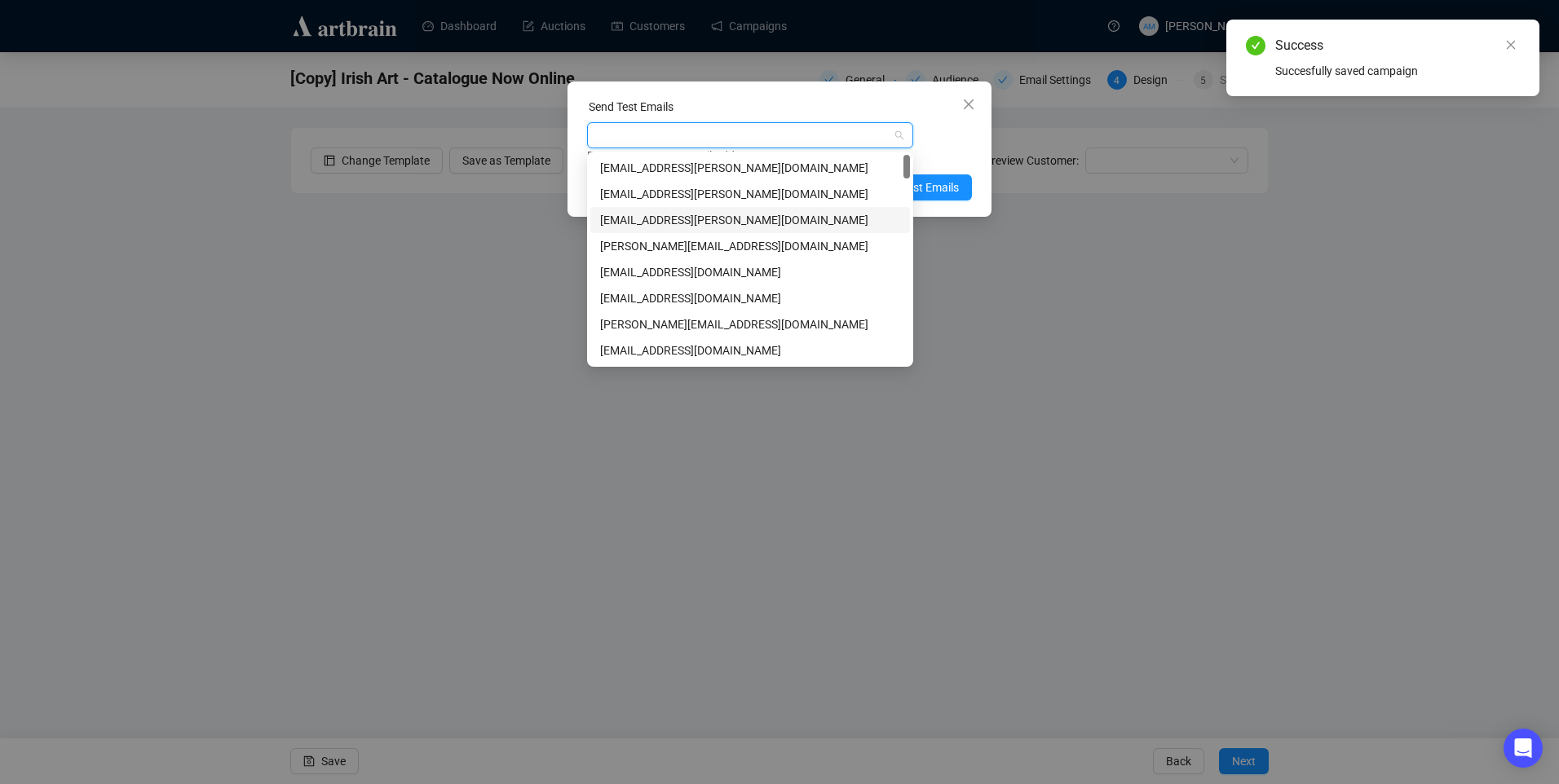
click at [671, 219] on div "niamh@adams.ie" at bounding box center [749, 220] width 300 height 18
click at [945, 143] on div "niamh@adams.ie Enter up to 20 Test Email Addresses" at bounding box center [779, 144] width 385 height 42
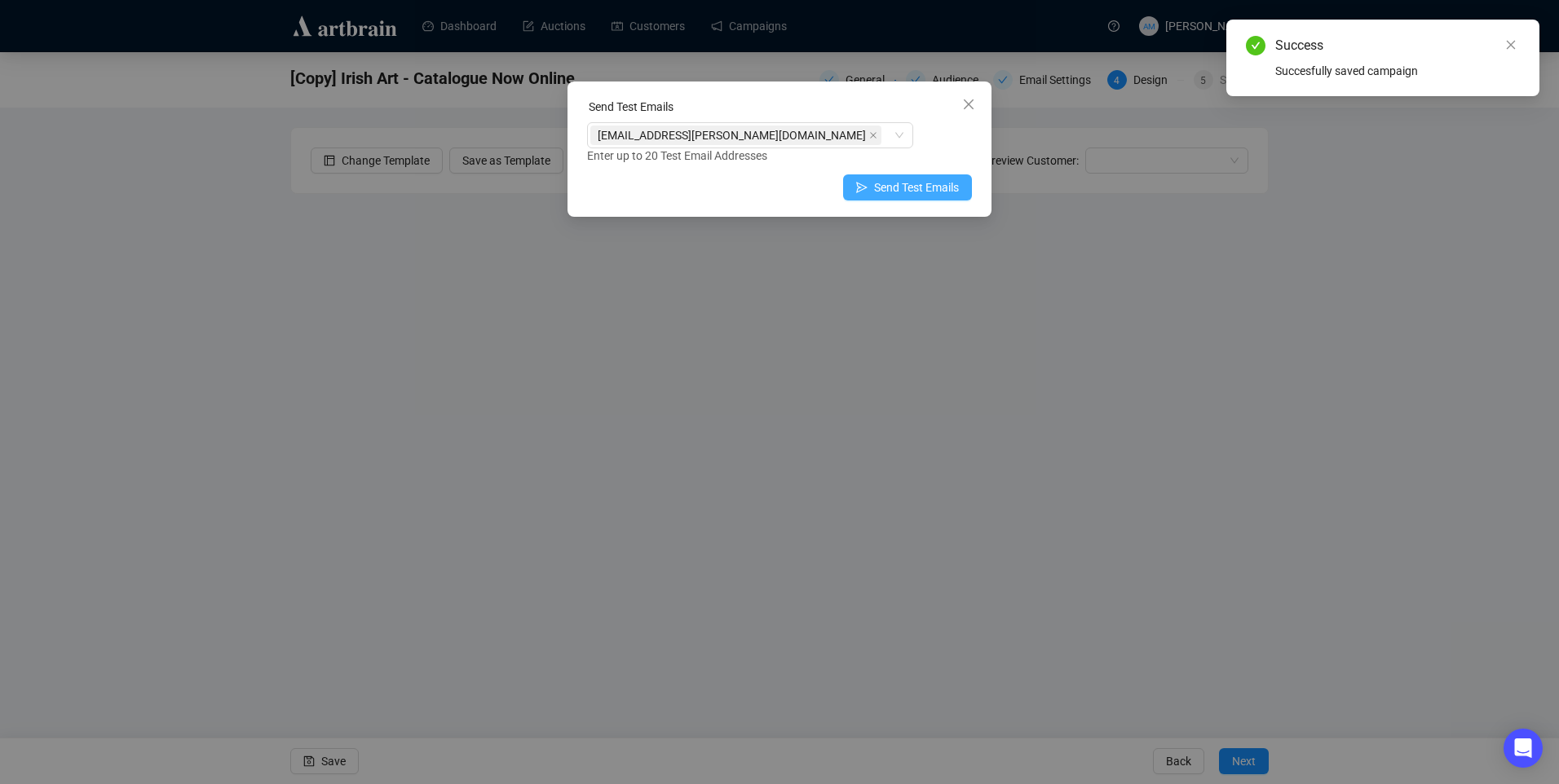
click at [885, 191] on span "Send Test Emails" at bounding box center [917, 187] width 85 height 18
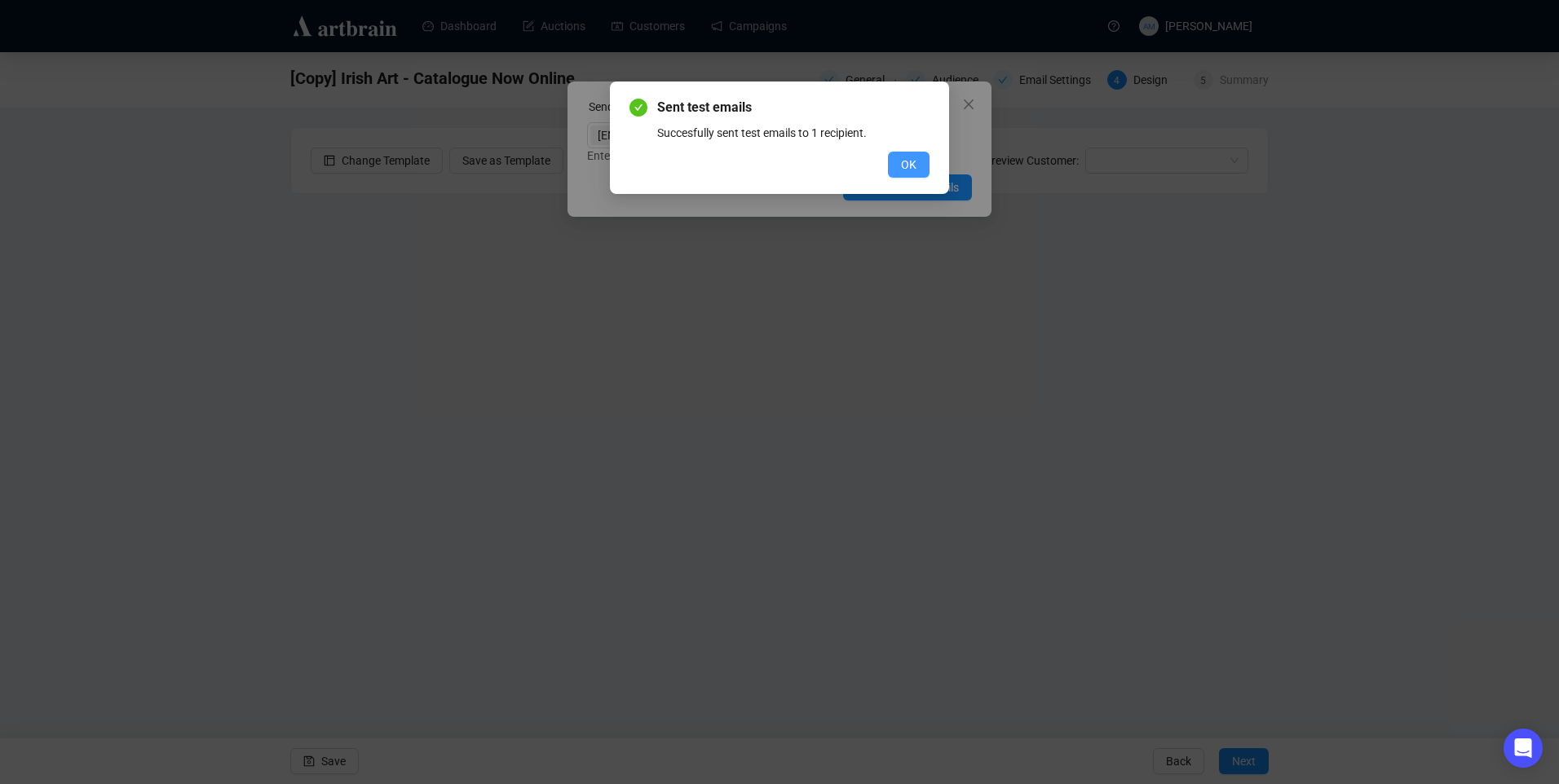
click at [906, 162] on span "OK" at bounding box center [909, 164] width 15 height 18
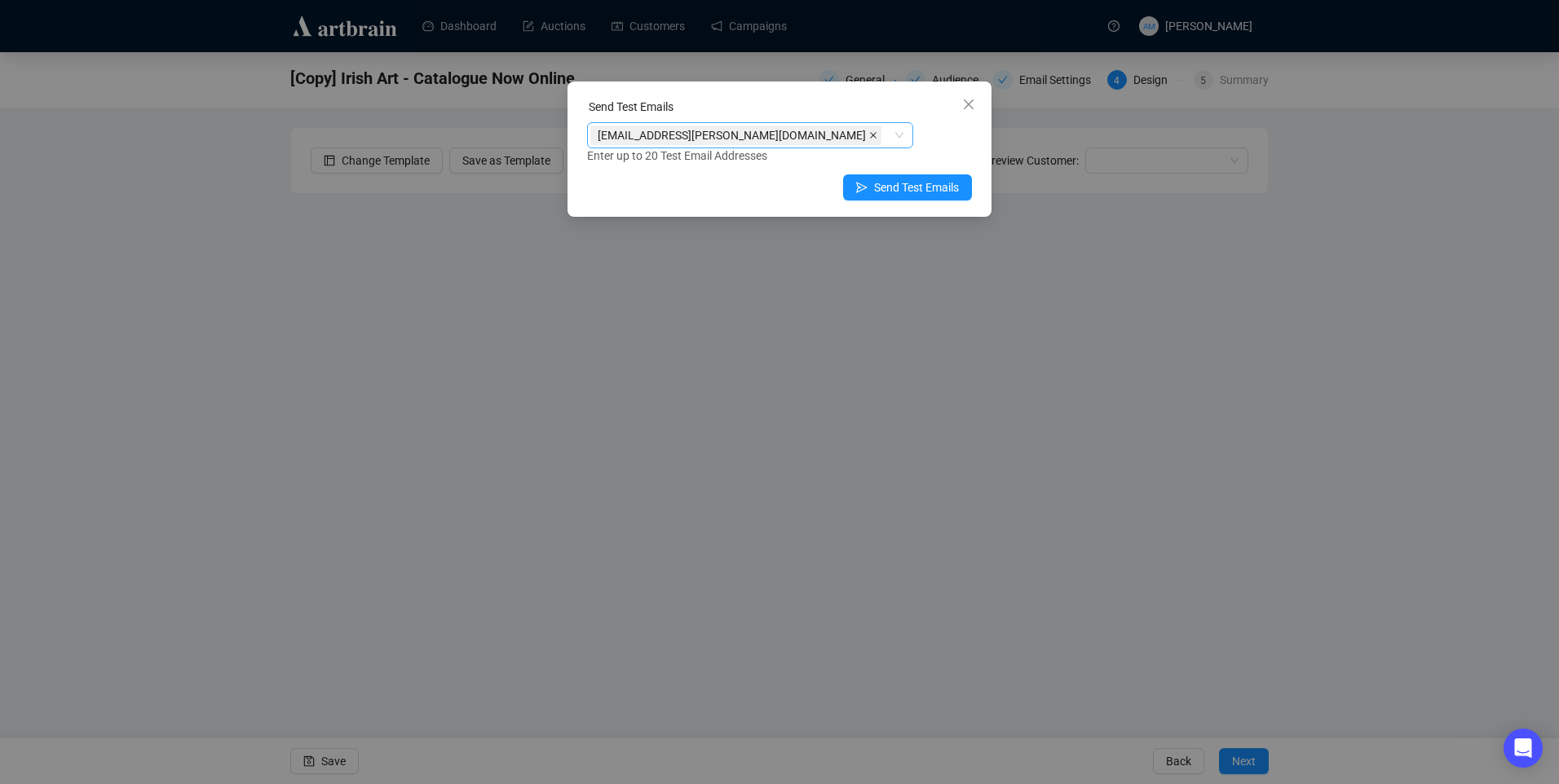
click at [869, 134] on icon "close" at bounding box center [873, 136] width 8 height 8
click at [641, 140] on div at bounding box center [742, 135] width 302 height 23
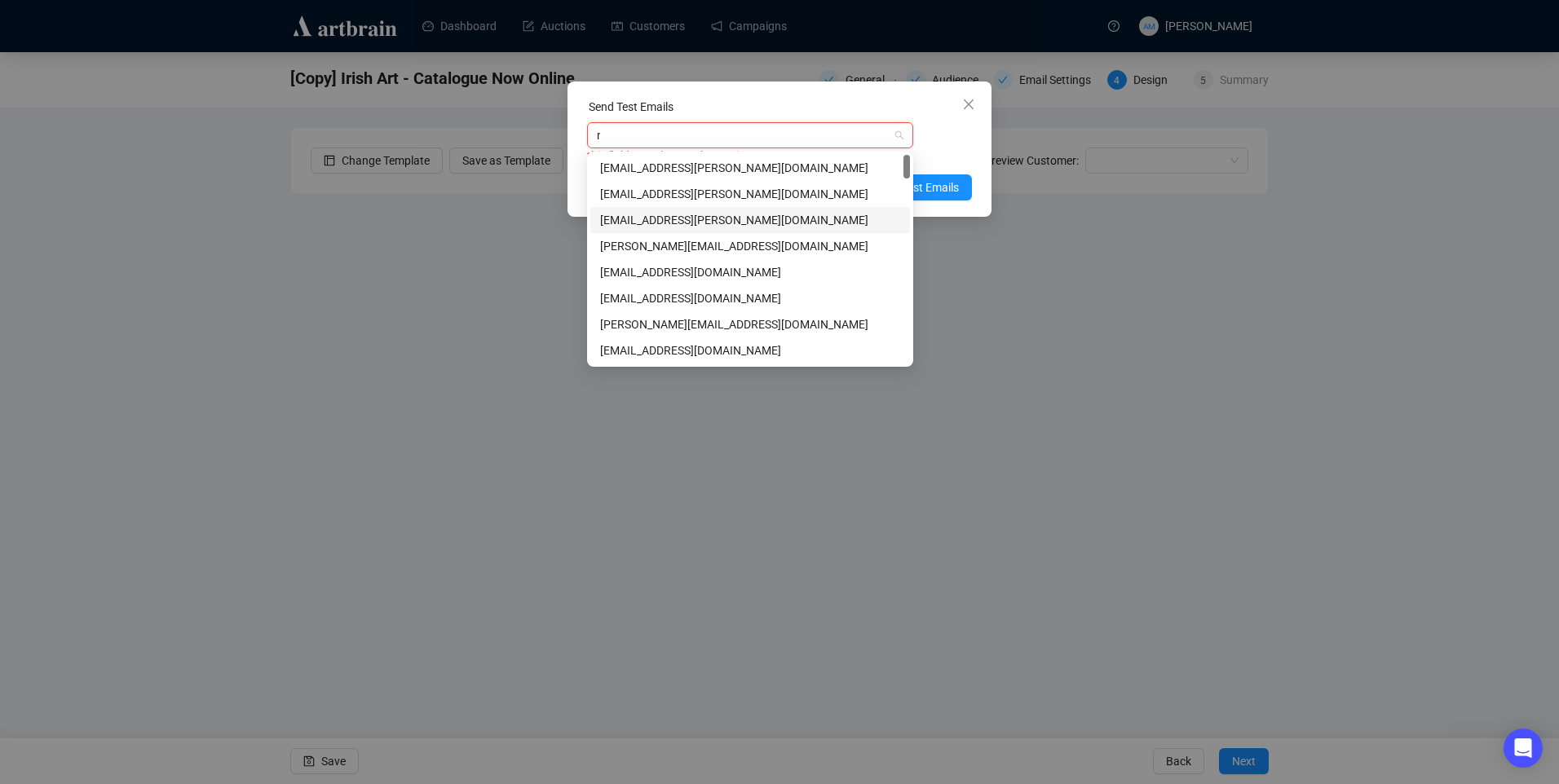
type input "ni"
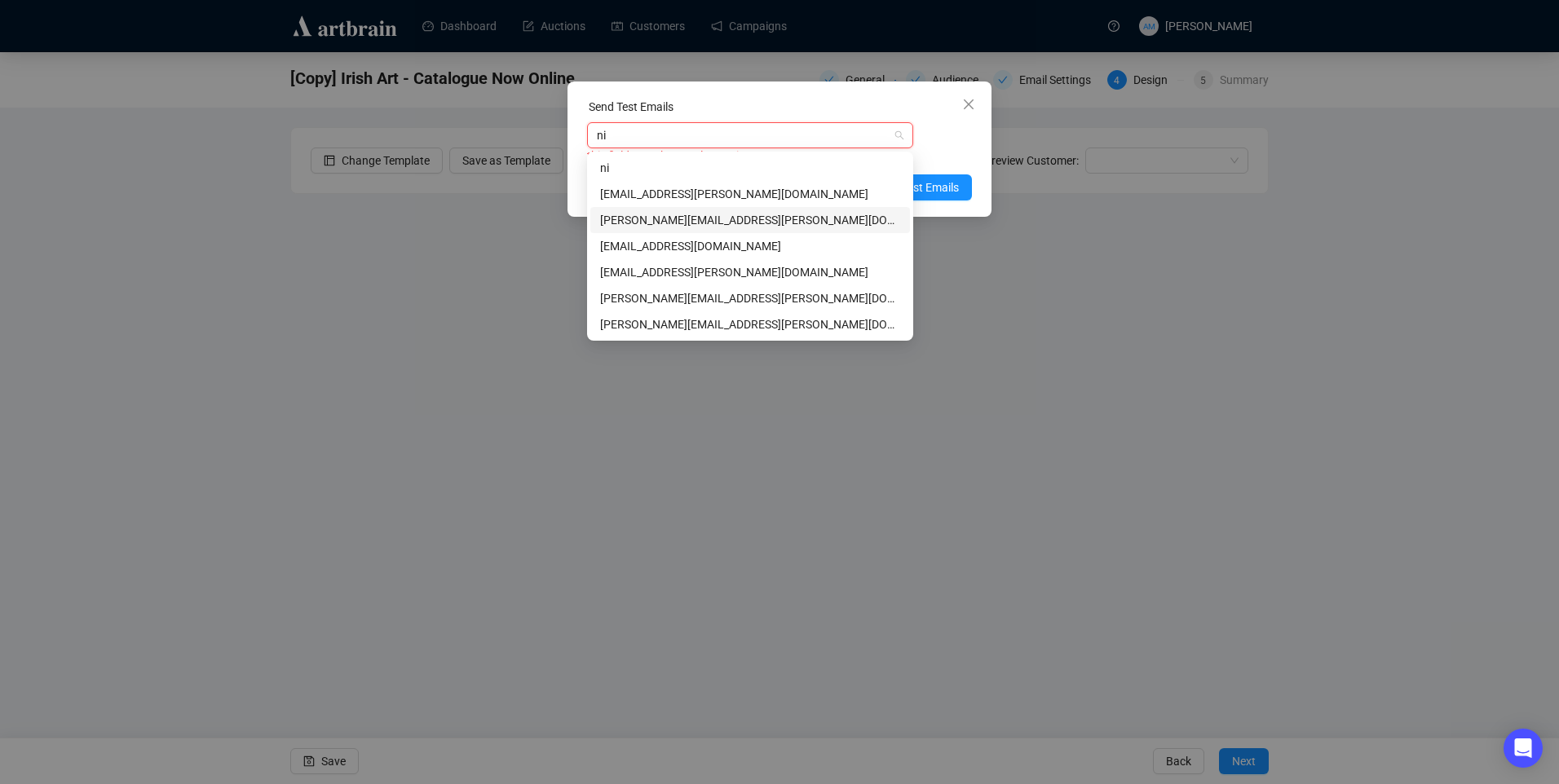
click at [658, 215] on div "nicholas@adams.ie" at bounding box center [749, 220] width 300 height 18
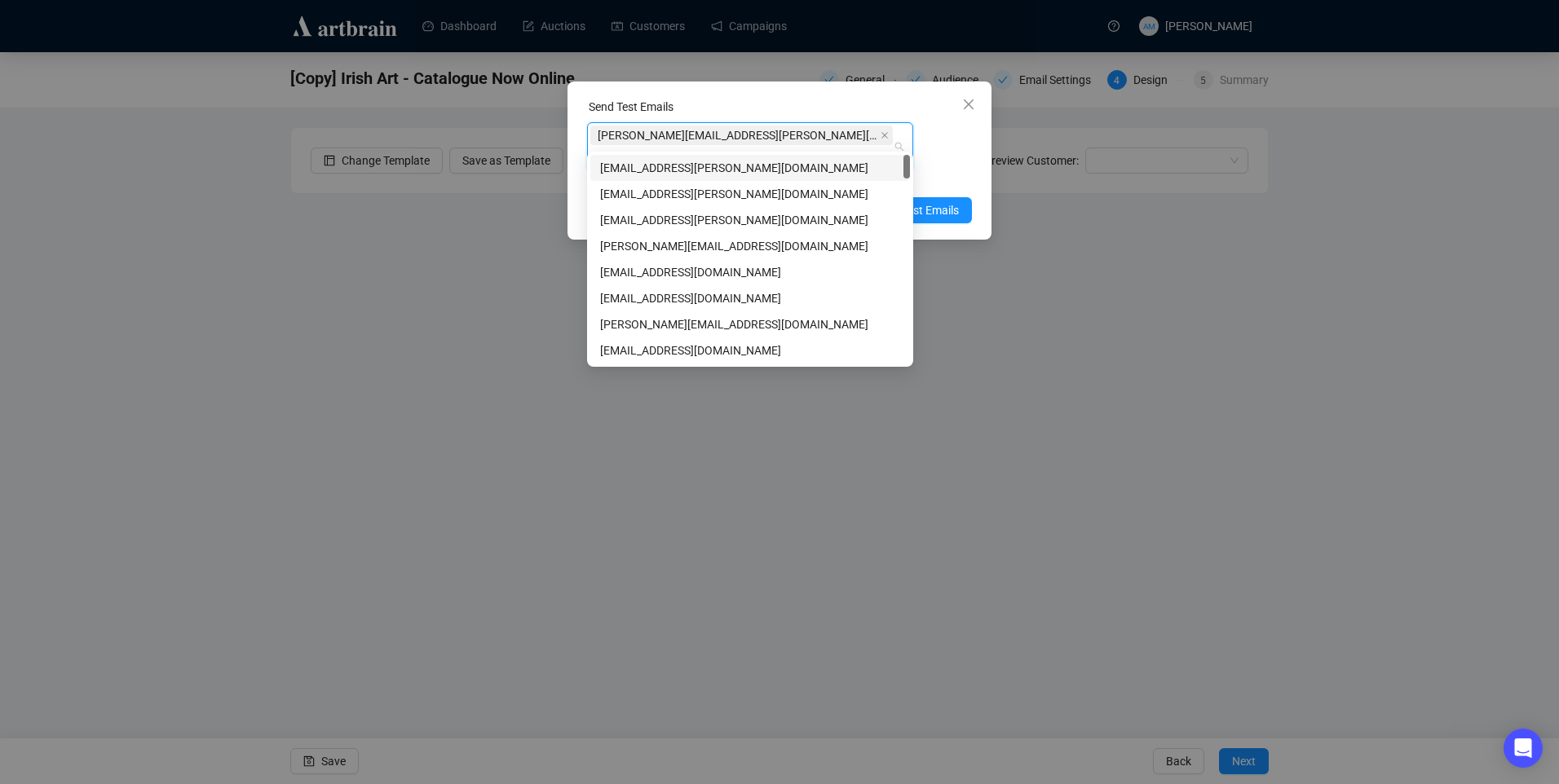
click at [943, 170] on div "Enter up to 20 Test Email Addresses" at bounding box center [779, 179] width 385 height 19
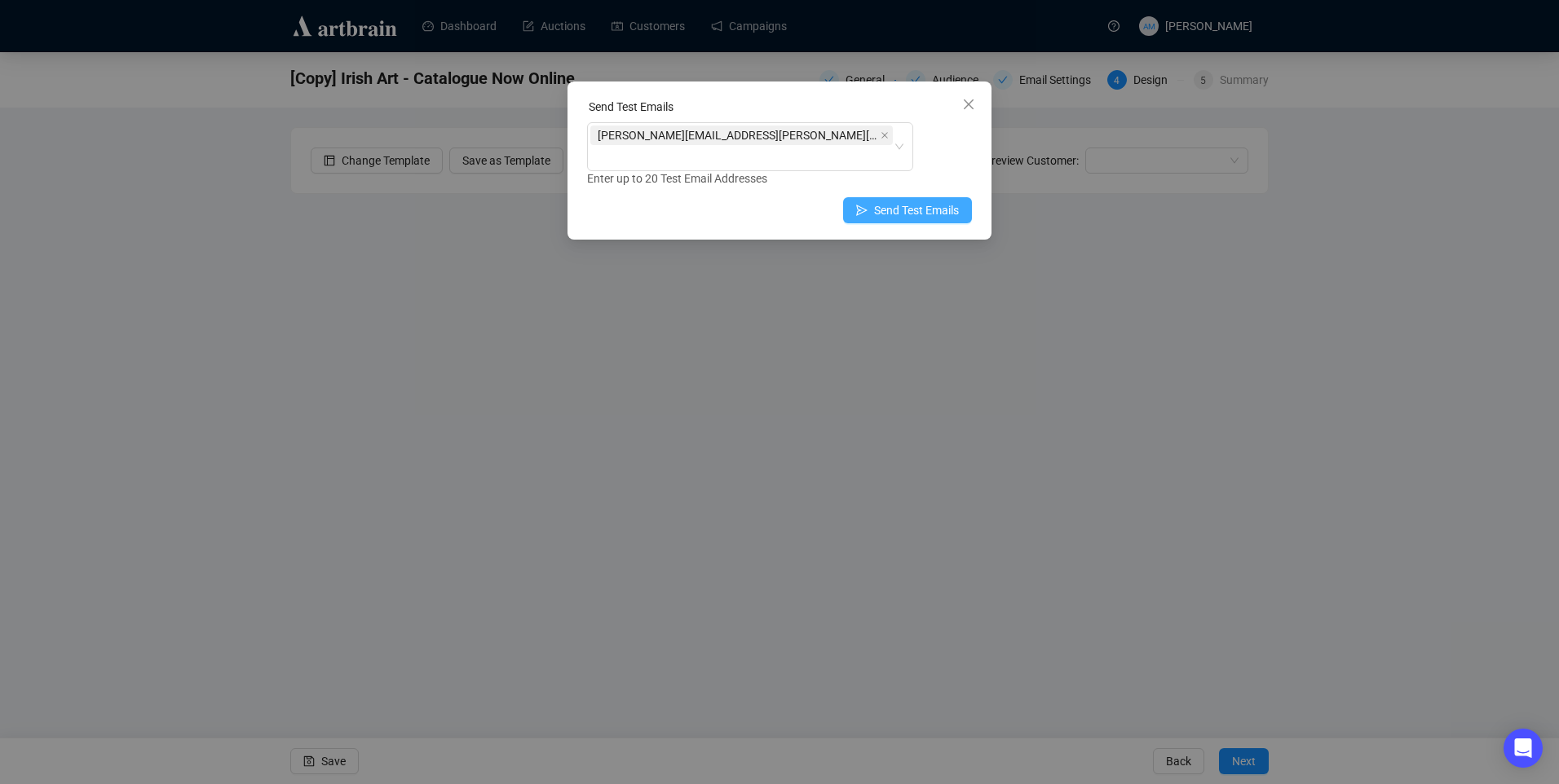
click at [867, 205] on icon "send" at bounding box center [861, 210] width 11 height 11
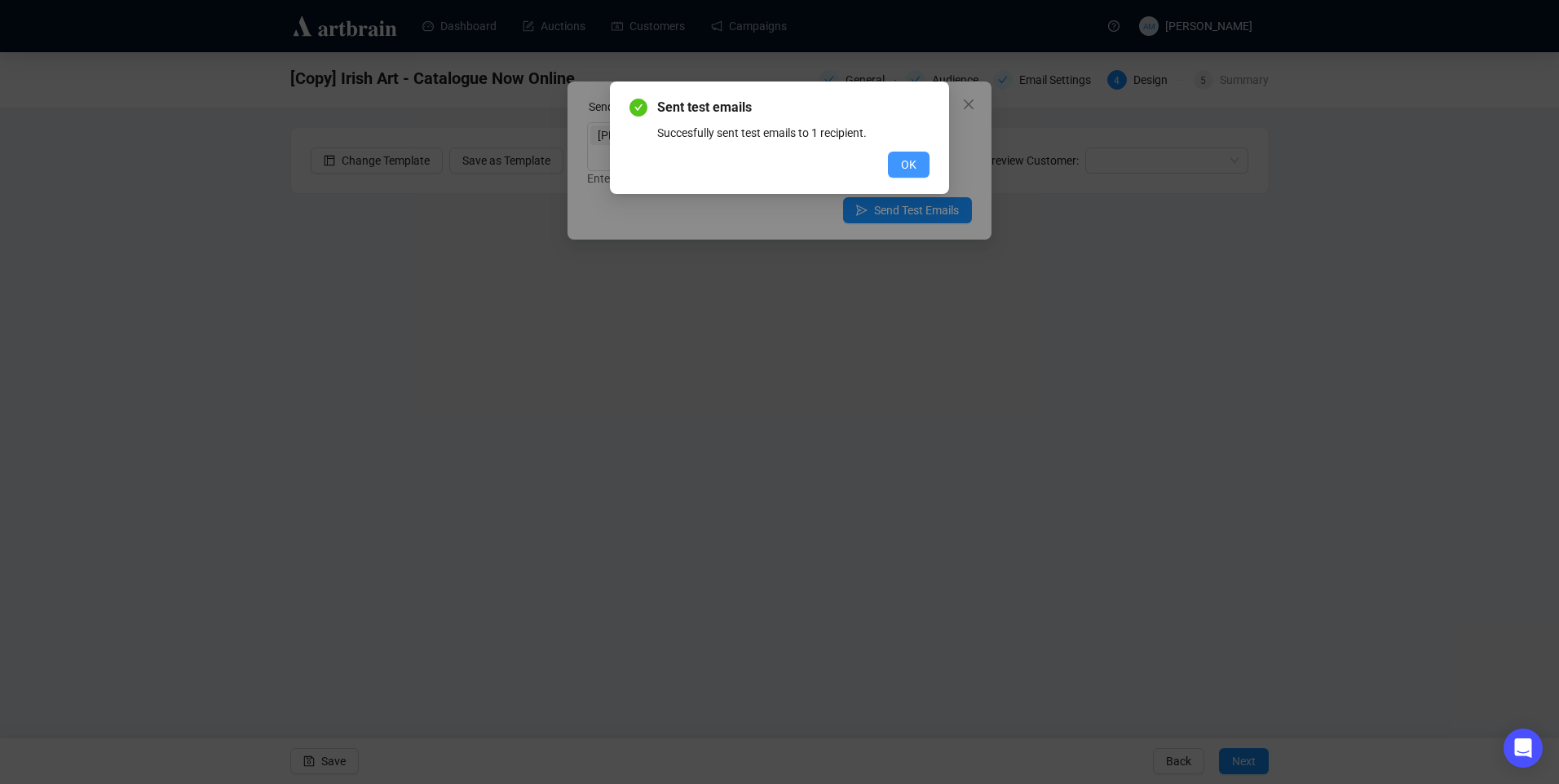
click at [913, 163] on span "OK" at bounding box center [909, 164] width 15 height 18
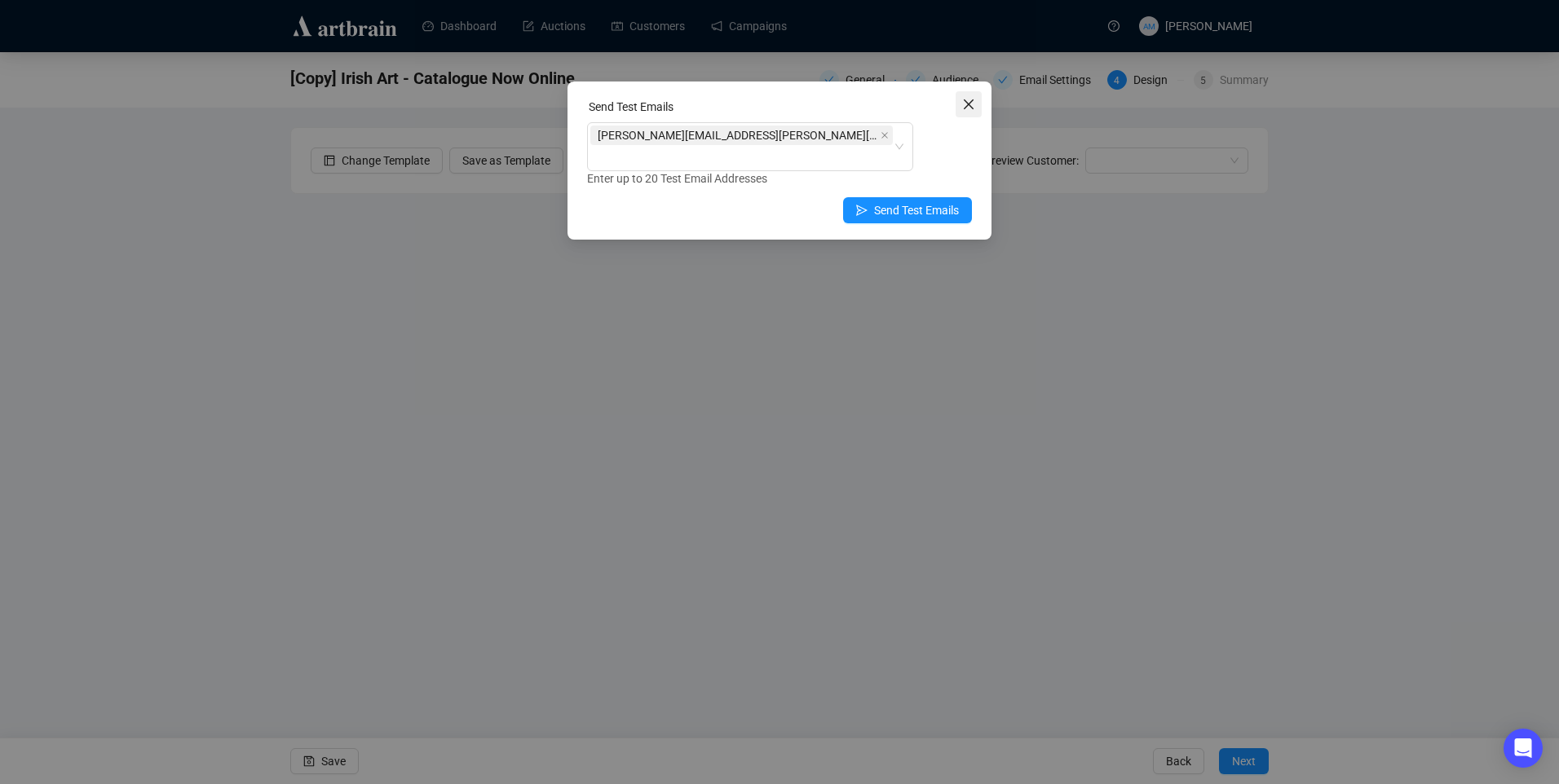
click at [970, 103] on icon "close" at bounding box center [969, 104] width 10 height 10
